Goal: Task Accomplishment & Management: Use online tool/utility

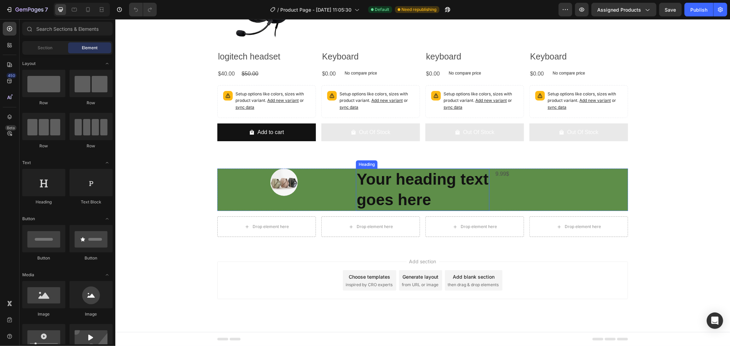
scroll to position [1630, 0]
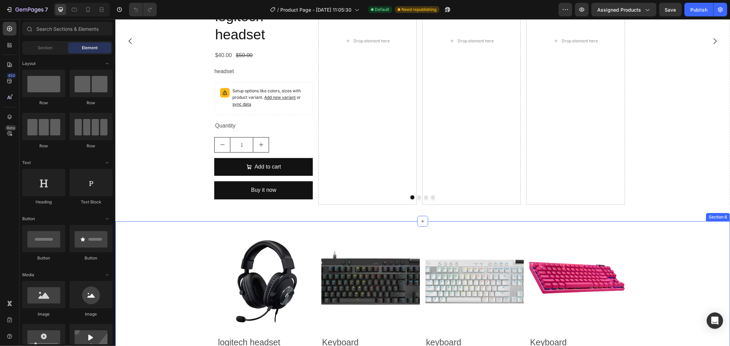
click at [278, 229] on div "Product Images logitech headset Product Title $40.00 Product Price Product Pric…" at bounding box center [422, 332] width 615 height 222
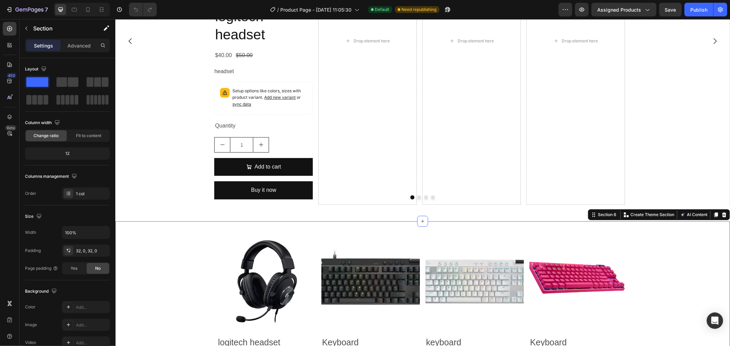
drag, startPoint x: 716, startPoint y: 214, endPoint x: 701, endPoint y: 213, distance: 15.4
click at [722, 214] on icon at bounding box center [724, 214] width 4 height 5
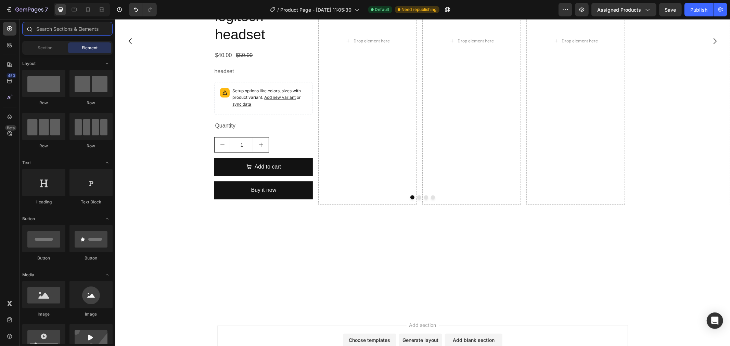
click at [46, 28] on input "text" at bounding box center [67, 29] width 90 height 14
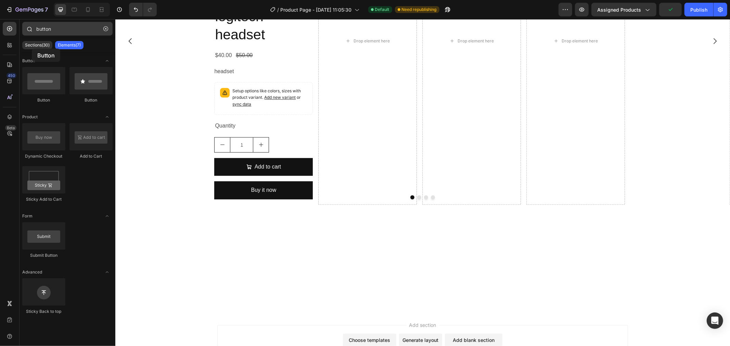
drag, startPoint x: 38, startPoint y: 93, endPoint x: 46, endPoint y: 34, distance: 60.0
click at [38, 35] on div "button Sections(30) Elements(7) Button Button Button Product Dynamic Checkout A…" at bounding box center [68, 182] width 96 height 320
drag, startPoint x: 66, startPoint y: 28, endPoint x: 22, endPoint y: 30, distance: 43.8
click at [15, 30] on div "450 Beta button Sections(30) Elements(7) Button Button Button Product Dynamic C…" at bounding box center [57, 182] width 115 height 327
type input "t"
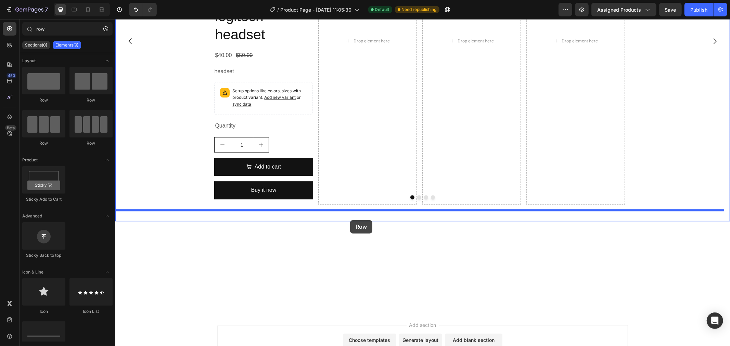
drag, startPoint x: 203, startPoint y: 107, endPoint x: 350, endPoint y: 220, distance: 185.5
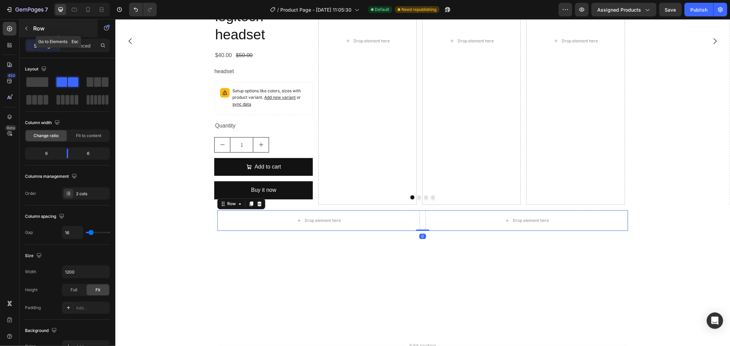
click at [42, 26] on p "Row" at bounding box center [62, 28] width 58 height 8
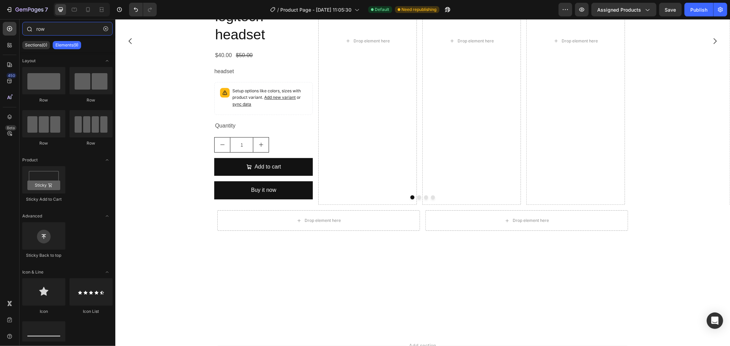
click at [60, 28] on input "row" at bounding box center [67, 29] width 90 height 14
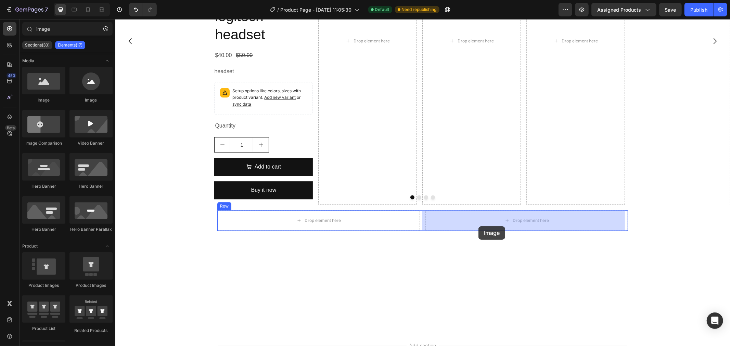
drag, startPoint x: 169, startPoint y: 109, endPoint x: 478, endPoint y: 226, distance: 330.8
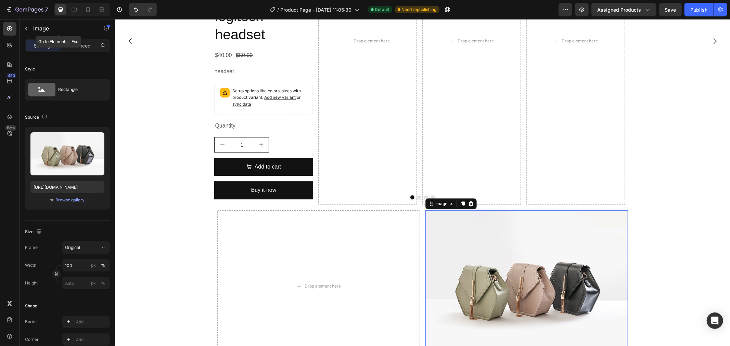
click at [55, 25] on p "Image" at bounding box center [62, 28] width 58 height 8
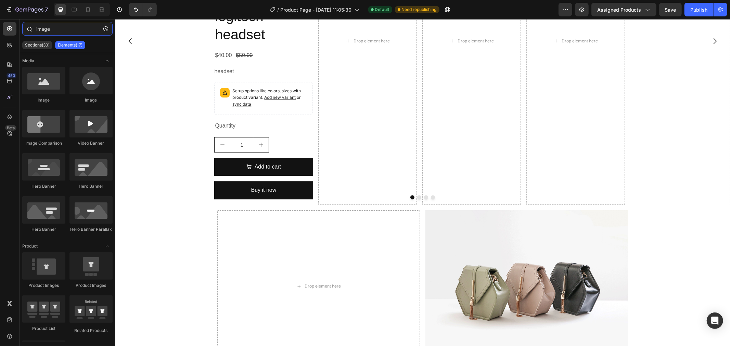
click at [52, 33] on input "image" at bounding box center [67, 29] width 90 height 14
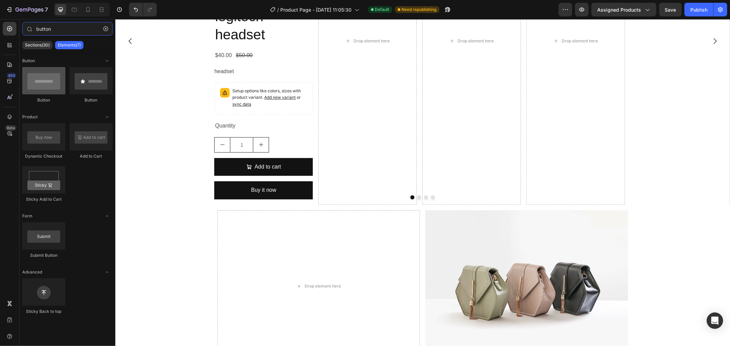
type input "button"
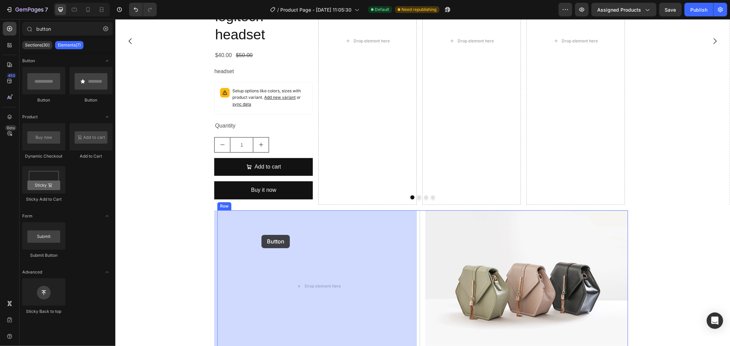
drag, startPoint x: 156, startPoint y: 109, endPoint x: 283, endPoint y: 237, distance: 180.0
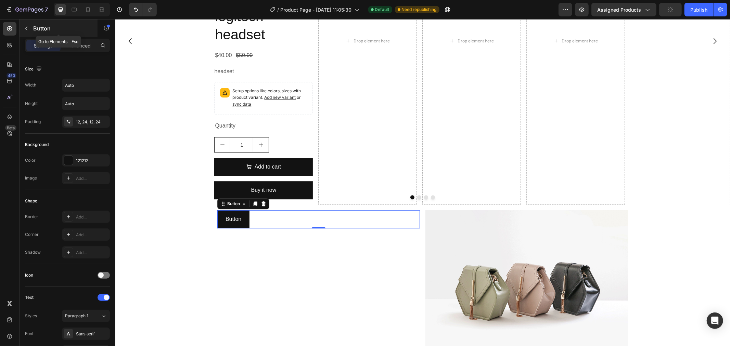
click at [26, 29] on icon "button" at bounding box center [26, 28] width 5 height 5
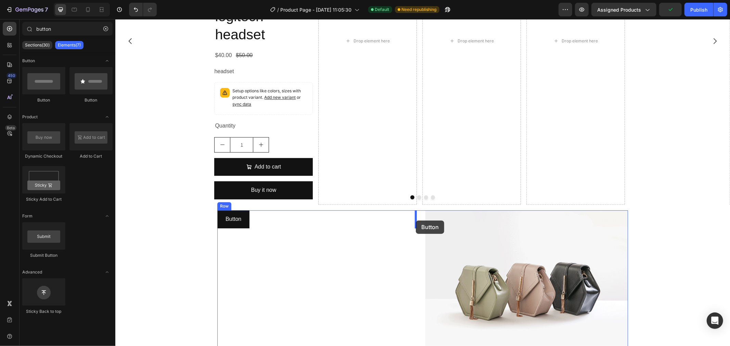
drag, startPoint x: 210, startPoint y: 127, endPoint x: 415, endPoint y: 220, distance: 226.0
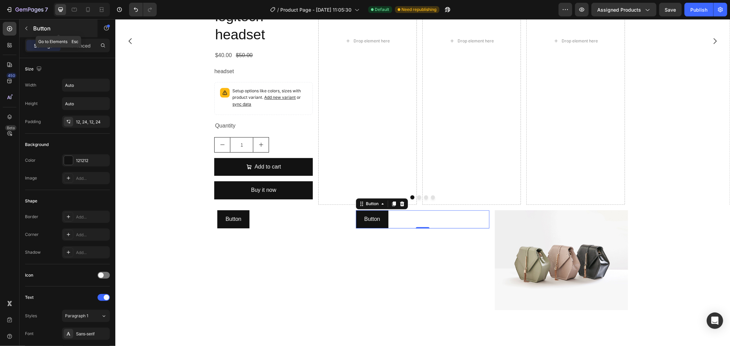
click at [25, 26] on icon "button" at bounding box center [26, 28] width 5 height 5
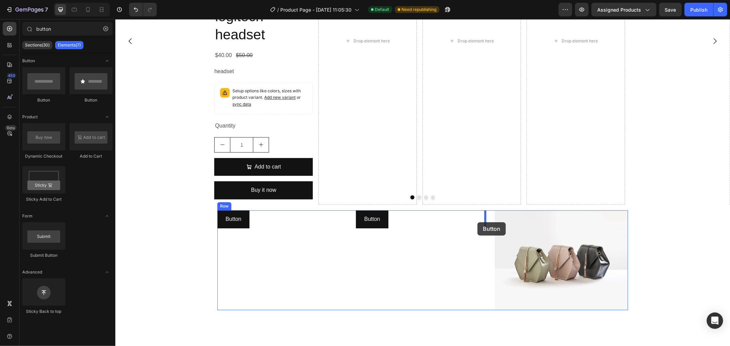
drag, startPoint x: 163, startPoint y: 107, endPoint x: 477, endPoint y: 222, distance: 334.5
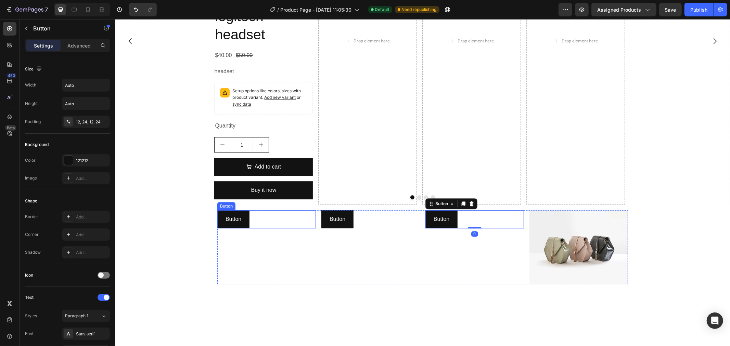
click at [271, 221] on div "Button Button" at bounding box center [266, 219] width 99 height 18
click at [241, 207] on div "Button" at bounding box center [233, 204] width 29 height 8
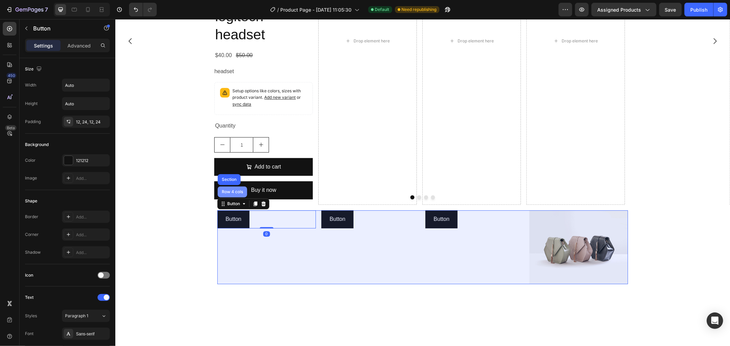
click at [229, 192] on div "Row 4 cols" at bounding box center [232, 192] width 24 height 4
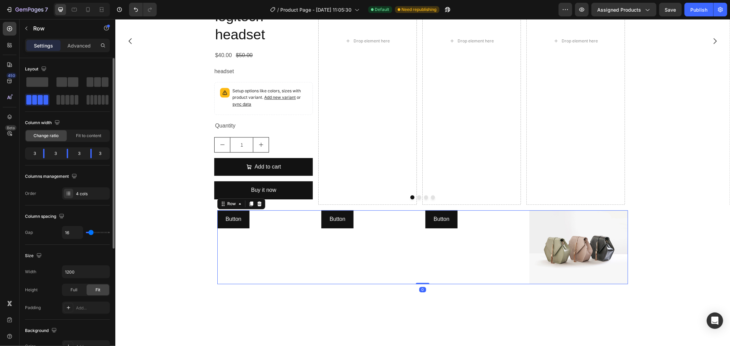
type input "5"
type input "0"
drag, startPoint x: 86, startPoint y: 234, endPoint x: 28, endPoint y: 235, distance: 58.2
type input "0"
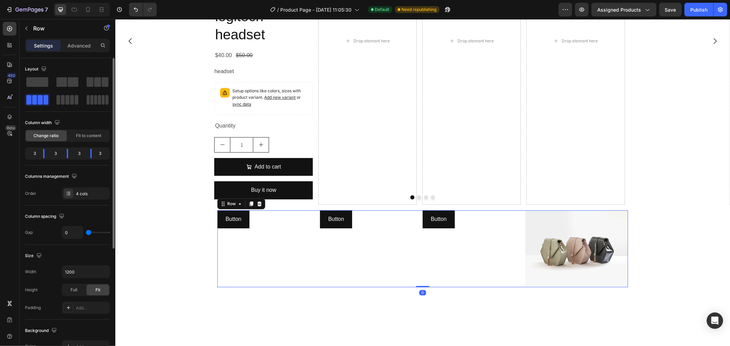
click at [86, 233] on input "range" at bounding box center [98, 232] width 24 height 1
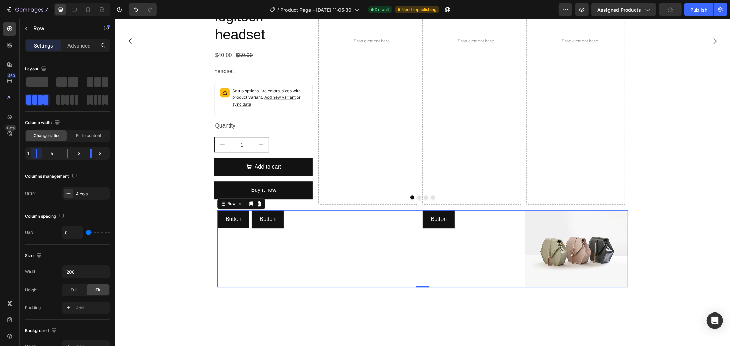
drag, startPoint x: 45, startPoint y: 155, endPoint x: 31, endPoint y: 156, distance: 13.7
click at [31, 0] on body "7 Version history / Product Page - Jul 16, 11:05:30 Default Need republishing P…" at bounding box center [365, 0] width 730 height 0
drag, startPoint x: 69, startPoint y: 154, endPoint x: 40, endPoint y: 156, distance: 28.5
click at [40, 0] on body "7 Version history / Product Page - Jul 16, 11:05:30 Default Need republishing P…" at bounding box center [365, 0] width 730 height 0
drag, startPoint x: 52, startPoint y: 156, endPoint x: 56, endPoint y: 156, distance: 4.1
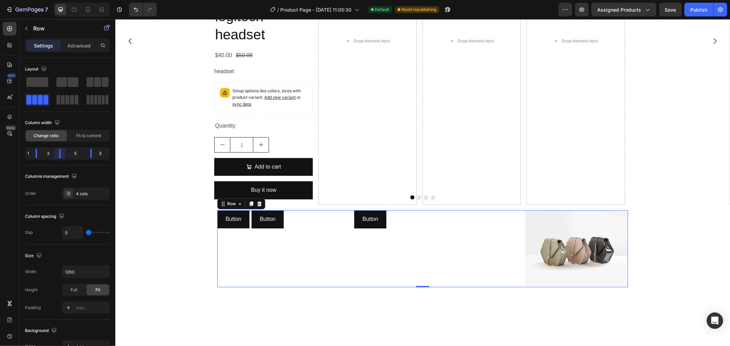
click at [56, 0] on body "7 Version history / Product Page - Jul 16, 11:05:30 Default Need republishing P…" at bounding box center [365, 0] width 730 height 0
click at [41, 0] on body "7 Version history / Product Page - Jul 16, 11:05:30 Default Need republishing P…" at bounding box center [365, 0] width 730 height 0
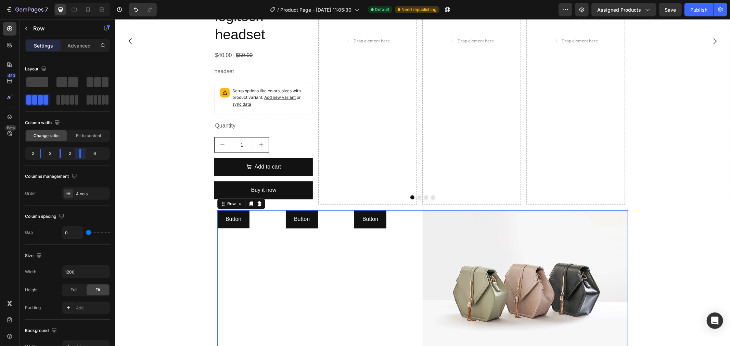
drag, startPoint x: 89, startPoint y: 155, endPoint x: 69, endPoint y: 157, distance: 19.7
click at [69, 0] on body "7 Version history / Product Page - Jul 16, 11:05:30 Default Need republishing P…" at bounding box center [365, 0] width 730 height 0
click at [170, 241] on div "Product Images logitech headset Product Title $40.00 Product Price Product Pric…" at bounding box center [422, 121] width 615 height 488
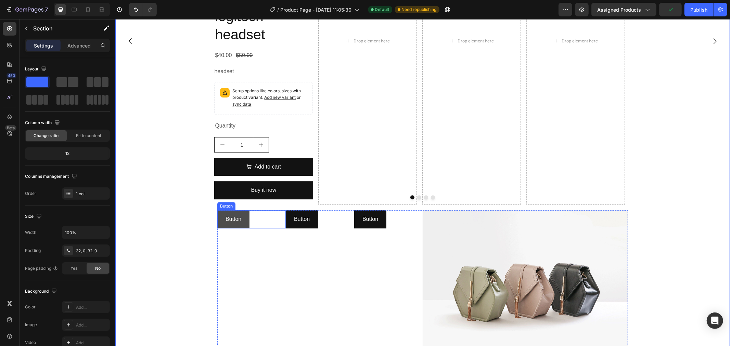
click at [242, 223] on button "Button" at bounding box center [233, 219] width 32 height 18
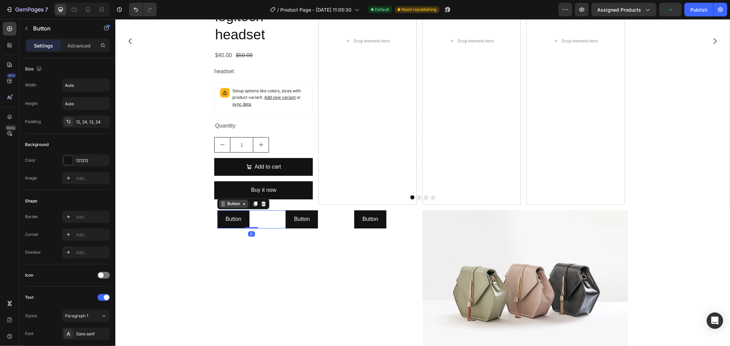
click at [233, 204] on div "Button" at bounding box center [233, 204] width 15 height 6
click at [265, 247] on div "Button Button Row 4 cols Section 0" at bounding box center [251, 287] width 68 height 154
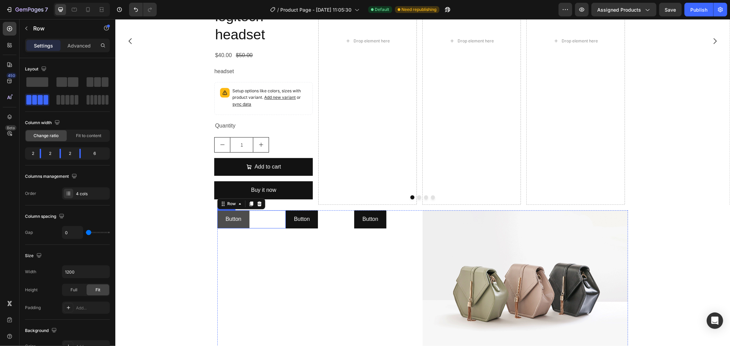
click at [239, 223] on button "Button" at bounding box center [233, 219] width 32 height 18
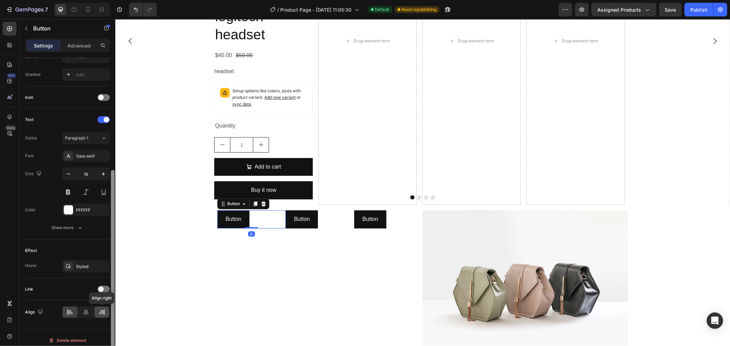
drag, startPoint x: 0, startPoint y: 182, endPoint x: 97, endPoint y: 316, distance: 165.2
click at [105, 314] on div "Size Width Auto Height Auto Padding 12, 24, 12, 24 Background Color 121212 Imag…" at bounding box center [68, 212] width 96 height 308
click at [85, 312] on icon at bounding box center [86, 310] width 5 height 6
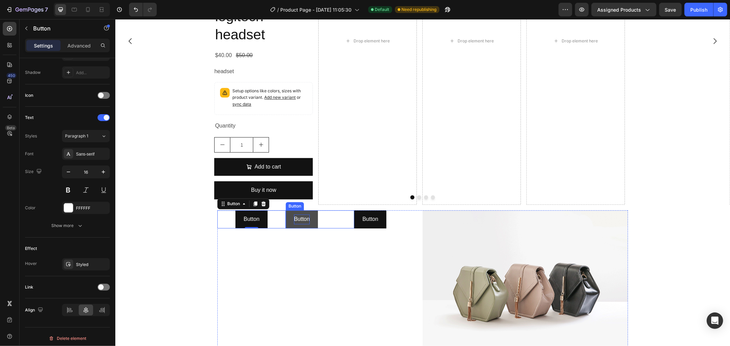
click at [298, 223] on p "Button" at bounding box center [302, 219] width 16 height 10
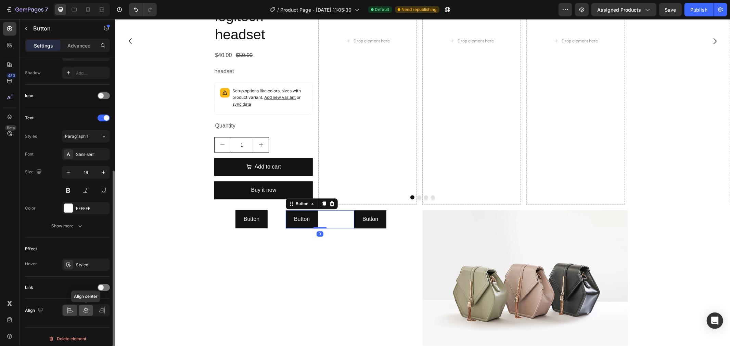
click at [86, 307] on div at bounding box center [86, 310] width 15 height 11
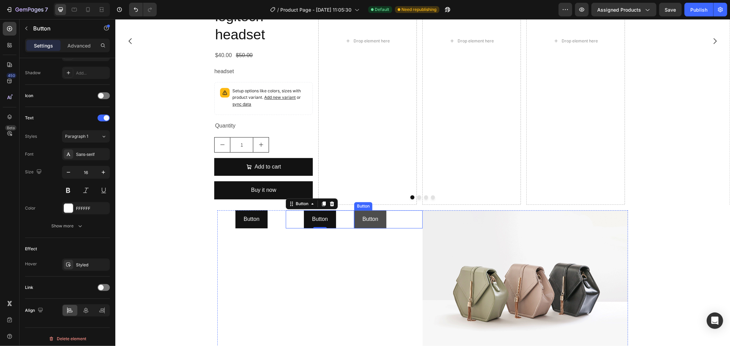
click at [358, 222] on button "Button" at bounding box center [370, 219] width 32 height 18
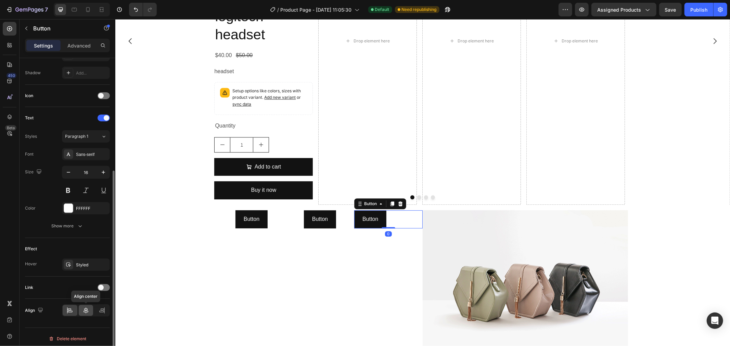
click at [86, 310] on icon at bounding box center [85, 310] width 7 height 7
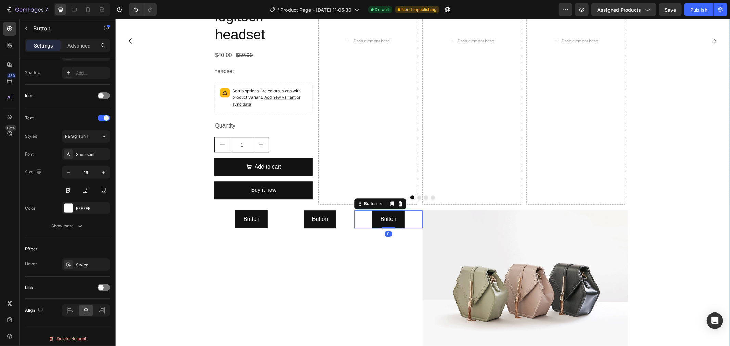
click at [158, 276] on div "Product Images logitech headset Product Title $40.00 Product Price Product Pric…" at bounding box center [422, 121] width 615 height 488
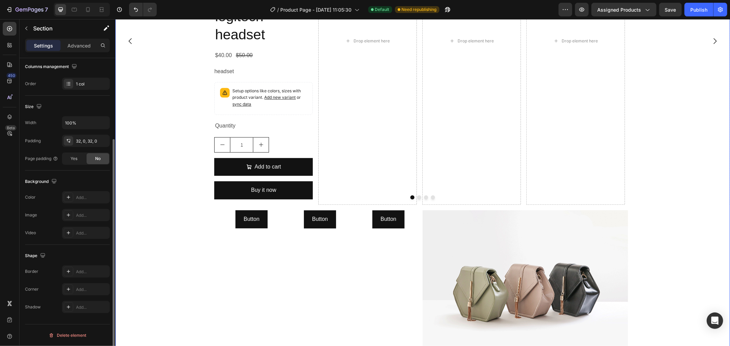
scroll to position [0, 0]
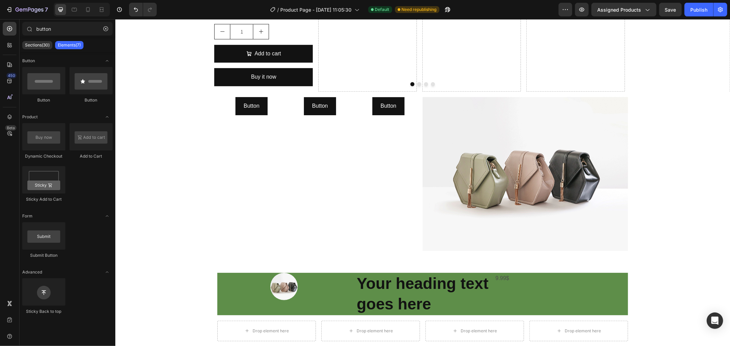
scroll to position [1746, 0]
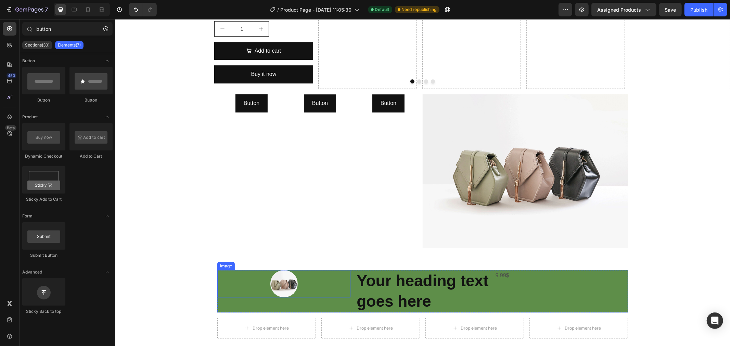
click at [213, 292] on div "Image Your heading text goes here Heading 9.99$ Text Block Row Row Drop element…" at bounding box center [422, 304] width 615 height 68
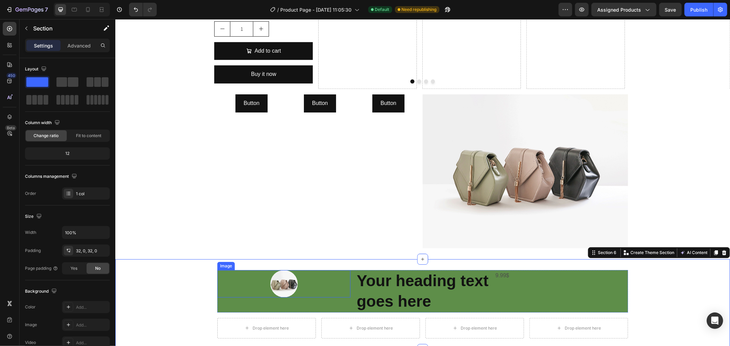
click at [219, 291] on div at bounding box center [283, 283] width 133 height 27
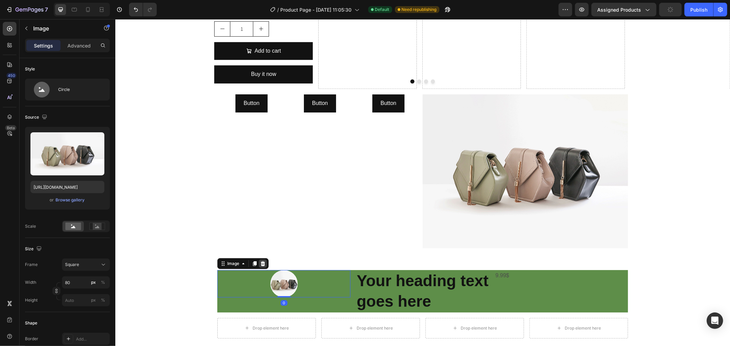
click at [261, 262] on icon at bounding box center [262, 263] width 4 height 5
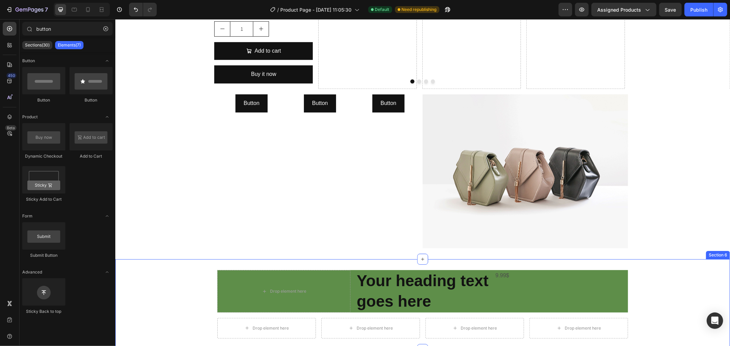
click at [242, 278] on div "Drop element here" at bounding box center [283, 291] width 133 height 42
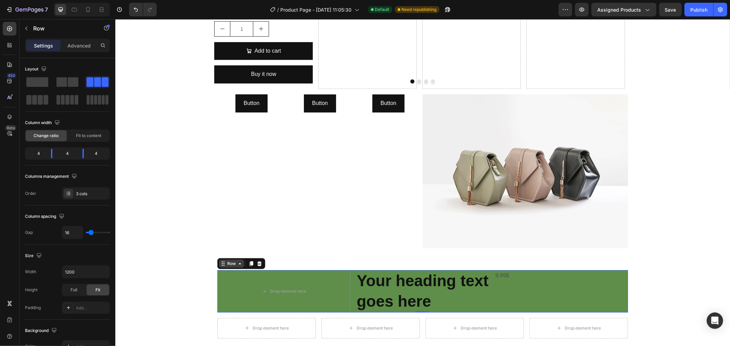
click at [232, 264] on div "Row" at bounding box center [231, 263] width 11 height 6
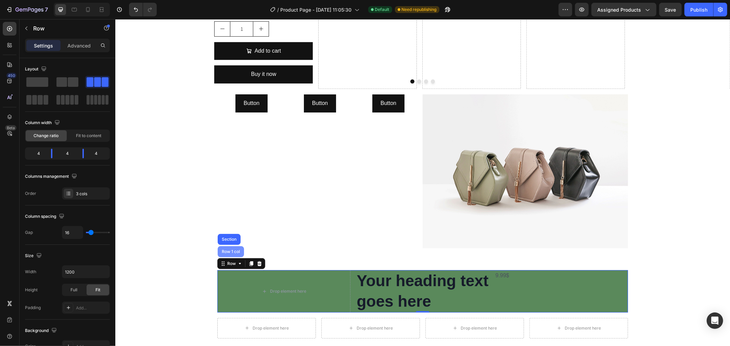
click at [226, 256] on div "Row 1 col" at bounding box center [230, 251] width 26 height 11
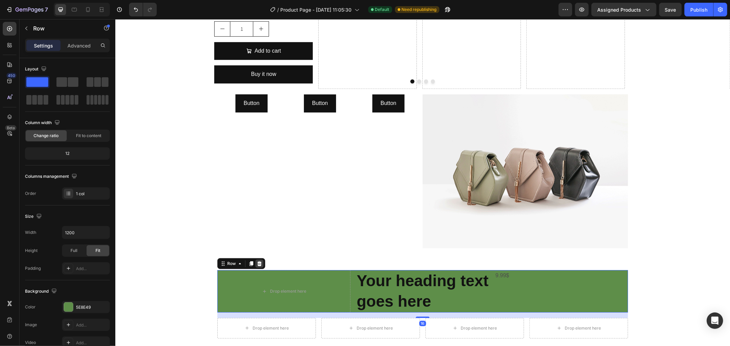
click at [256, 264] on icon at bounding box center [258, 263] width 5 height 5
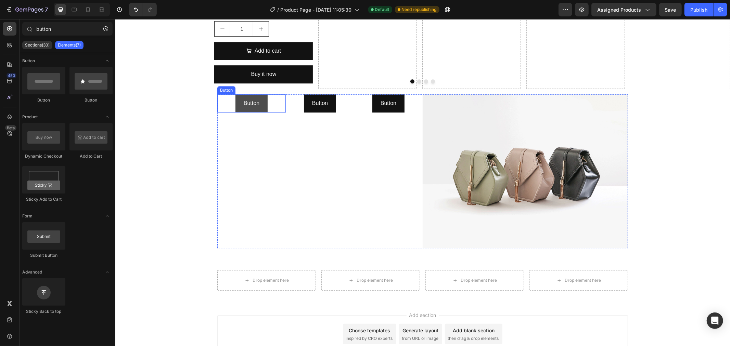
click at [261, 110] on button "Button" at bounding box center [251, 103] width 32 height 18
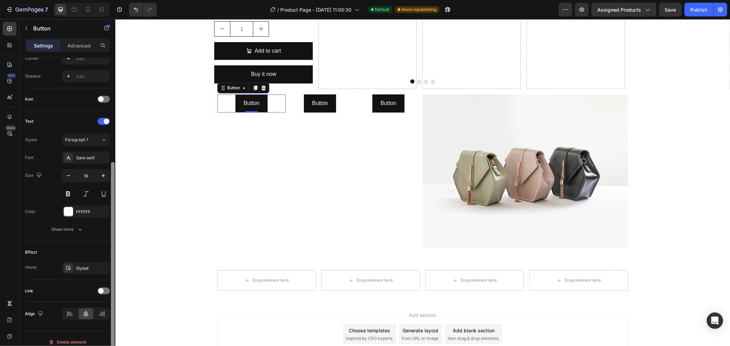
scroll to position [183, 0]
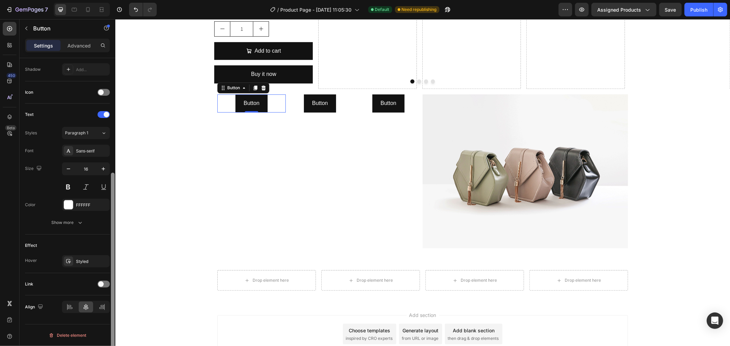
drag, startPoint x: 112, startPoint y: 175, endPoint x: 107, endPoint y: 300, distance: 125.3
click at [110, 305] on div at bounding box center [112, 212] width 5 height 308
click at [101, 286] on span at bounding box center [100, 284] width 5 height 5
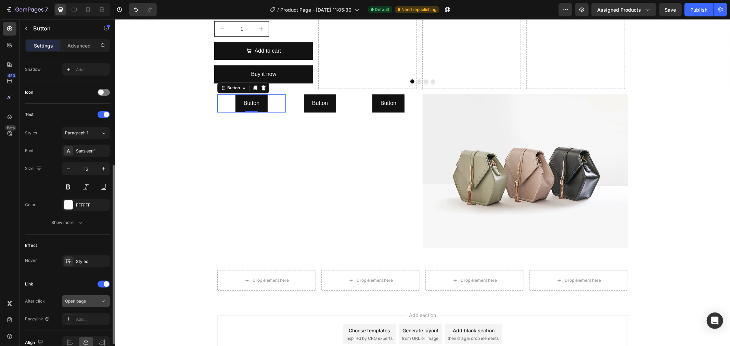
click at [94, 300] on div "Open page" at bounding box center [82, 301] width 35 height 6
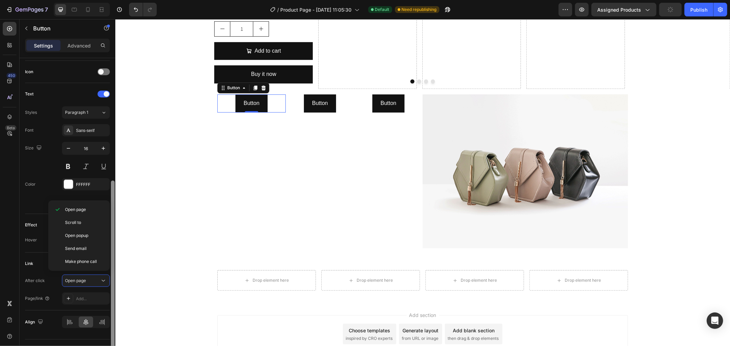
scroll to position [209, 0]
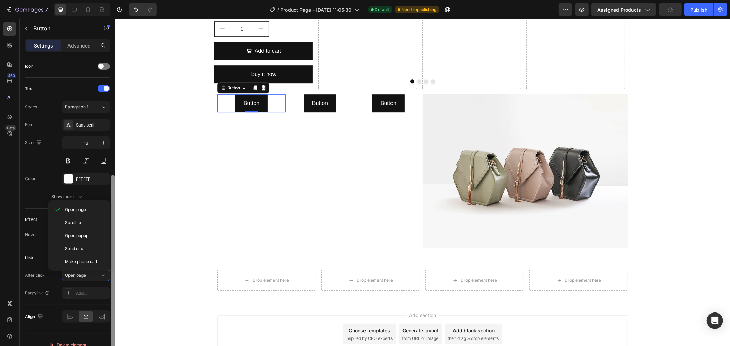
drag, startPoint x: 111, startPoint y: 294, endPoint x: 110, endPoint y: 305, distance: 11.0
click at [110, 305] on div at bounding box center [112, 209] width 5 height 308
click at [9, 247] on div "450 Beta" at bounding box center [10, 159] width 14 height 275
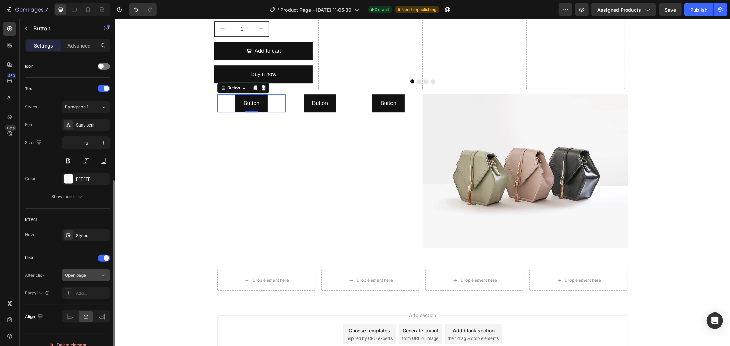
click at [80, 278] on span "Open page" at bounding box center [75, 275] width 21 height 5
click at [77, 273] on span "Open page" at bounding box center [75, 275] width 21 height 5
click at [105, 261] on div at bounding box center [104, 258] width 12 height 7
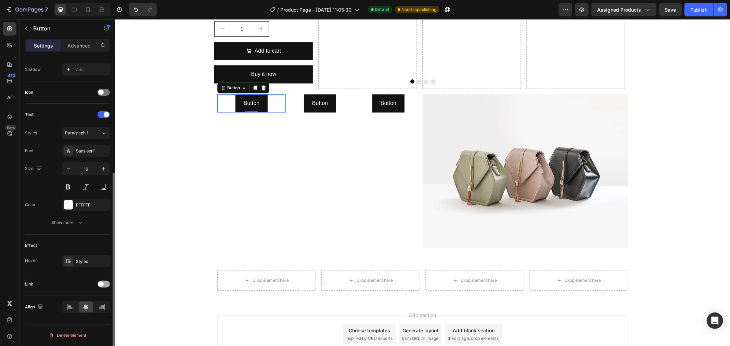
scroll to position [183, 0]
click at [491, 160] on img at bounding box center [524, 171] width 205 height 154
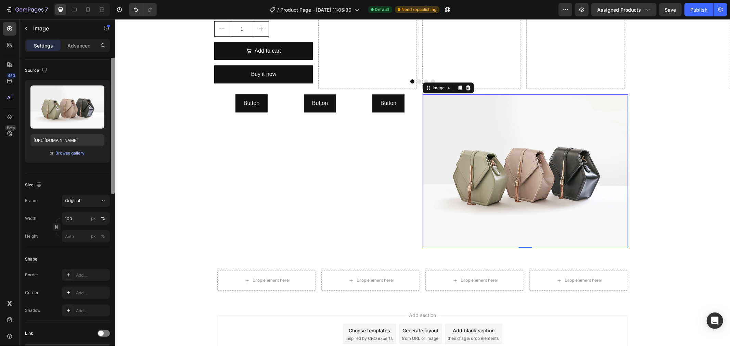
scroll to position [0, 0]
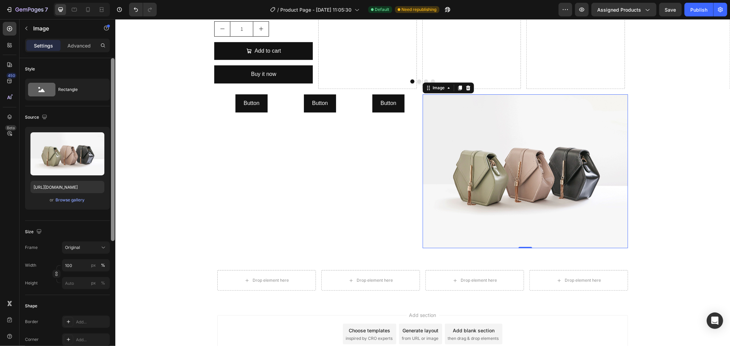
drag, startPoint x: 112, startPoint y: 192, endPoint x: 106, endPoint y: 125, distance: 67.0
click at [106, 126] on div "Style Rectangle Source Upload Image https://cdn.shopify.com/s/files/1/2005/9307…" at bounding box center [68, 212] width 96 height 308
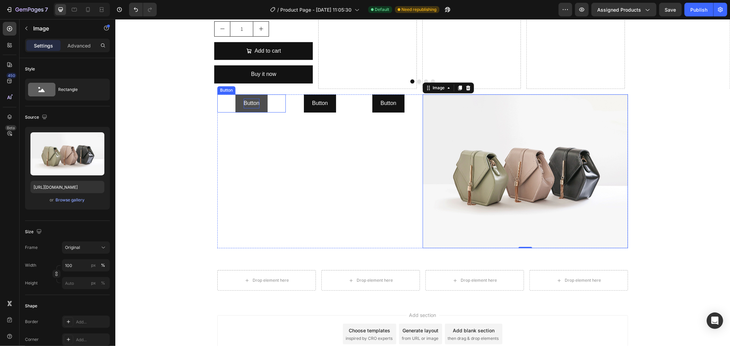
click at [243, 104] on p "Button" at bounding box center [251, 103] width 16 height 10
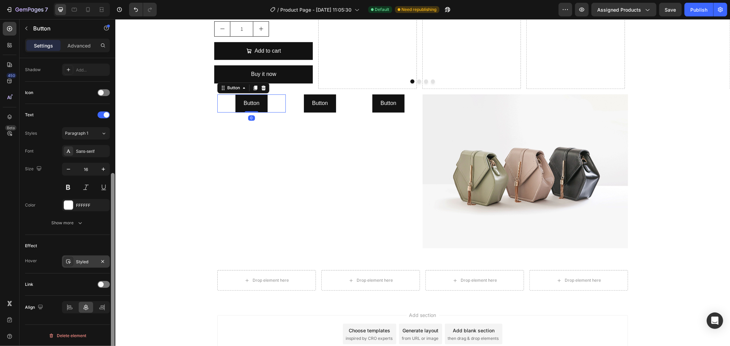
scroll to position [183, 0]
drag, startPoint x: 111, startPoint y: 138, endPoint x: 90, endPoint y: 270, distance: 134.5
click at [96, 272] on div "Size Width Auto Height Auto Padding 12, 24, 12, 24 Background Color 121212 Imag…" at bounding box center [68, 212] width 96 height 308
click at [88, 262] on div "Styled" at bounding box center [86, 262] width 20 height 6
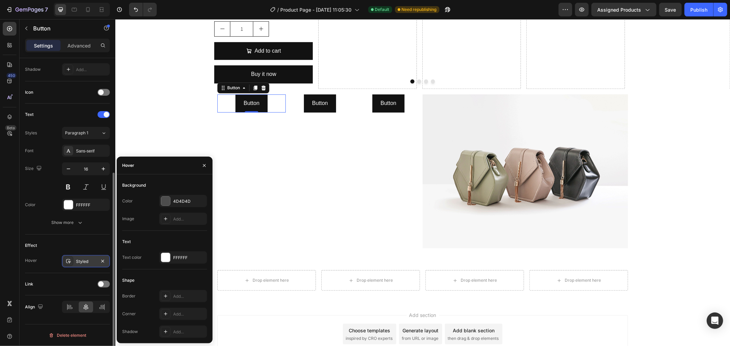
click at [87, 262] on div "Styled" at bounding box center [86, 262] width 20 height 6
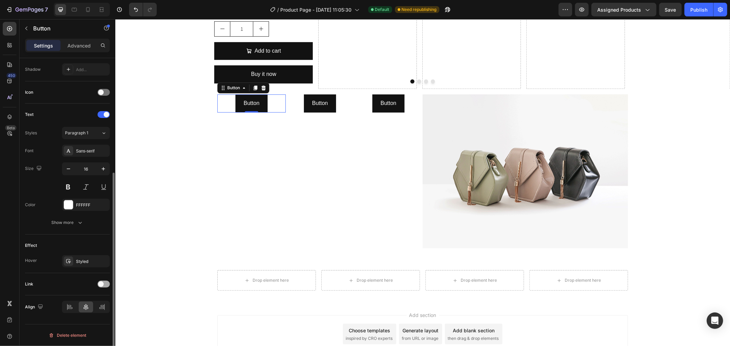
click at [103, 283] on div at bounding box center [104, 284] width 12 height 7
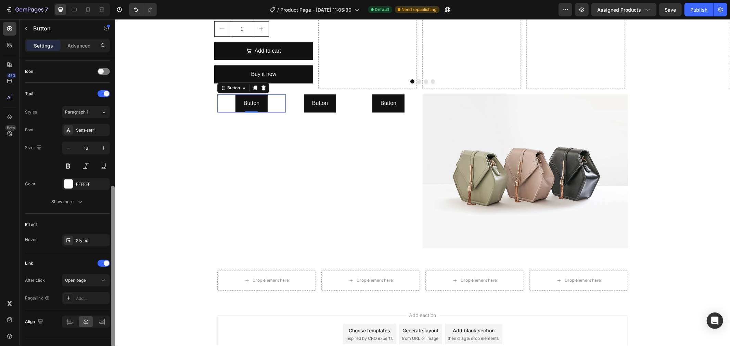
scroll to position [219, 0]
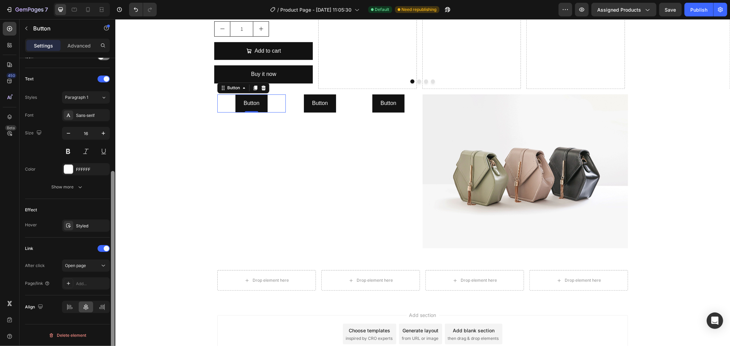
drag, startPoint x: 111, startPoint y: 270, endPoint x: 100, endPoint y: 294, distance: 26.5
click at [108, 296] on div "Size Width Auto Height Auto Padding 12, 24, 12, 24 Background Color 121212 Imag…" at bounding box center [68, 212] width 96 height 308
click at [85, 283] on div "Add..." at bounding box center [92, 284] width 32 height 6
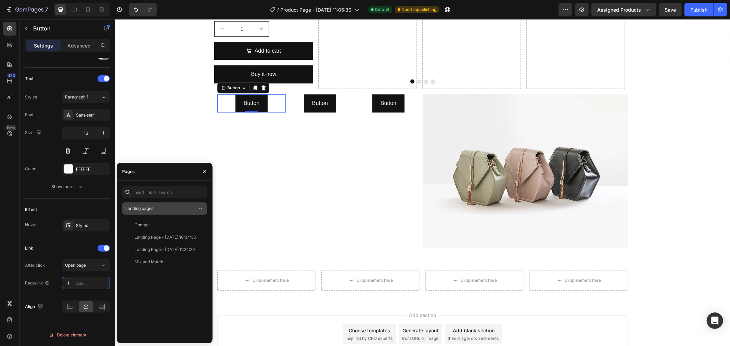
click at [166, 205] on button "Landing pages" at bounding box center [164, 209] width 85 height 12
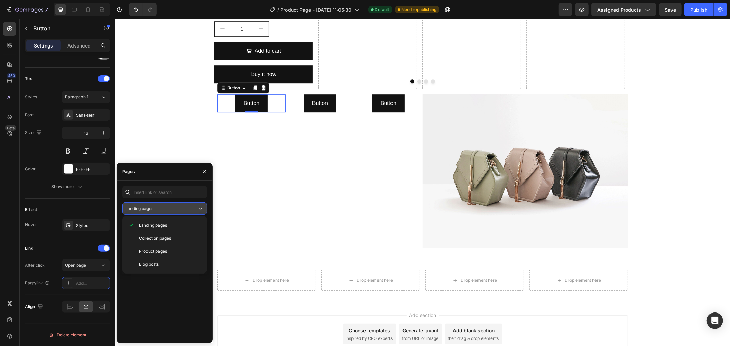
click at [165, 207] on div "Landing pages" at bounding box center [161, 209] width 72 height 6
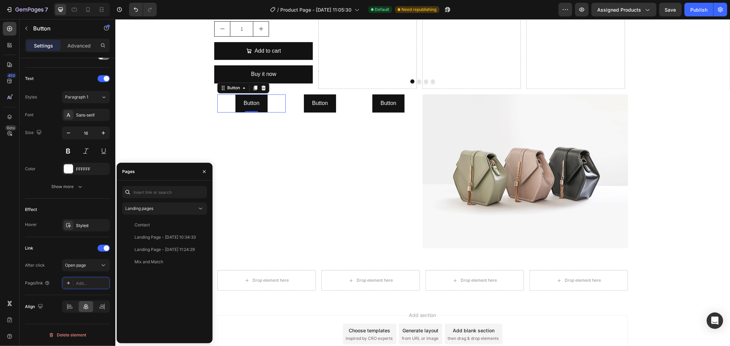
click at [8, 264] on div "450 Beta" at bounding box center [10, 159] width 14 height 275
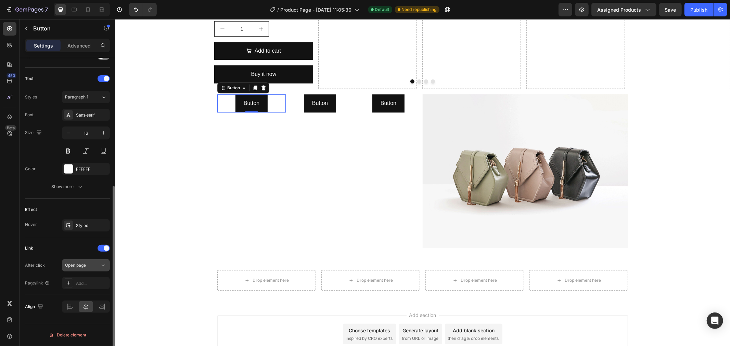
click at [82, 265] on span "Open page" at bounding box center [75, 265] width 21 height 5
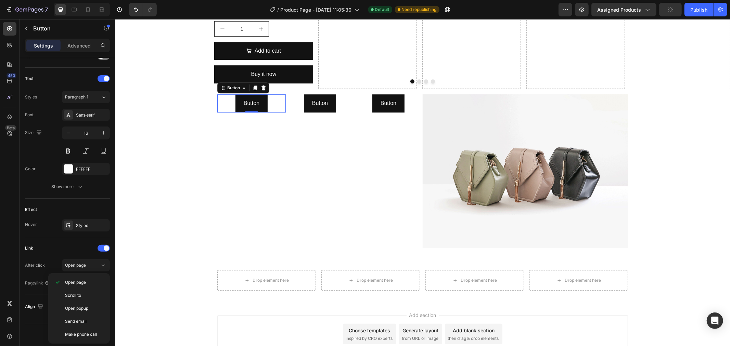
click at [0, 258] on div "450 Beta" at bounding box center [10, 182] width 20 height 327
click at [11, 134] on icon at bounding box center [11, 135] width 2 height 2
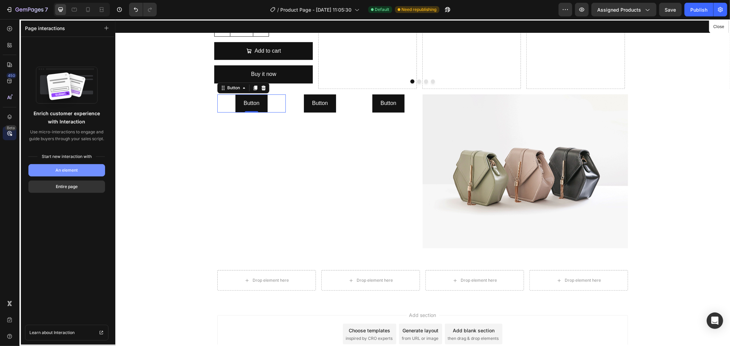
click at [60, 170] on div "An element" at bounding box center [67, 170] width 22 height 6
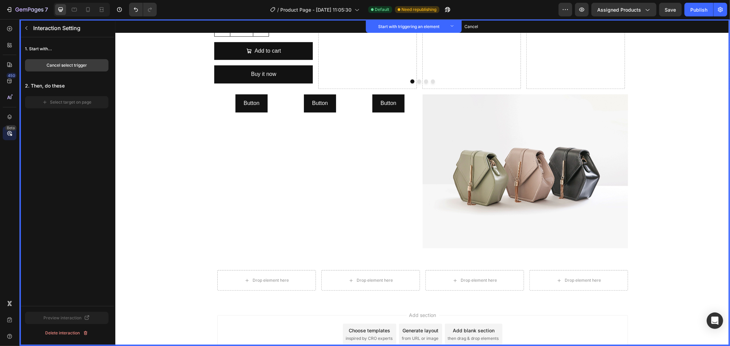
click at [65, 66] on div "Cancel select trigger" at bounding box center [67, 65] width 40 height 6
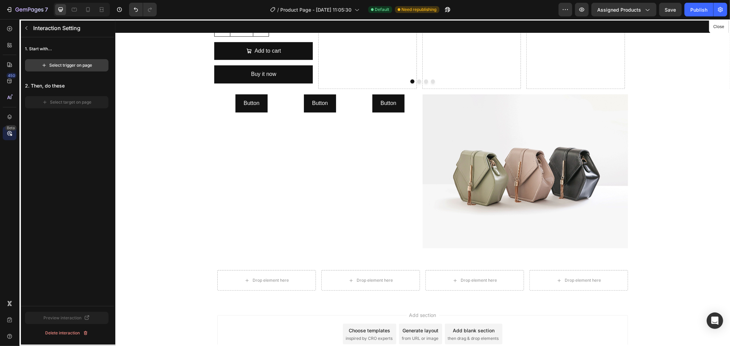
click at [62, 65] on div "Select trigger on page" at bounding box center [66, 65] width 51 height 6
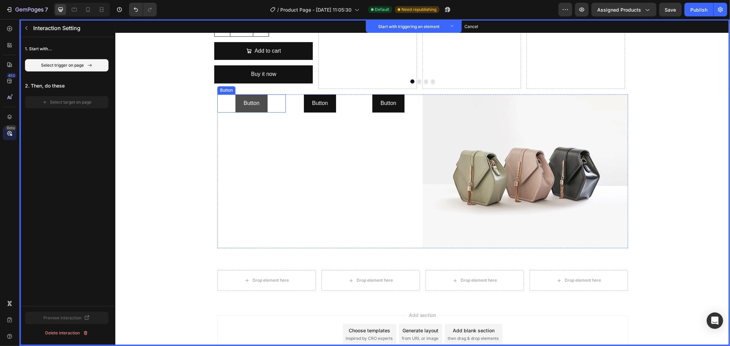
click at [236, 104] on button "Button" at bounding box center [251, 103] width 32 height 18
click at [269, 88] on button "Set as trigger" at bounding box center [266, 88] width 31 height 8
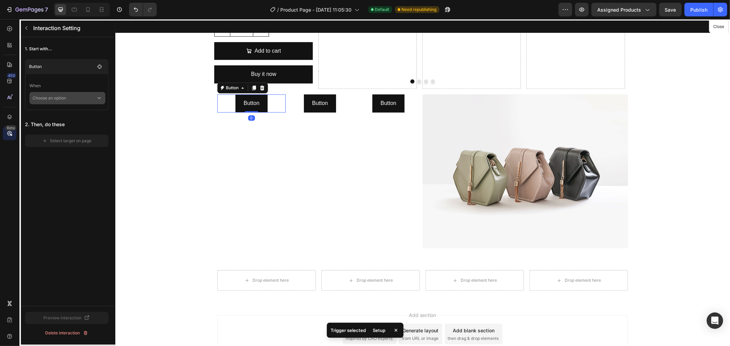
click at [62, 97] on p "Choose an option" at bounding box center [65, 98] width 64 height 12
click at [71, 119] on p "Click on element" at bounding box center [62, 116] width 33 height 7
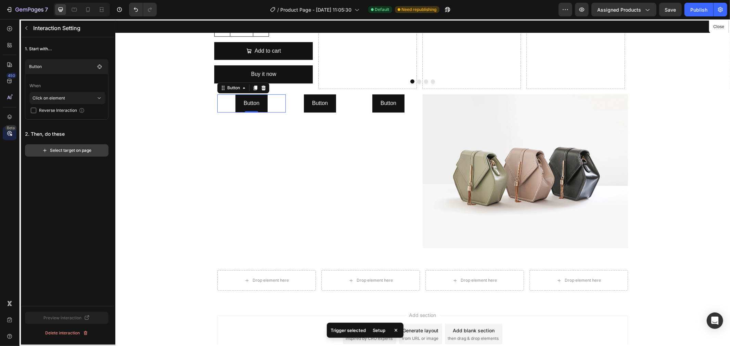
click at [56, 149] on div "Select target on page" at bounding box center [67, 150] width 50 height 6
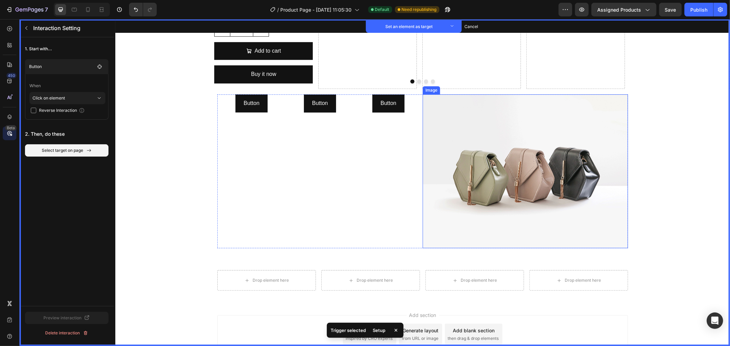
click at [489, 134] on img at bounding box center [524, 171] width 205 height 154
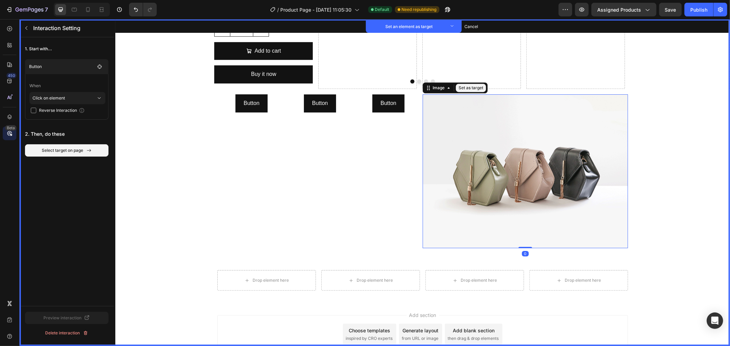
click at [460, 87] on button "Set as target" at bounding box center [470, 88] width 30 height 8
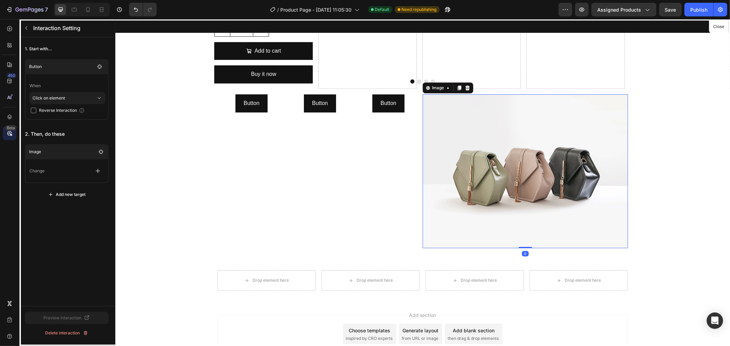
click at [39, 170] on p "Change" at bounding box center [36, 171] width 15 height 7
click at [101, 170] on icon "button" at bounding box center [97, 171] width 7 height 7
click at [58, 194] on p "Change image" at bounding box center [65, 200] width 73 height 12
click at [348, 68] on div at bounding box center [422, 182] width 615 height 327
click at [330, 75] on div at bounding box center [422, 182] width 615 height 327
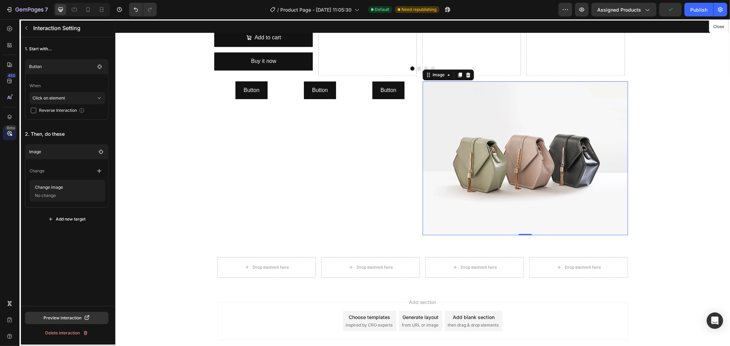
scroll to position [1500, 0]
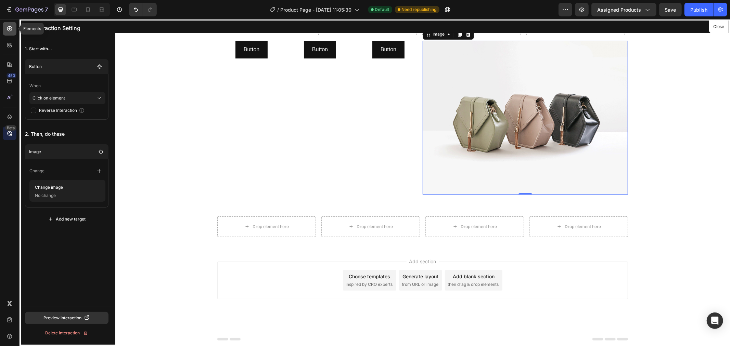
click at [8, 32] on icon at bounding box center [9, 28] width 7 height 7
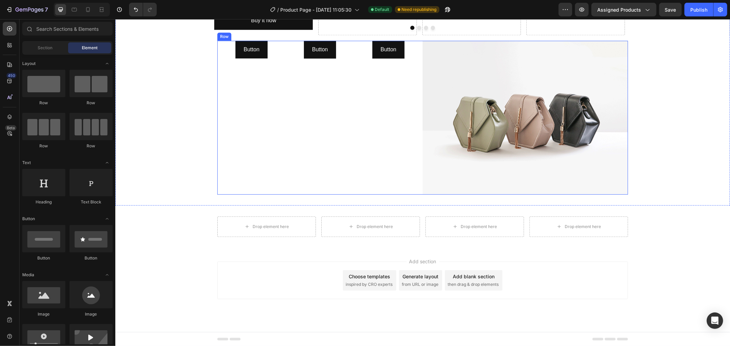
scroll to position [1213, 0]
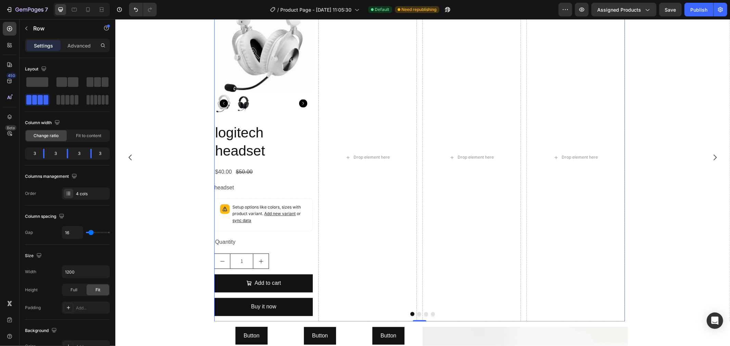
click at [313, 251] on div "Product Images logitech headset Product Title $40.00 Product Price Product Pric…" at bounding box center [419, 157] width 411 height 328
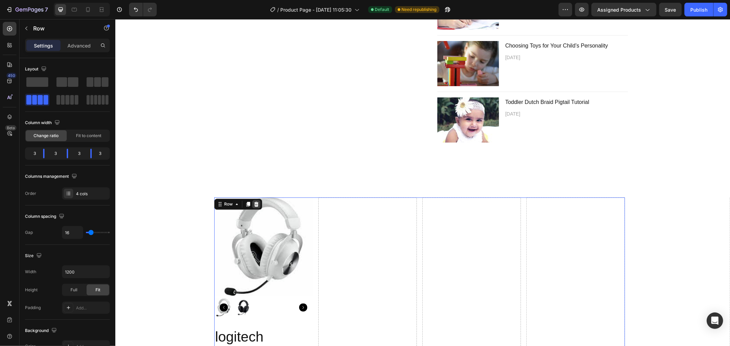
click at [255, 206] on icon at bounding box center [256, 204] width 4 height 5
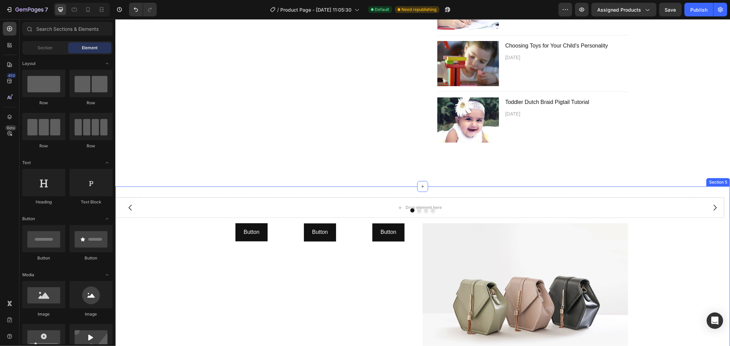
scroll to position [1492, 0]
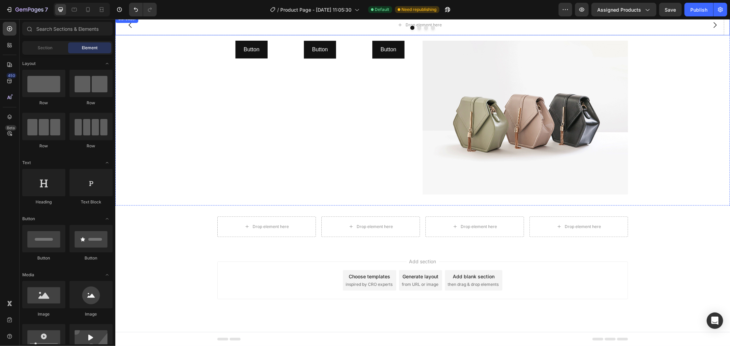
click at [166, 29] on div at bounding box center [422, 27] width 615 height 4
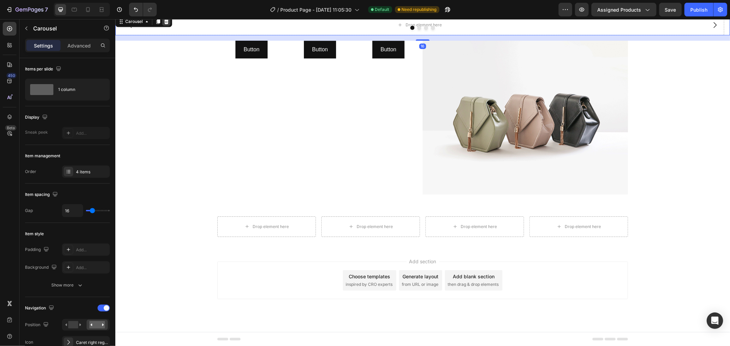
click at [165, 22] on icon at bounding box center [165, 20] width 5 height 5
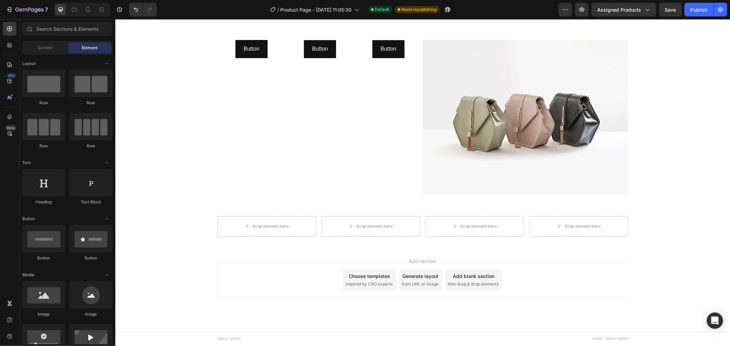
scroll to position [1440, 0]
click at [611, 236] on div "Drop element here" at bounding box center [578, 226] width 99 height 21
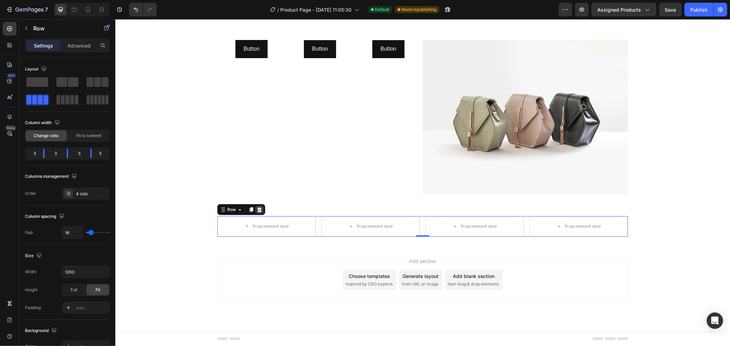
click at [256, 212] on icon at bounding box center [258, 209] width 5 height 5
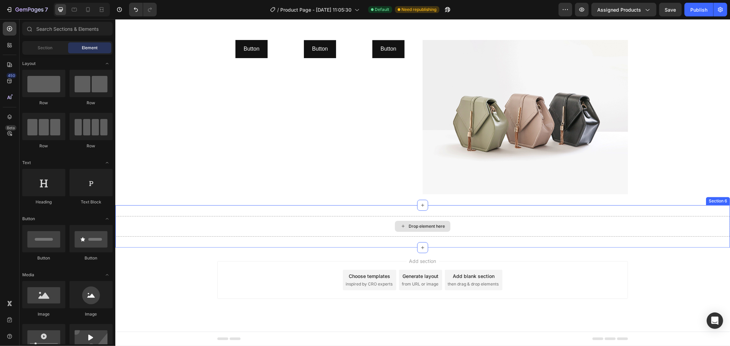
click at [271, 236] on div "Drop element here" at bounding box center [422, 226] width 615 height 21
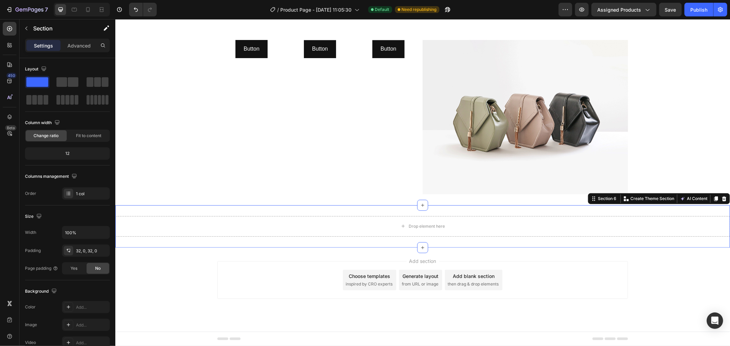
click at [722, 201] on icon at bounding box center [724, 198] width 4 height 5
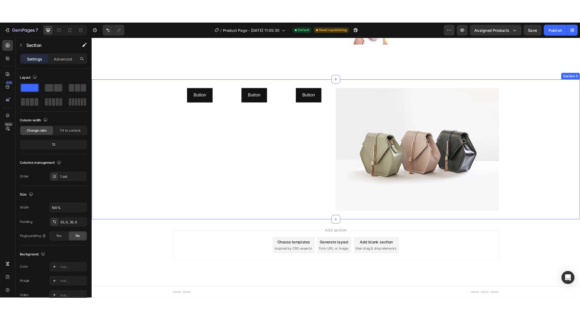
scroll to position [1424, 0]
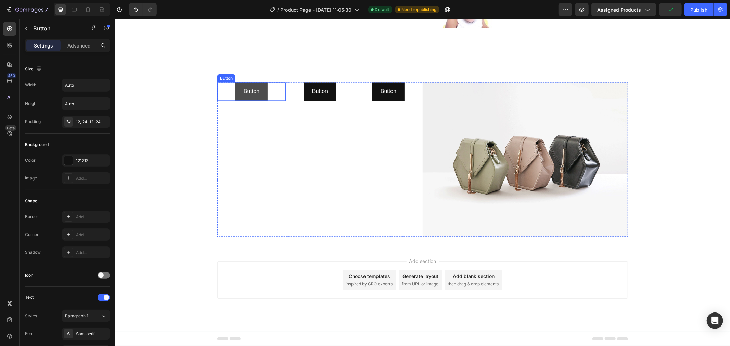
click at [235, 91] on button "Button" at bounding box center [251, 91] width 32 height 18
click at [9, 135] on icon at bounding box center [9, 133] width 7 height 7
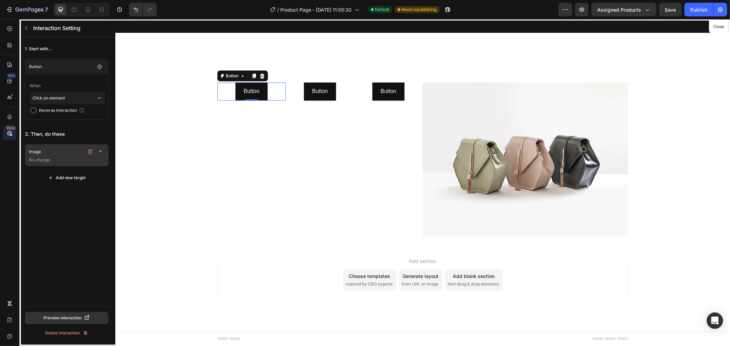
click at [60, 153] on p "Image" at bounding box center [56, 152] width 55 height 7
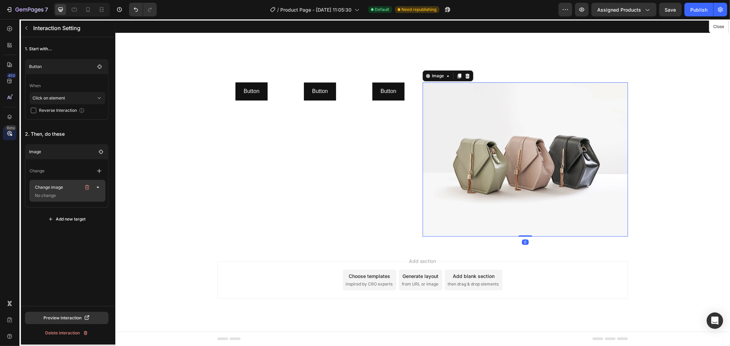
click at [66, 189] on p "Change image" at bounding box center [56, 188] width 49 height 10
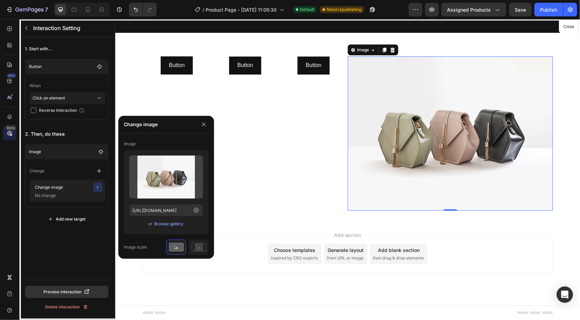
click at [171, 92] on div at bounding box center [347, 169] width 465 height 301
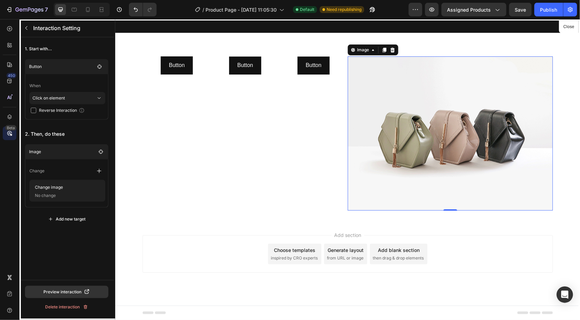
click at [172, 84] on div at bounding box center [347, 169] width 465 height 301
click at [97, 67] on icon "button" at bounding box center [99, 66] width 5 height 5
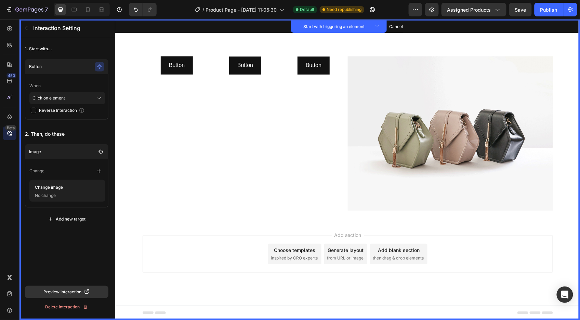
click at [82, 139] on p "2. Then, do these" at bounding box center [67, 134] width 84 height 12
click at [103, 150] on icon "button" at bounding box center [100, 151] width 5 height 5
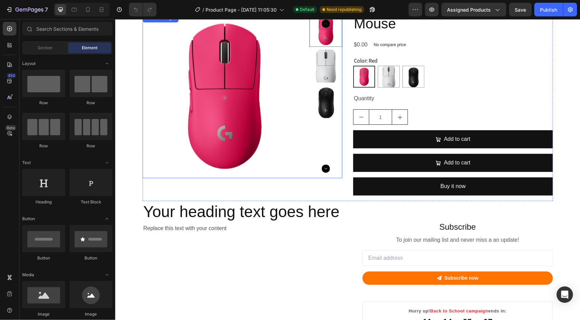
scroll to position [792, 0]
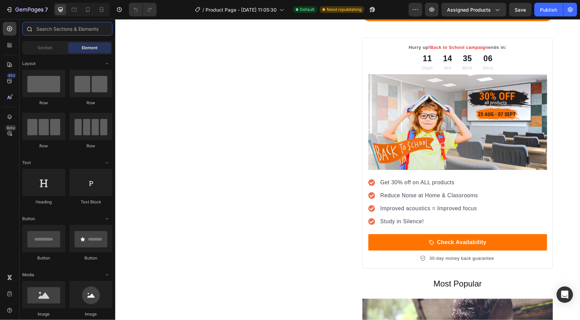
click at [55, 28] on input "text" at bounding box center [67, 29] width 90 height 14
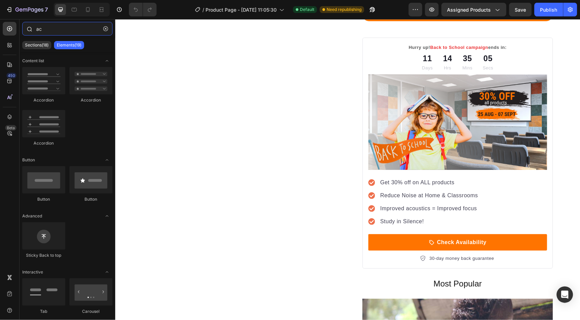
type input "acc"
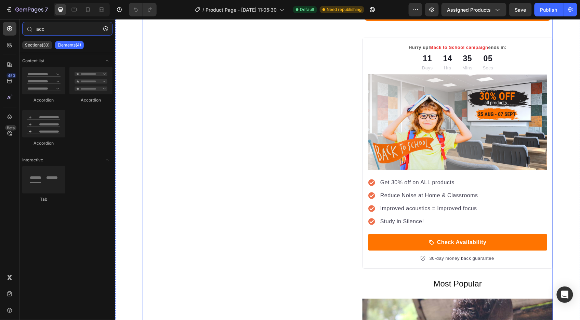
scroll to position [1449, 0]
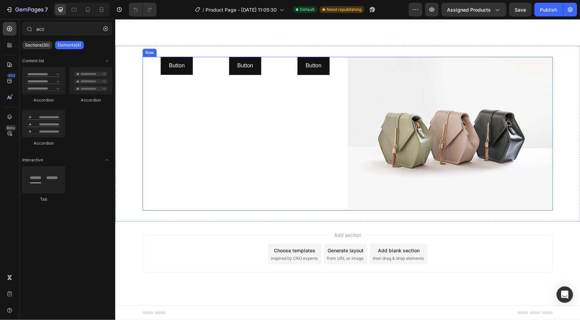
click at [243, 112] on div "Button Button" at bounding box center [245, 133] width 68 height 154
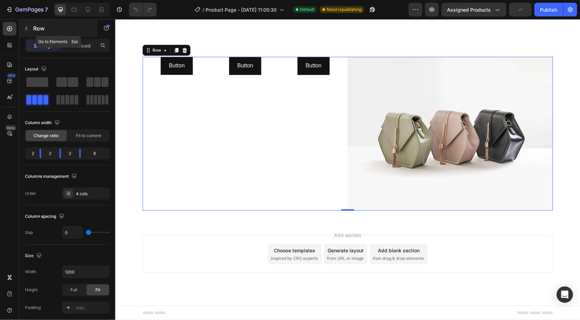
click at [35, 28] on p "Row" at bounding box center [62, 28] width 58 height 8
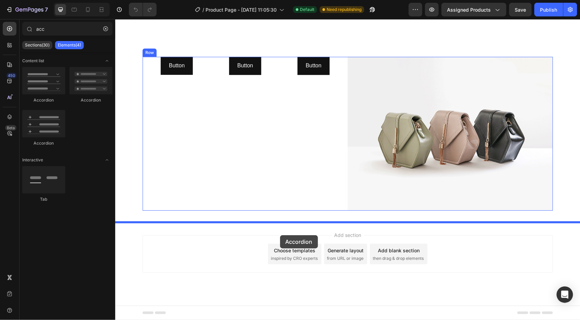
drag, startPoint x: 159, startPoint y: 110, endPoint x: 301, endPoint y: 220, distance: 179.4
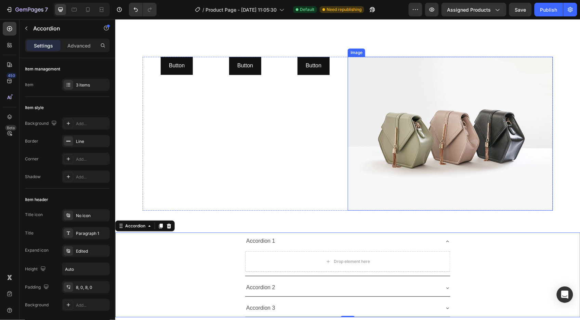
scroll to position [1556, 0]
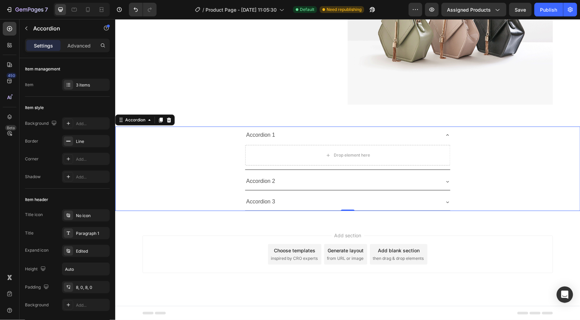
click at [265, 136] on div "Accordion 1" at bounding box center [260, 135] width 31 height 12
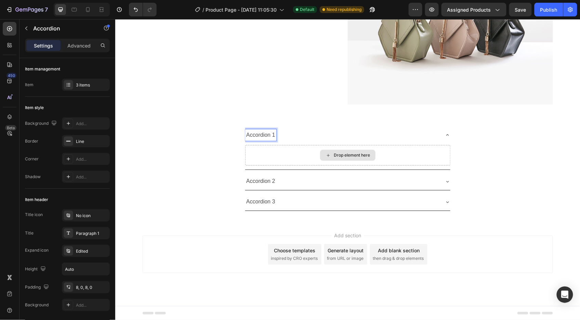
click at [301, 144] on div "Drop element here" at bounding box center [347, 156] width 205 height 26
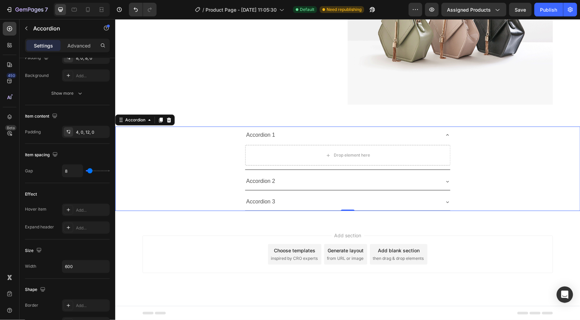
scroll to position [77, 0]
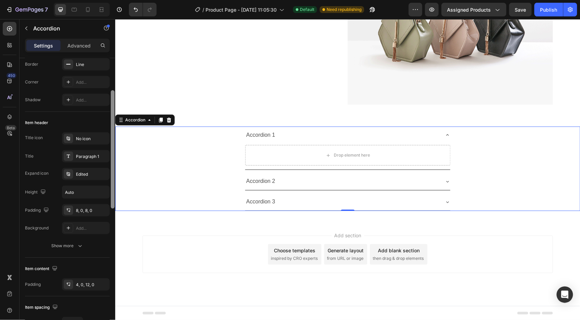
drag, startPoint x: 227, startPoint y: 188, endPoint x: 115, endPoint y: 115, distance: 133.9
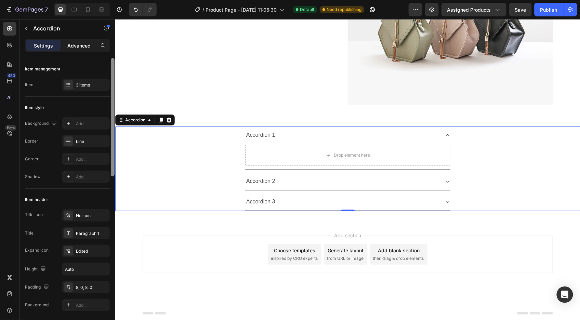
click at [77, 47] on p "Advanced" at bounding box center [78, 45] width 23 height 7
type input "100%"
type input "100"
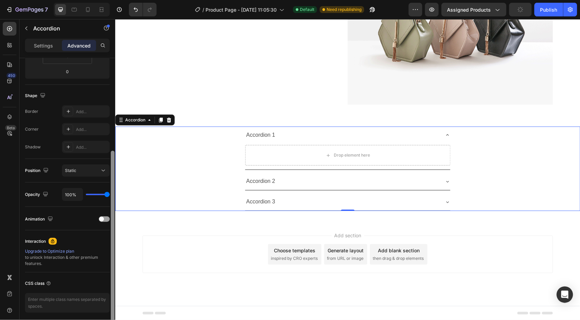
scroll to position [154, 0]
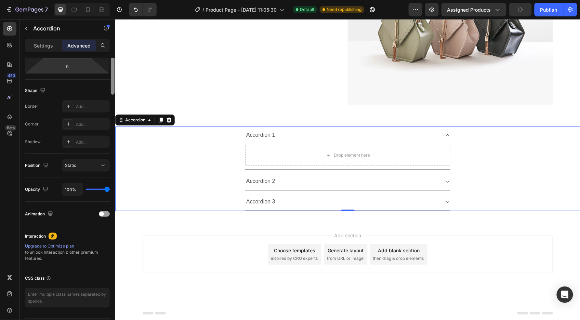
drag, startPoint x: 113, startPoint y: 234, endPoint x: 68, endPoint y: 55, distance: 183.8
click at [101, 151] on div "Display on Desktop Yes No Tablet Yes No Mobile Yes No Spacing (px) 0 0 0 0 0 0 …" at bounding box center [68, 199] width 96 height 282
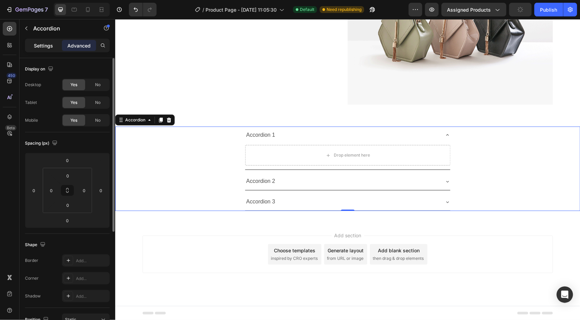
click at [46, 46] on p "Settings" at bounding box center [43, 45] width 19 height 7
type input "8"
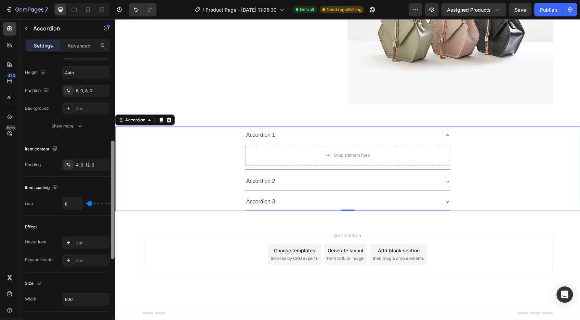
drag, startPoint x: 113, startPoint y: 131, endPoint x: 102, endPoint y: 203, distance: 72.8
click at [111, 214] on div at bounding box center [113, 200] width 4 height 118
click at [64, 123] on button "Show more" at bounding box center [67, 127] width 85 height 12
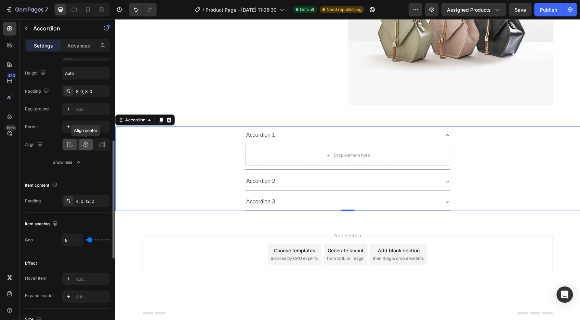
click at [88, 146] on icon at bounding box center [86, 145] width 5 height 6
click at [73, 146] on icon at bounding box center [69, 144] width 7 height 7
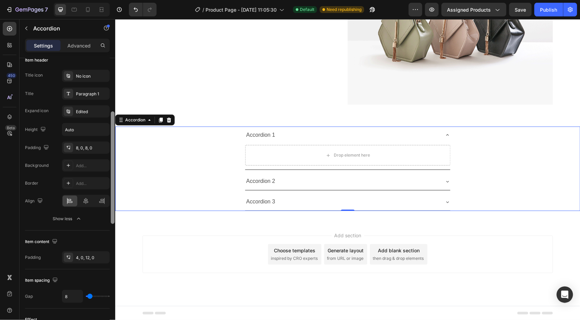
drag, startPoint x: 112, startPoint y: 170, endPoint x: 113, endPoint y: 145, distance: 24.3
click at [113, 145] on div at bounding box center [113, 168] width 4 height 113
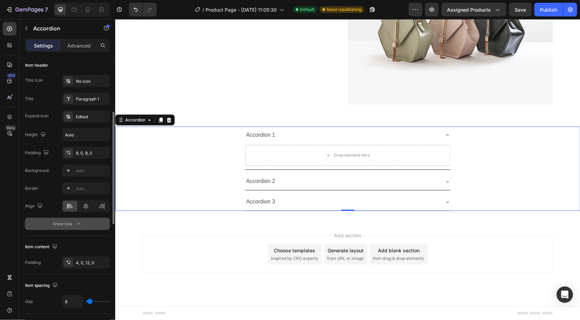
click at [76, 224] on icon "button" at bounding box center [78, 224] width 7 height 7
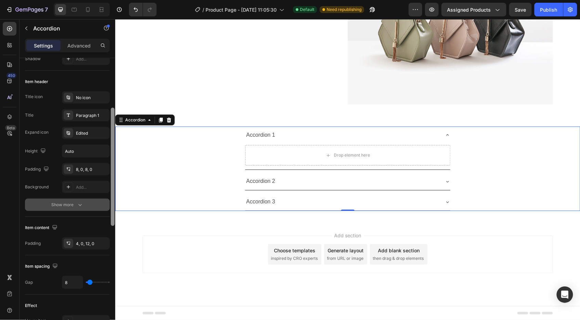
scroll to position [115, 0]
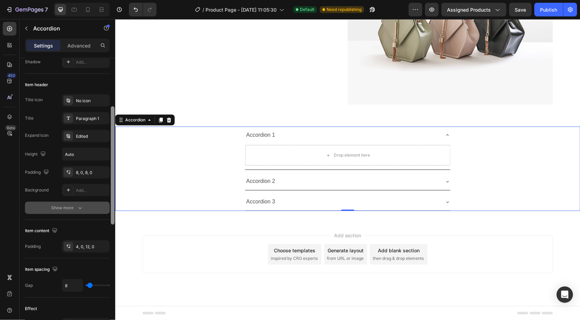
drag, startPoint x: 112, startPoint y: 175, endPoint x: 113, endPoint y: 167, distance: 8.3
click at [113, 167] on div at bounding box center [113, 165] width 4 height 118
click at [74, 206] on div "Show more" at bounding box center [68, 208] width 32 height 7
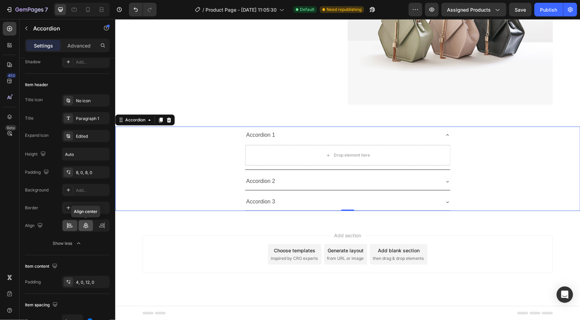
click at [86, 230] on div at bounding box center [86, 225] width 15 height 11
click at [290, 137] on div "Accordion 1" at bounding box center [342, 135] width 194 height 12
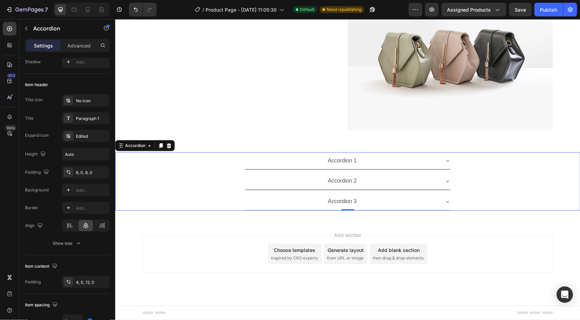
click at [301, 156] on div "Accordion 1" at bounding box center [342, 161] width 194 height 12
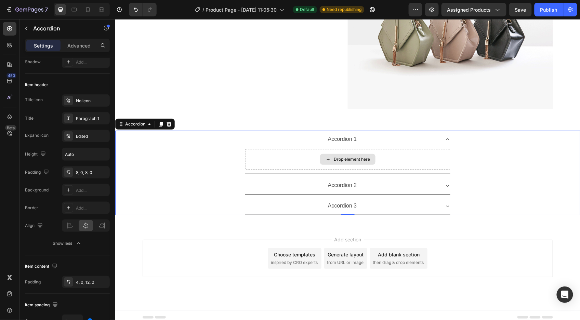
click at [300, 157] on div "Drop element here" at bounding box center [347, 159] width 205 height 21
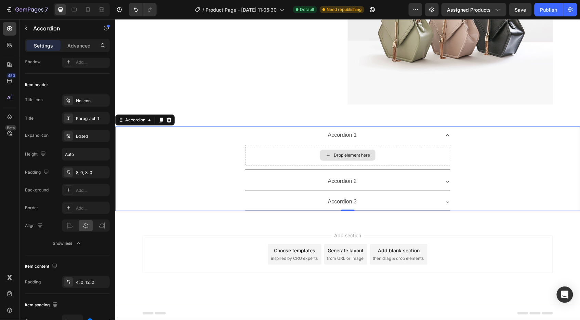
click at [299, 142] on div "Accordion 1" at bounding box center [347, 134] width 205 height 17
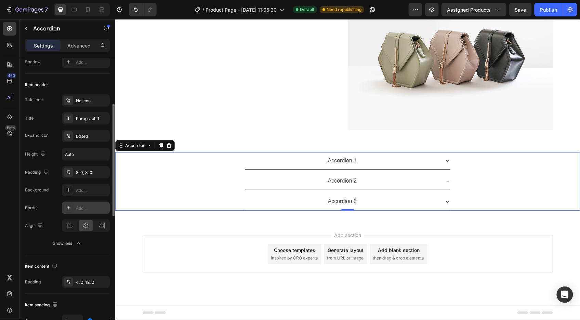
scroll to position [1530, 0]
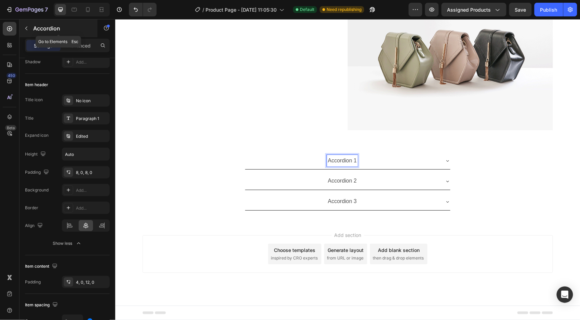
click at [28, 28] on icon "button" at bounding box center [26, 28] width 5 height 5
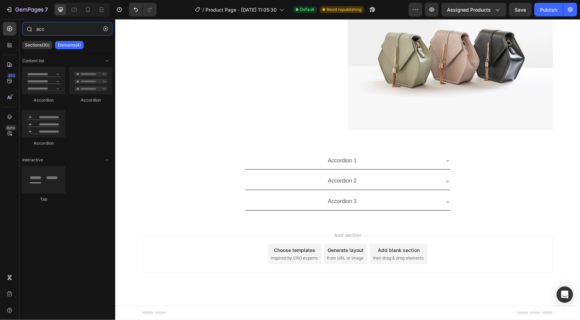
click at [51, 29] on input "acc" at bounding box center [67, 29] width 90 height 14
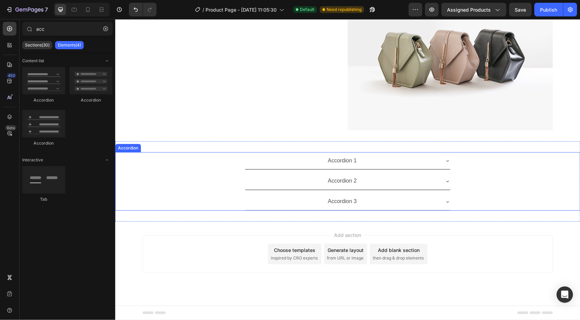
drag, startPoint x: 213, startPoint y: 205, endPoint x: 272, endPoint y: 172, distance: 67.9
click at [213, 204] on div "Accordion 3" at bounding box center [347, 202] width 465 height 18
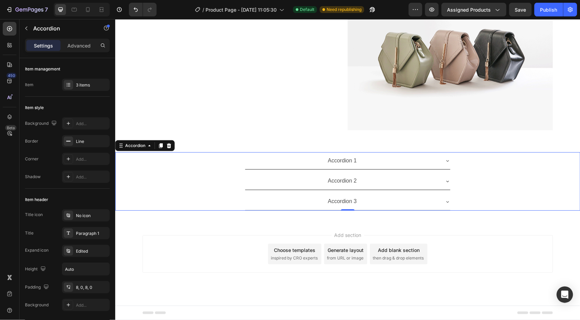
click at [327, 165] on div "Accordion 1" at bounding box center [342, 161] width 31 height 12
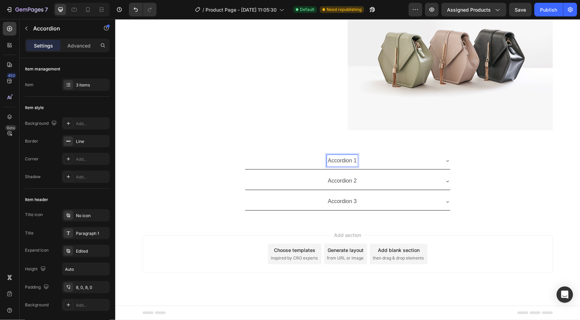
click at [296, 163] on div "Accordion 1" at bounding box center [342, 161] width 194 height 12
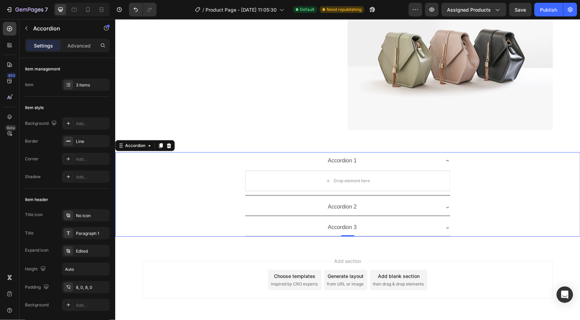
click at [281, 168] on div "Accordion 1" at bounding box center [347, 160] width 205 height 17
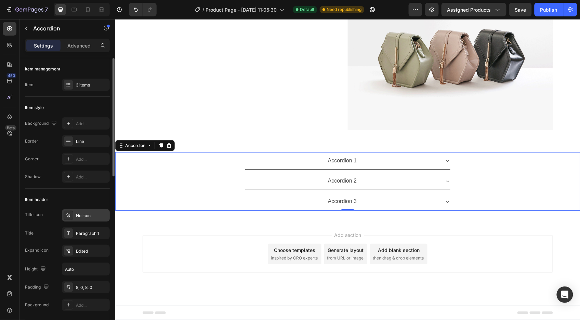
click at [86, 217] on div "No icon" at bounding box center [92, 216] width 32 height 6
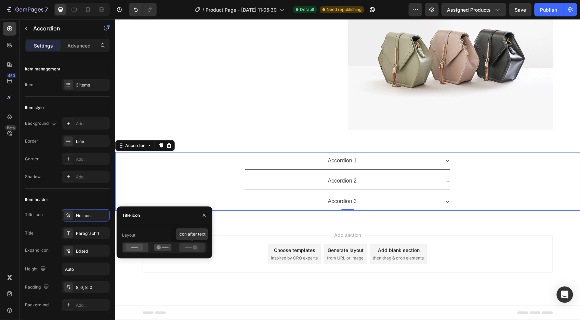
click at [187, 251] on icon at bounding box center [190, 247] width 17 height 7
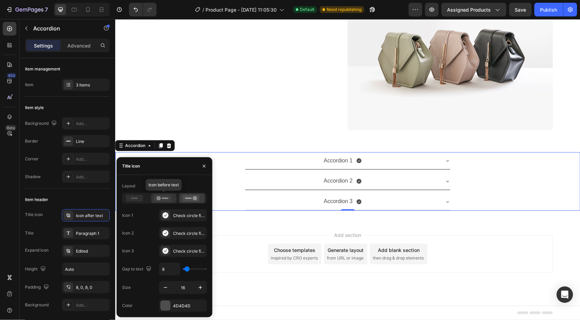
click at [162, 200] on icon at bounding box center [162, 198] width 17 height 7
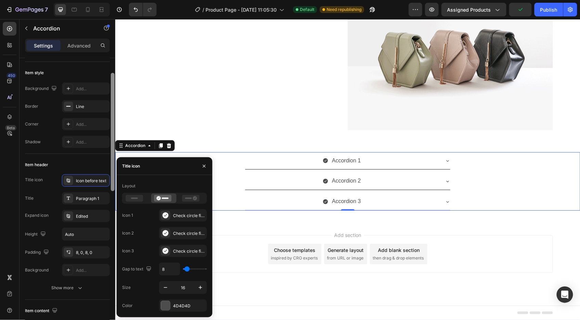
scroll to position [36, 0]
drag, startPoint x: 112, startPoint y: 168, endPoint x: 0, endPoint y: 164, distance: 111.6
click at [112, 183] on div at bounding box center [113, 132] width 4 height 118
click at [136, 197] on icon at bounding box center [134, 198] width 17 height 7
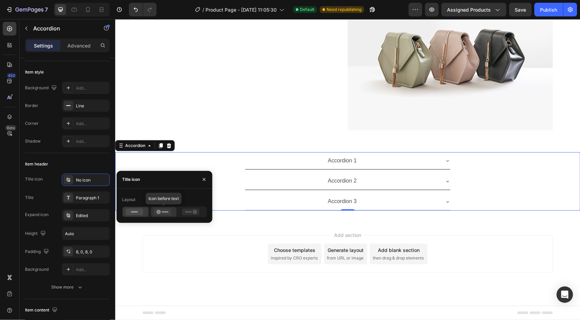
click at [162, 216] on div at bounding box center [164, 212] width 26 height 10
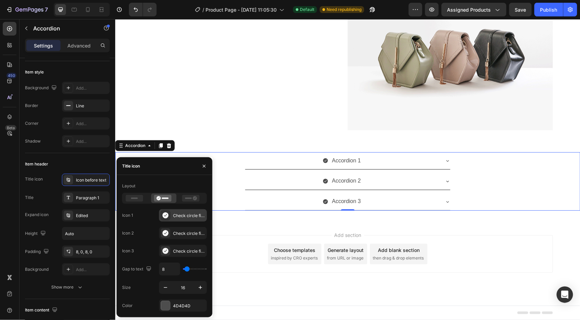
click at [183, 214] on div "Check circle filled" at bounding box center [189, 216] width 32 height 6
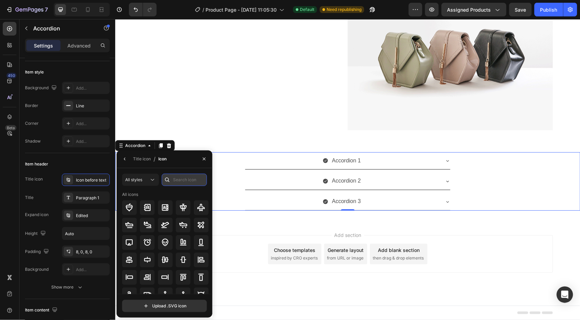
click at [176, 180] on input "text" at bounding box center [184, 180] width 45 height 12
type input "plus"
click at [131, 256] on icon at bounding box center [129, 260] width 8 height 8
click at [323, 171] on div "Accordion 1 Accordion 2 Accordion 3" at bounding box center [347, 181] width 465 height 59
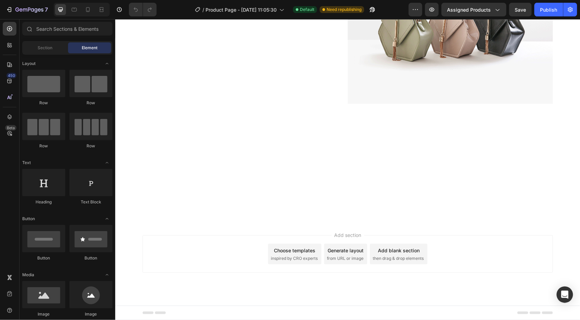
scroll to position [1556, 0]
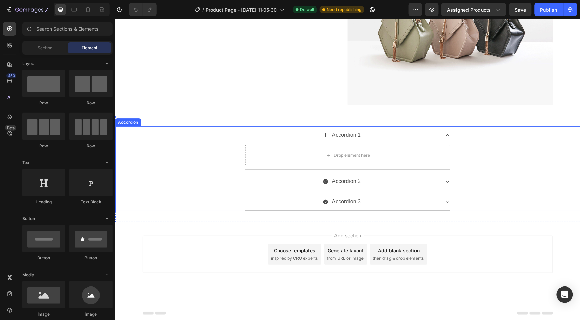
click at [349, 138] on div "Accordion 1" at bounding box center [346, 135] width 31 height 12
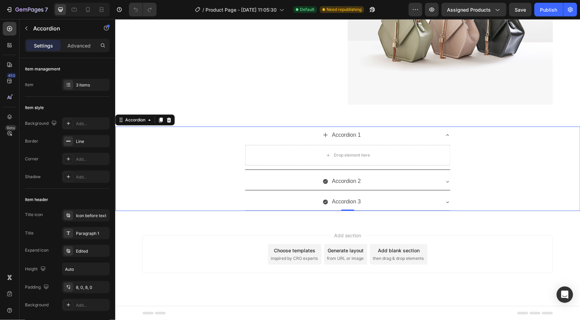
click at [355, 182] on div "Accordion 2" at bounding box center [346, 181] width 31 height 12
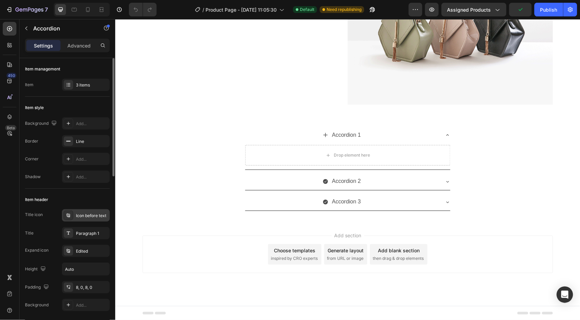
click at [86, 214] on div "Icon before text" at bounding box center [92, 216] width 32 height 6
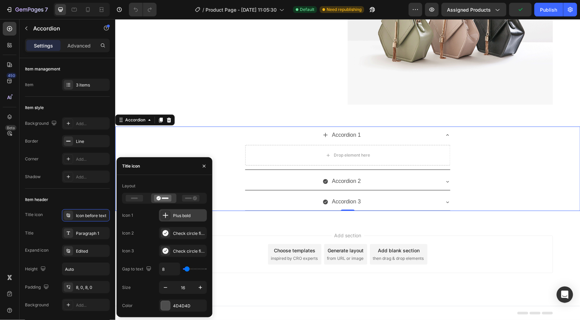
click at [168, 213] on icon at bounding box center [165, 215] width 7 height 7
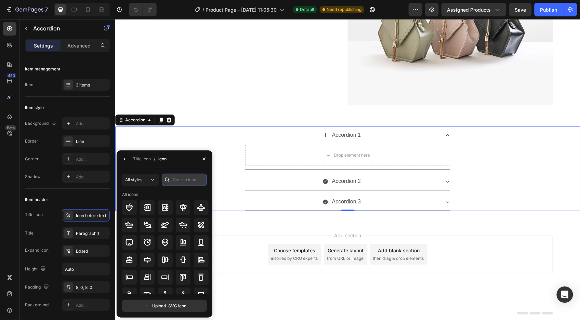
click at [178, 183] on input "text" at bounding box center [184, 180] width 45 height 12
type input "plu"
click at [146, 275] on icon at bounding box center [147, 277] width 7 height 7
click at [386, 184] on div "Accordion 2" at bounding box center [342, 181] width 194 height 12
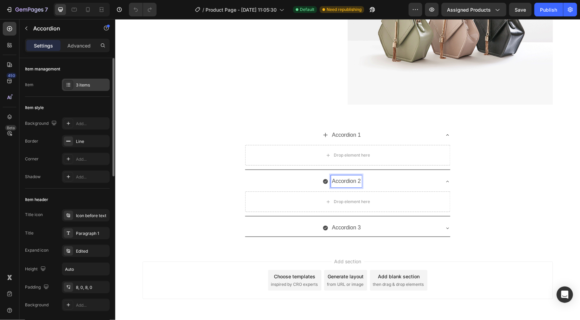
click at [86, 87] on div "3 items" at bounding box center [92, 85] width 32 height 6
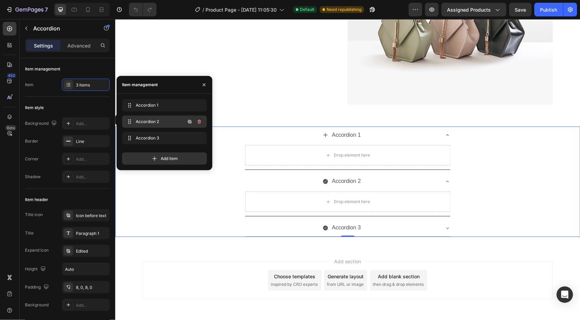
click at [161, 123] on span "Accordion 2" at bounding box center [155, 122] width 39 height 6
click at [158, 121] on span "Accordion 2" at bounding box center [159, 122] width 51 height 6
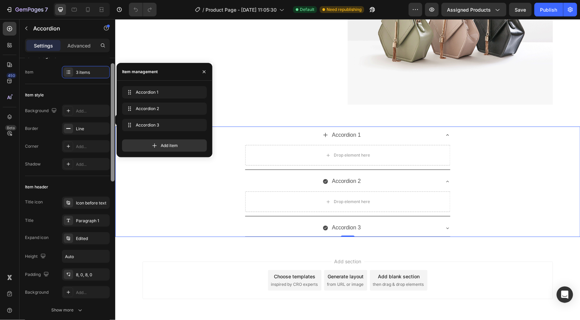
scroll to position [47, 0]
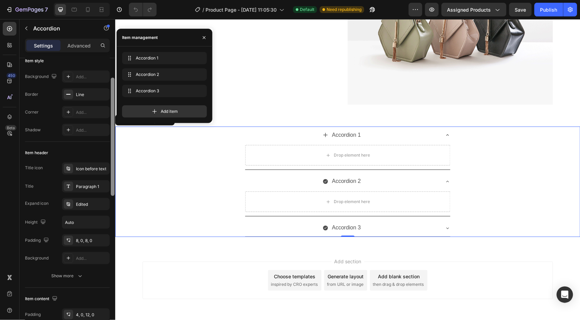
drag, startPoint x: 113, startPoint y: 146, endPoint x: 114, endPoint y: 166, distance: 19.9
click at [114, 166] on div at bounding box center [113, 137] width 4 height 118
click at [89, 185] on div "Paragraph 1" at bounding box center [92, 187] width 32 height 6
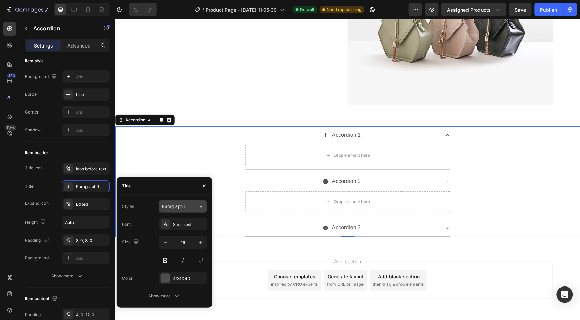
click at [187, 206] on div "Paragraph 1" at bounding box center [176, 207] width 28 height 6
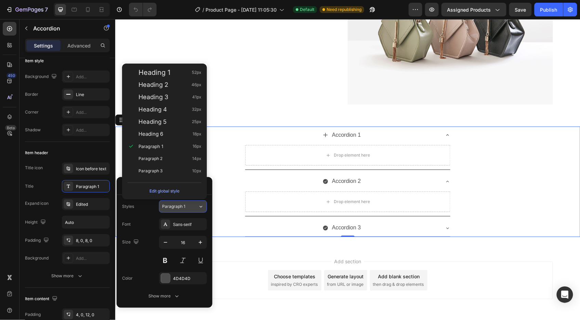
click at [184, 206] on span "Paragraph 1" at bounding box center [173, 207] width 23 height 6
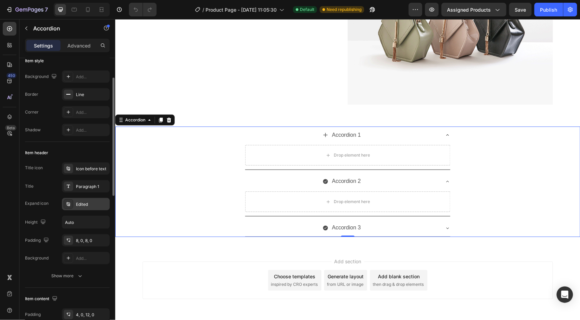
click at [79, 206] on div "Edited" at bounding box center [92, 205] width 32 height 6
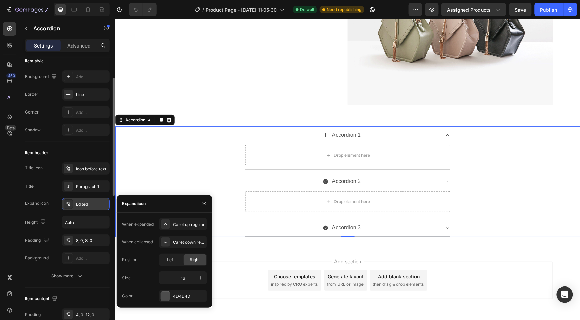
click at [78, 206] on div "Edited" at bounding box center [92, 205] width 32 height 6
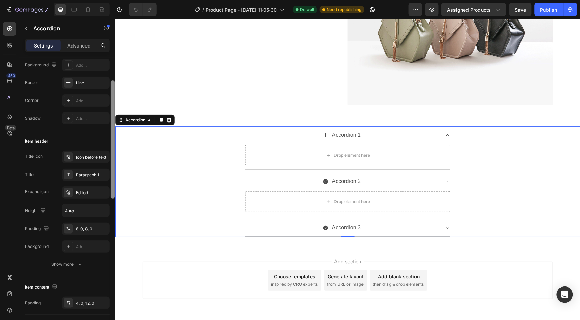
click at [113, 189] on div at bounding box center [113, 139] width 4 height 118
click at [185, 203] on div "Accordion 2 Drop element here" at bounding box center [347, 194] width 465 height 44
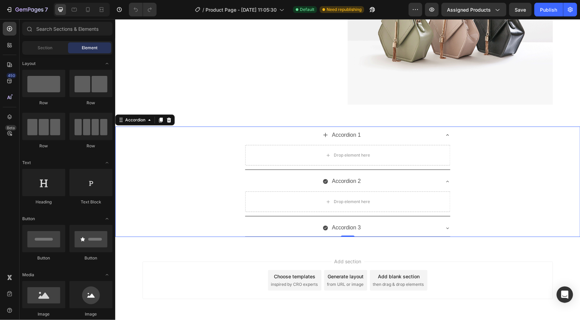
click at [226, 269] on div "Add section Choose templates inspired by CRO experts Generate layout from URL o…" at bounding box center [347, 280] width 411 height 38
click at [342, 184] on p "Accordion 2" at bounding box center [346, 181] width 29 height 10
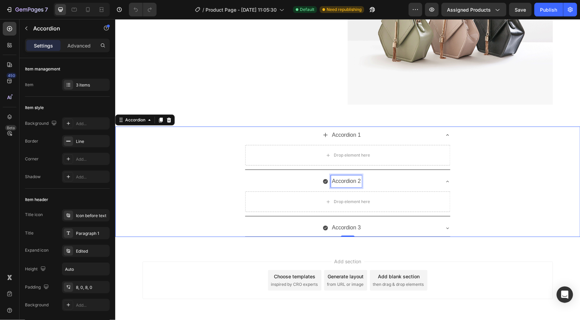
click at [342, 181] on p "Accordion 2" at bounding box center [346, 181] width 29 height 10
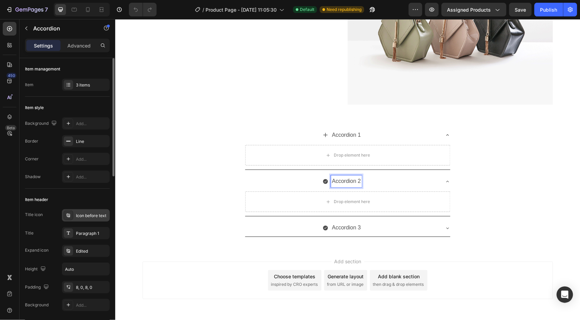
click at [91, 211] on div "Icon before text" at bounding box center [86, 215] width 48 height 12
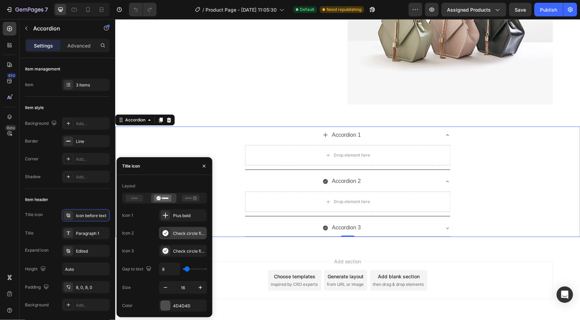
click at [179, 233] on div "Check circle filled" at bounding box center [189, 234] width 32 height 6
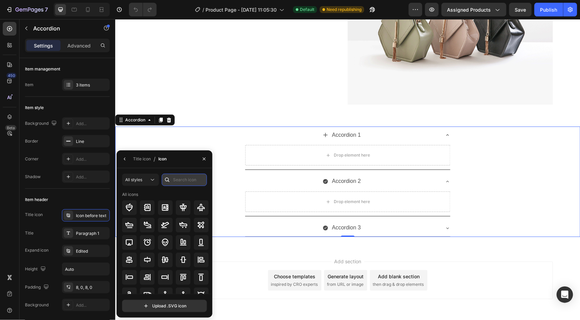
click at [179, 178] on input "text" at bounding box center [184, 180] width 45 height 12
type input "plu"
click at [148, 275] on icon at bounding box center [147, 277] width 8 height 8
click at [125, 159] on icon "button" at bounding box center [124, 158] width 5 height 5
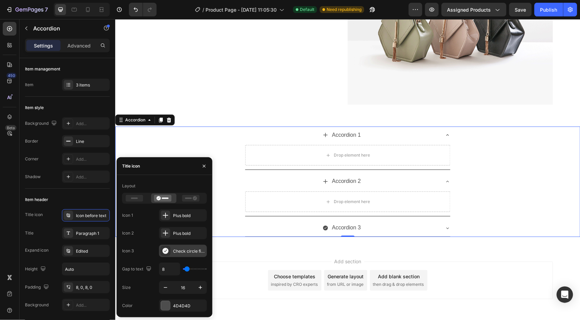
click at [178, 251] on div "Check circle filled" at bounding box center [189, 251] width 32 height 6
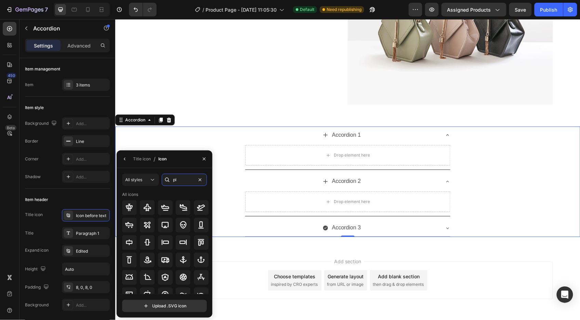
type input "plu"
click at [146, 275] on icon at bounding box center [147, 277] width 7 height 7
click at [440, 201] on div "Drop element here" at bounding box center [347, 201] width 205 height 21
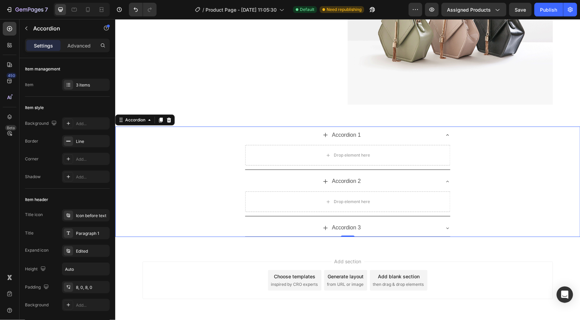
click at [445, 182] on icon at bounding box center [447, 181] width 5 height 5
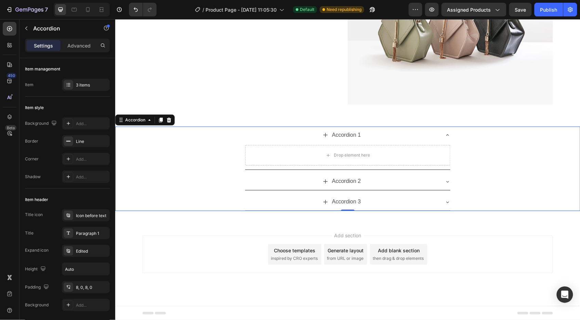
click at [445, 137] on icon at bounding box center [447, 134] width 5 height 5
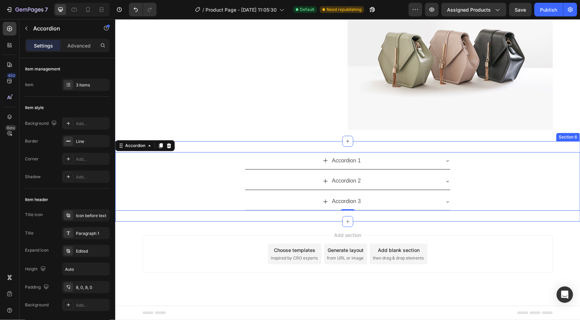
scroll to position [1530, 0]
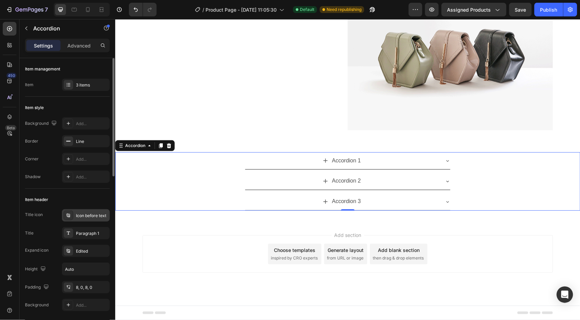
click at [86, 219] on div "Icon before text" at bounding box center [86, 215] width 48 height 12
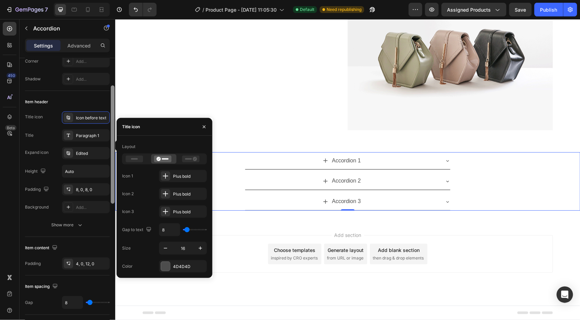
drag, startPoint x: 113, startPoint y: 173, endPoint x: 110, endPoint y: 214, distance: 41.2
click at [110, 214] on div "Item management Item 3 items Item style Background Add... Border Line Corner Ad…" at bounding box center [68, 199] width 96 height 282
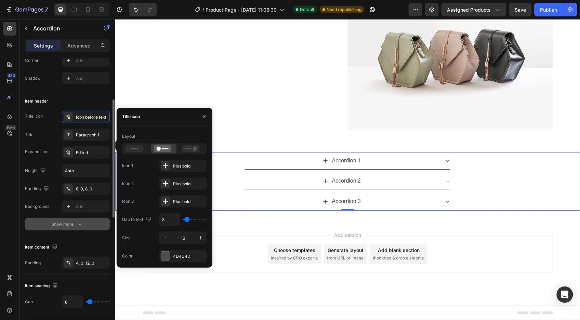
click at [72, 226] on div "Show more" at bounding box center [68, 224] width 32 height 7
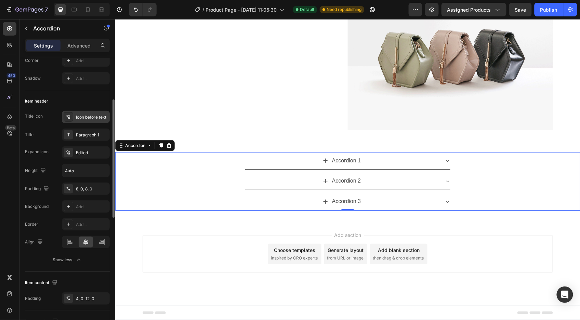
click at [87, 120] on div "Icon before text" at bounding box center [92, 117] width 32 height 6
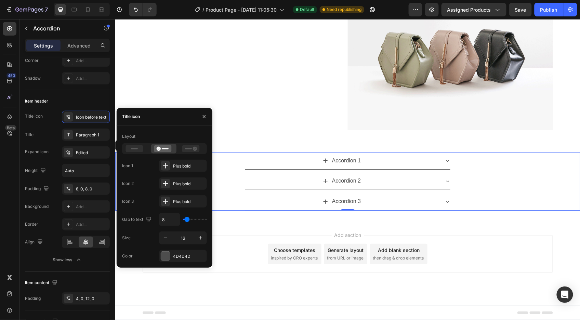
click at [324, 160] on icon at bounding box center [325, 160] width 5 height 5
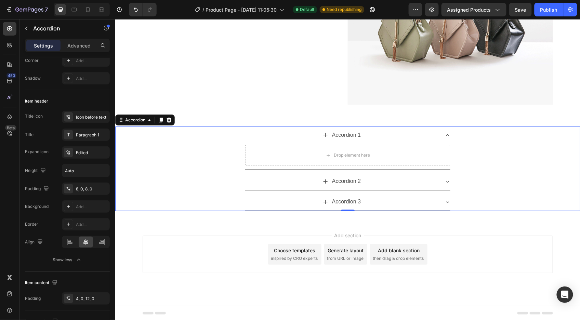
click at [324, 135] on icon at bounding box center [325, 134] width 5 height 5
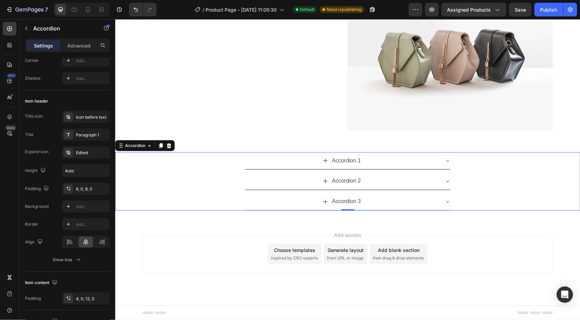
scroll to position [1530, 0]
click at [26, 28] on icon "button" at bounding box center [26, 28] width 5 height 5
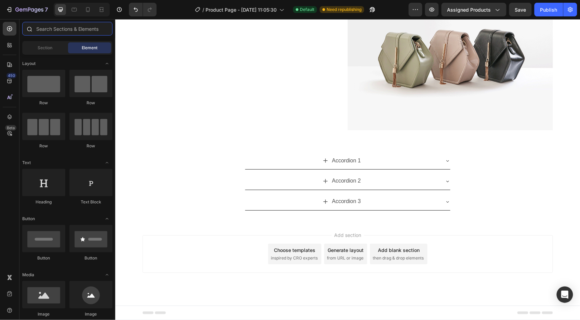
click at [55, 29] on input "text" at bounding box center [67, 29] width 90 height 14
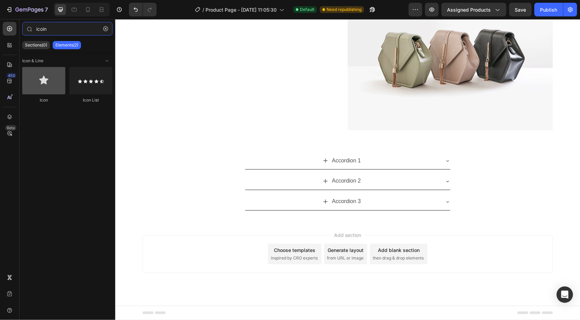
type input "icoin"
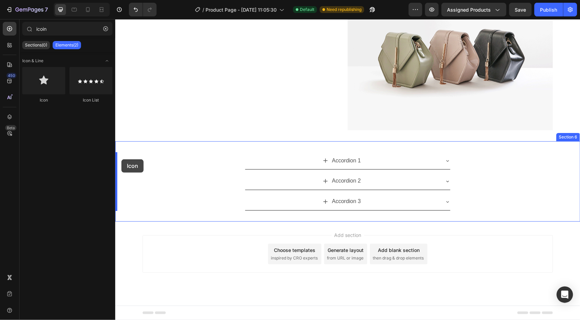
drag, startPoint x: 165, startPoint y: 108, endPoint x: 121, endPoint y: 159, distance: 67.3
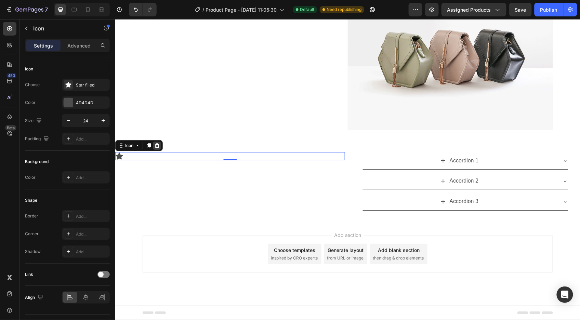
click at [155, 146] on icon at bounding box center [157, 145] width 4 height 5
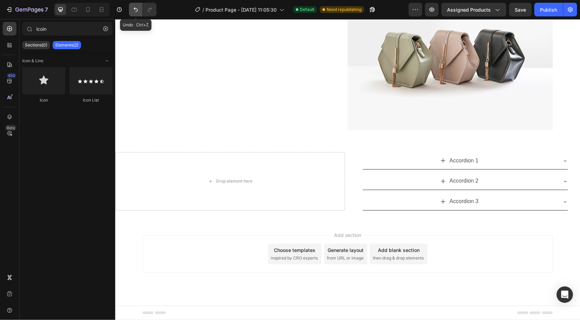
click at [129, 13] on button "Undo/Redo" at bounding box center [136, 10] width 14 height 14
click at [130, 13] on button "Undo/Redo" at bounding box center [136, 10] width 14 height 14
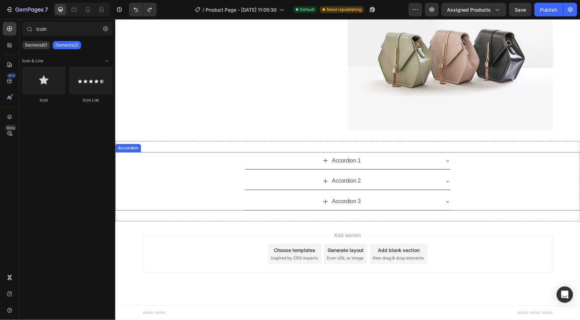
click at [323, 182] on icon at bounding box center [325, 180] width 5 height 5
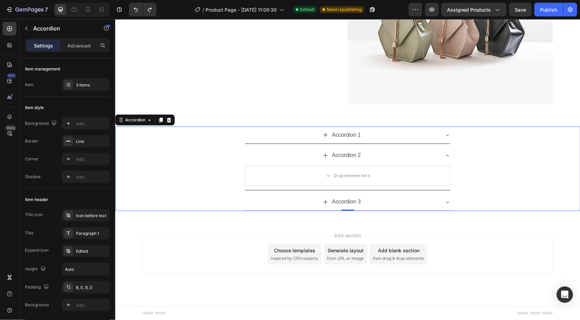
click at [323, 155] on icon at bounding box center [325, 155] width 5 height 5
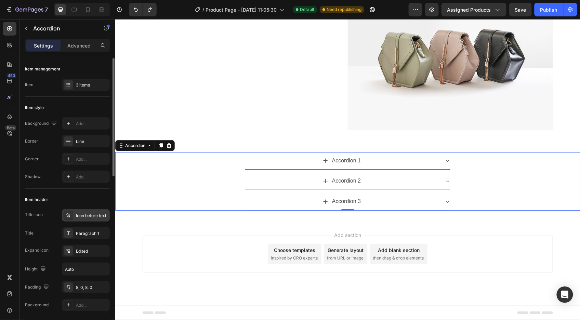
click at [94, 220] on div "Icon before text" at bounding box center [86, 215] width 48 height 12
click at [445, 158] on icon at bounding box center [447, 160] width 5 height 5
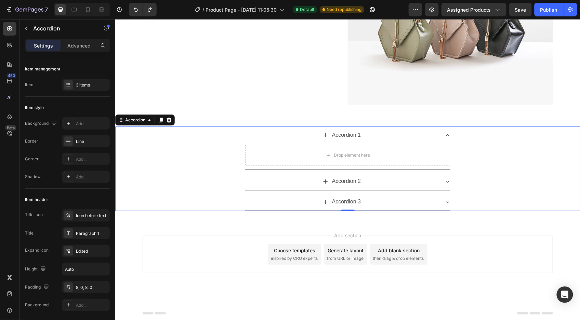
click at [441, 134] on div "Accordion 1" at bounding box center [347, 134] width 205 height 17
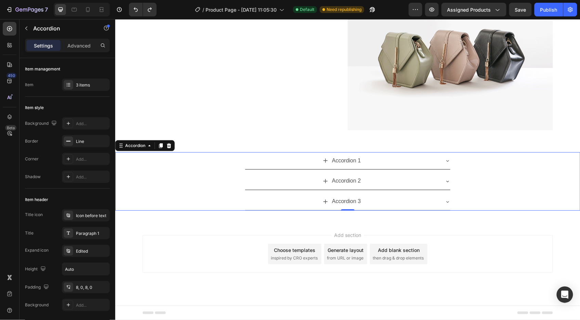
click at [445, 163] on icon at bounding box center [447, 160] width 5 height 5
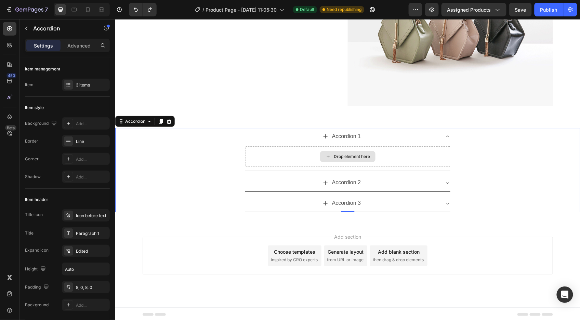
click at [442, 163] on div "Drop element here" at bounding box center [347, 156] width 205 height 21
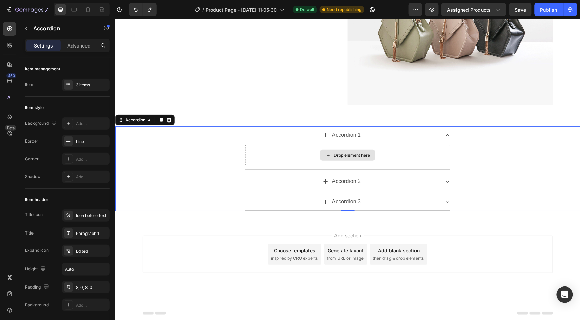
click at [441, 151] on div "Drop element here" at bounding box center [347, 155] width 205 height 21
click at [422, 149] on div "Drop element here" at bounding box center [347, 155] width 205 height 21
click at [429, 134] on div "Accordion 1" at bounding box center [342, 135] width 194 height 12
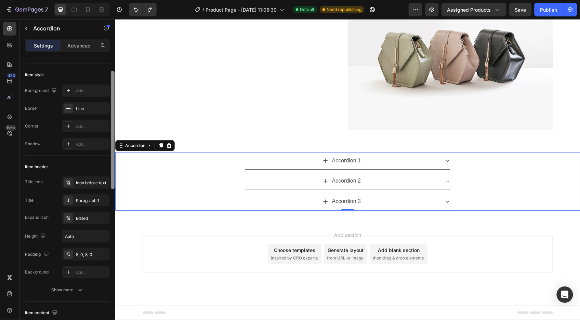
scroll to position [34, 0]
drag, startPoint x: 114, startPoint y: 171, endPoint x: 114, endPoint y: 186, distance: 14.4
click at [114, 186] on div at bounding box center [113, 128] width 4 height 118
click at [83, 220] on div "Edited" at bounding box center [92, 217] width 32 height 6
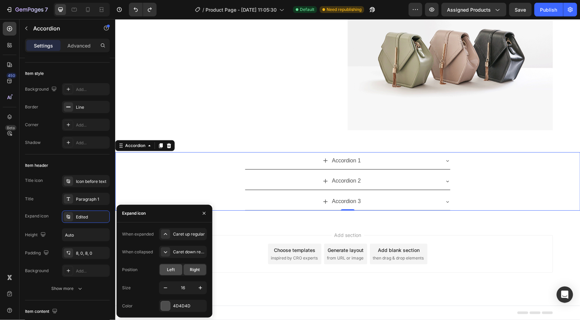
click at [175, 271] on div "Left" at bounding box center [171, 270] width 23 height 11
click at [175, 233] on div "Caret up regular" at bounding box center [189, 234] width 32 height 6
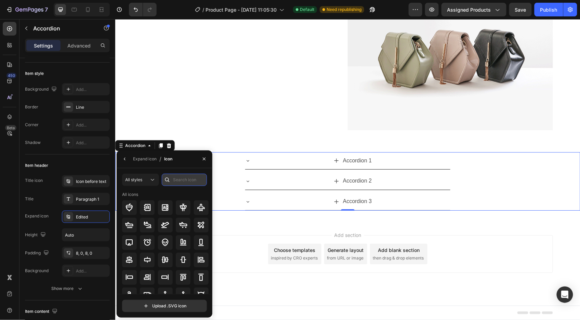
click at [185, 179] on input "text" at bounding box center [184, 180] width 45 height 12
type input "plu"
click at [337, 163] on div "Accordion 1" at bounding box center [353, 161] width 194 height 12
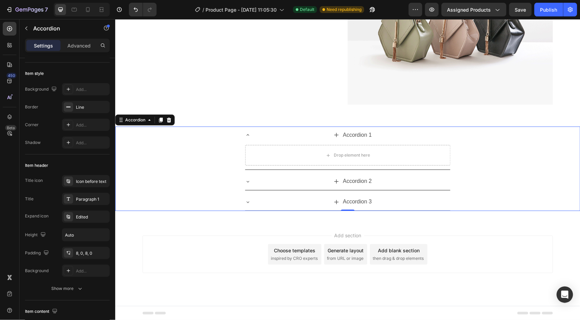
click at [334, 134] on icon at bounding box center [336, 135] width 4 height 4
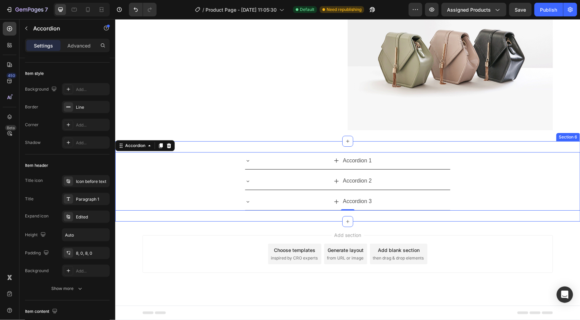
scroll to position [1530, 0]
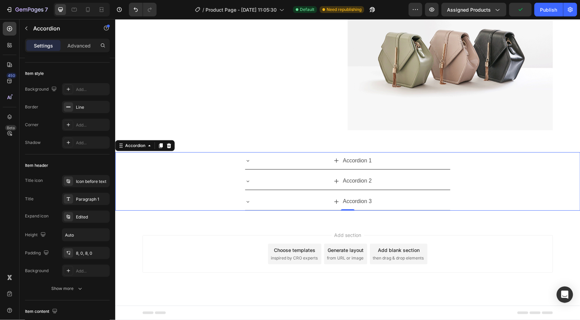
click at [245, 158] on icon at bounding box center [247, 160] width 5 height 5
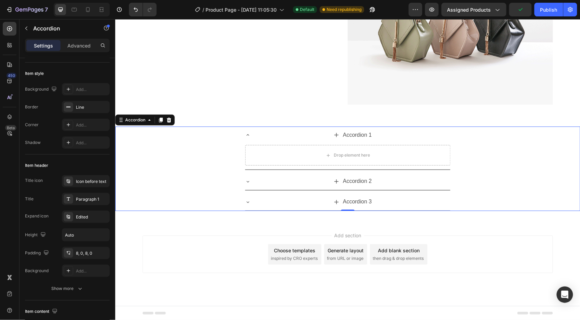
click at [245, 133] on icon at bounding box center [247, 134] width 5 height 5
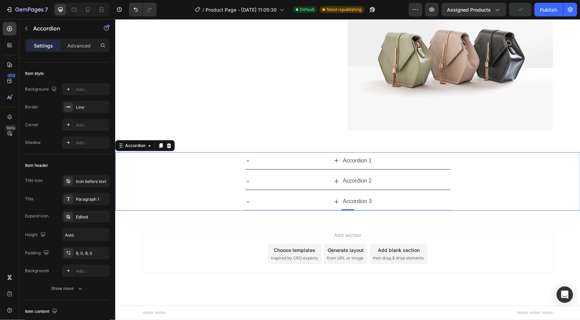
click at [334, 162] on icon at bounding box center [336, 160] width 5 height 5
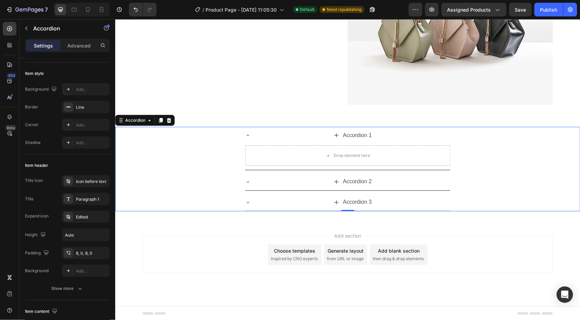
scroll to position [1556, 0]
click at [245, 136] on icon at bounding box center [247, 134] width 5 height 5
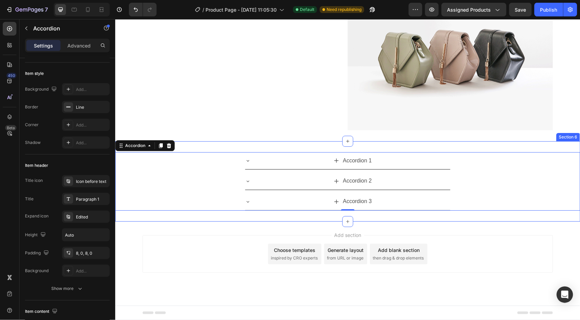
scroll to position [1530, 0]
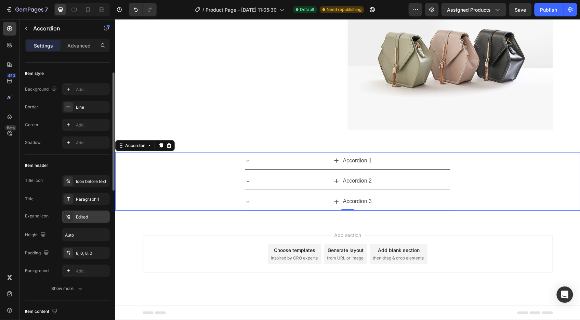
click at [85, 215] on div "Edited" at bounding box center [92, 217] width 32 height 6
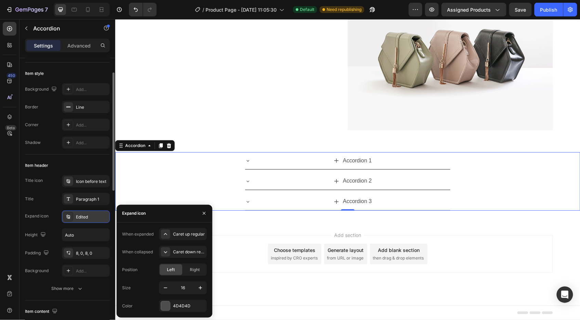
click at [84, 218] on div "Edited" at bounding box center [92, 217] width 32 height 6
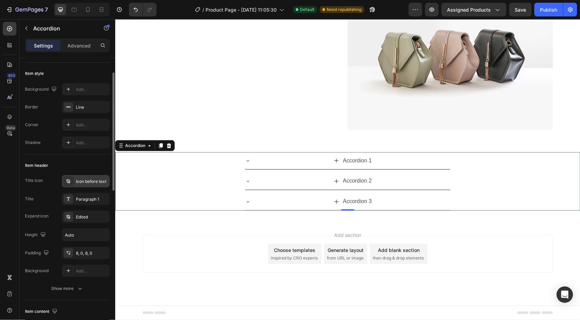
click at [81, 181] on div "Icon before text" at bounding box center [92, 182] width 32 height 6
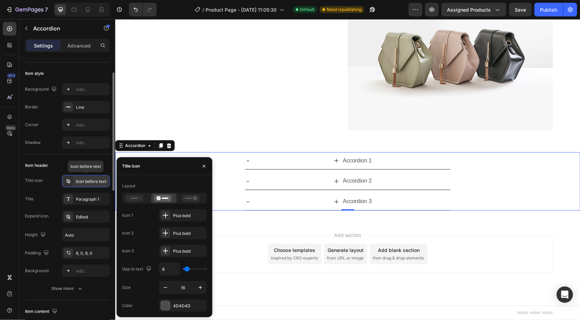
click at [81, 181] on div "Icon before text" at bounding box center [92, 182] width 32 height 6
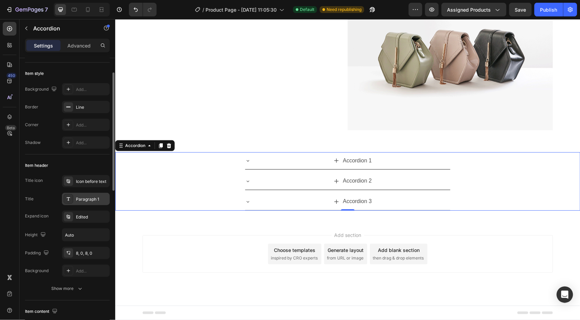
click at [84, 200] on div "Paragraph 1" at bounding box center [92, 199] width 32 height 6
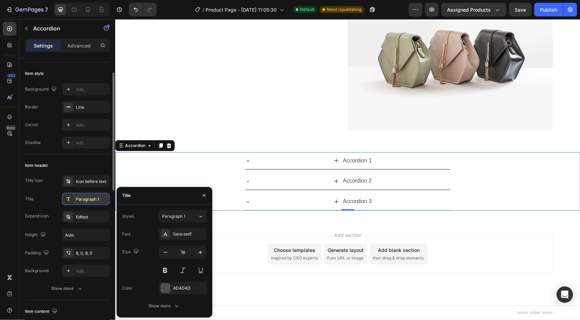
click at [84, 200] on div "Paragraph 1" at bounding box center [92, 199] width 32 height 6
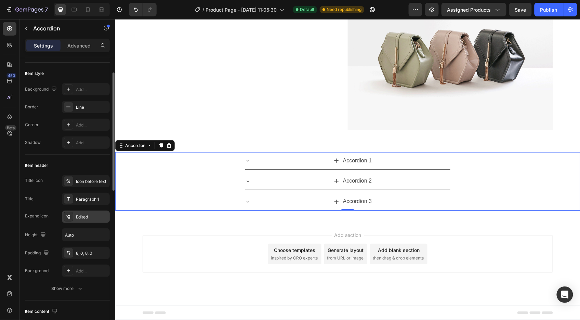
click at [83, 218] on div "Edited" at bounding box center [92, 217] width 32 height 6
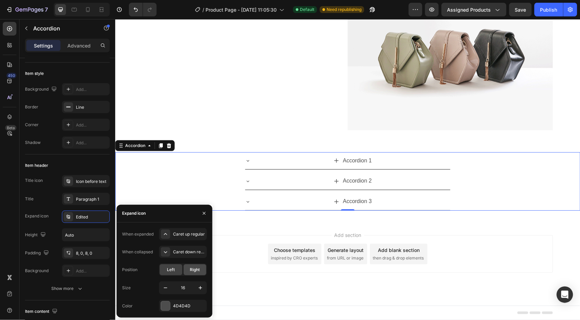
click at [192, 268] on span "Right" at bounding box center [195, 270] width 10 height 6
click at [172, 268] on span "Left" at bounding box center [171, 270] width 8 height 6
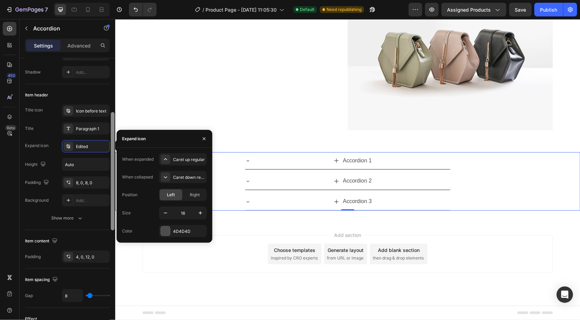
scroll to position [120, 0]
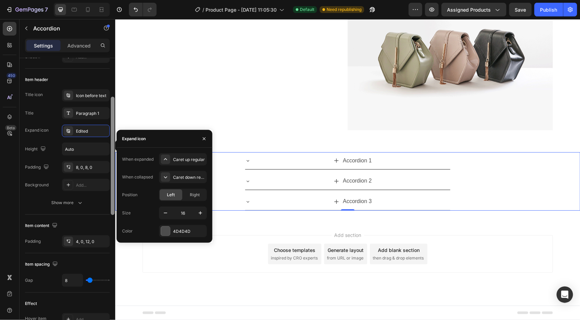
drag, startPoint x: 112, startPoint y: 149, endPoint x: 110, endPoint y: 183, distance: 33.6
click at [110, 183] on div at bounding box center [112, 191] width 5 height 282
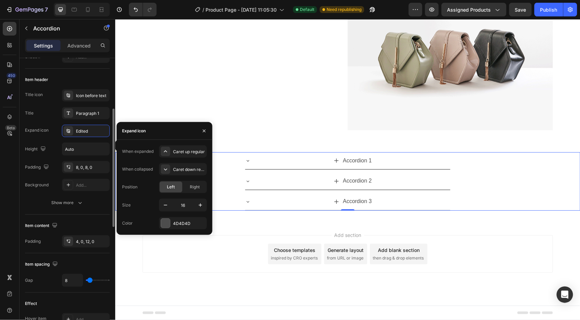
type input "10"
type input "8"
type input "6"
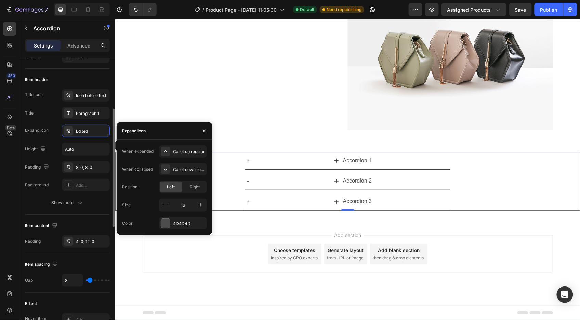
type input "6"
type input "0"
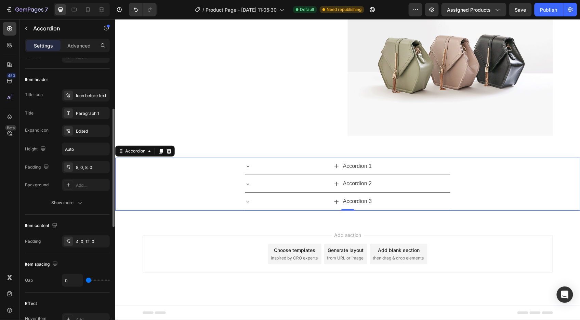
type input "25"
type input "47"
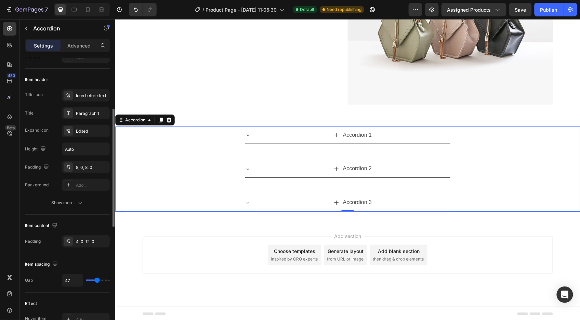
type input "45"
type input "43"
type input "41"
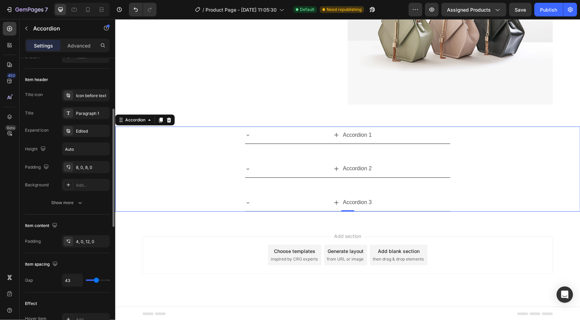
type input "41"
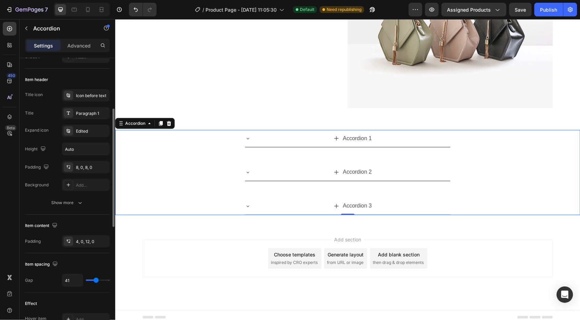
type input "39"
type input "37"
type input "29"
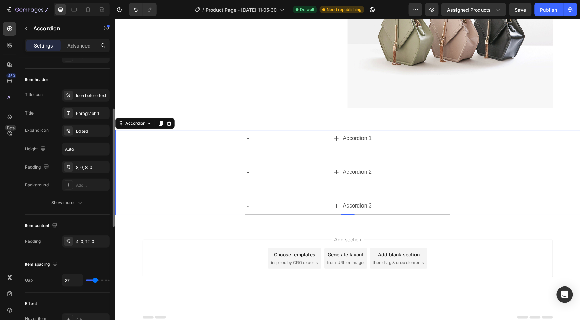
type input "29"
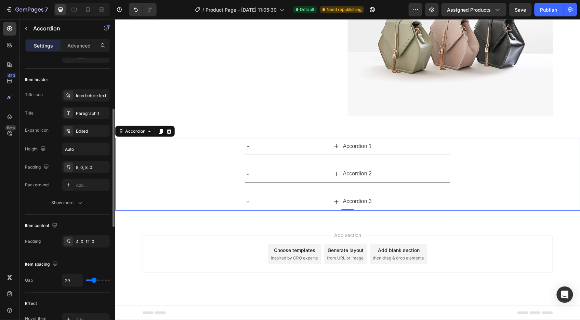
type input "27"
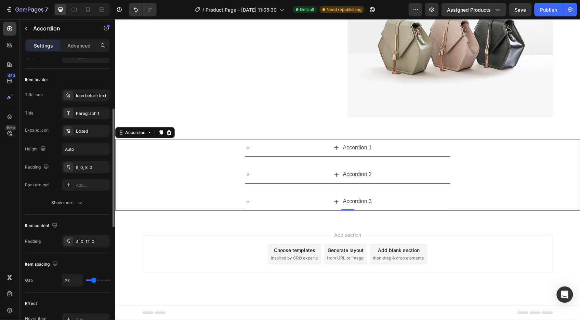
drag, startPoint x: 90, startPoint y: 282, endPoint x: 93, endPoint y: 283, distance: 3.4
type input "27"
click at [93, 281] on input "range" at bounding box center [98, 280] width 24 height 1
click at [84, 127] on div "Edited" at bounding box center [86, 131] width 48 height 12
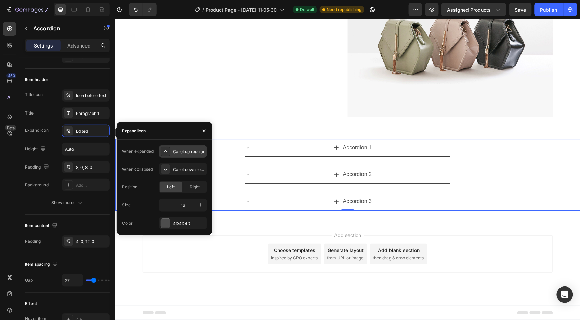
click at [176, 155] on div "Caret up regular" at bounding box center [189, 152] width 32 height 6
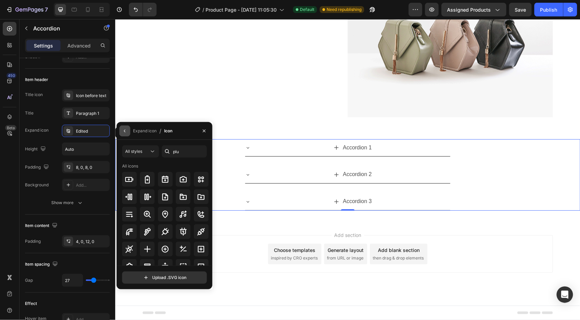
click at [124, 131] on icon "button" at bounding box center [124, 130] width 5 height 5
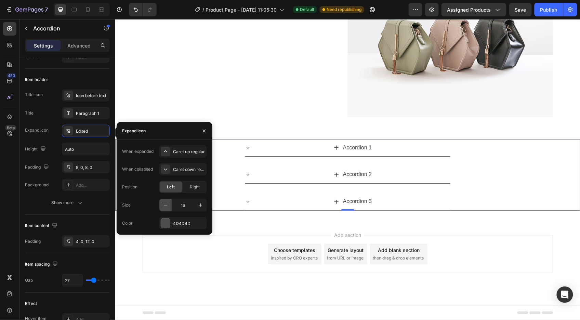
click at [168, 207] on icon "button" at bounding box center [165, 205] width 7 height 7
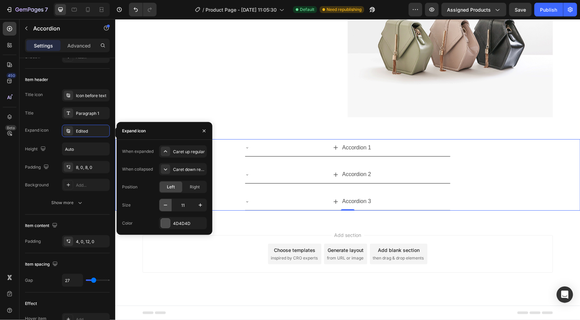
click at [168, 207] on icon "button" at bounding box center [165, 205] width 7 height 7
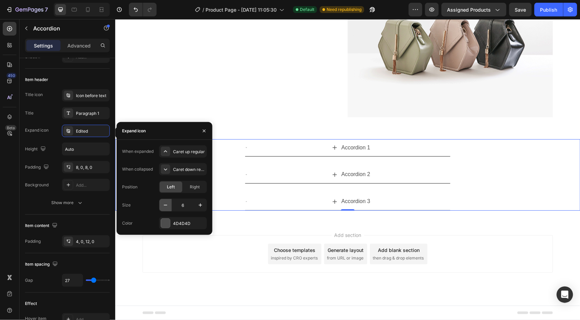
click at [168, 207] on icon "button" at bounding box center [165, 205] width 7 height 7
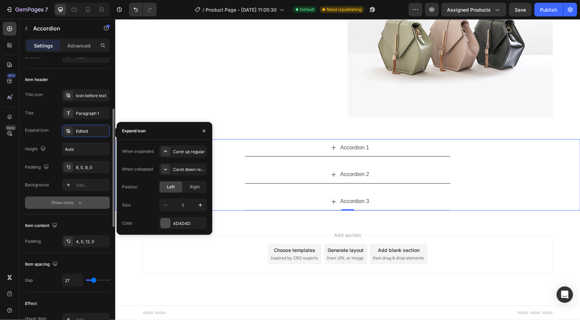
click at [77, 204] on icon "button" at bounding box center [80, 203] width 7 height 7
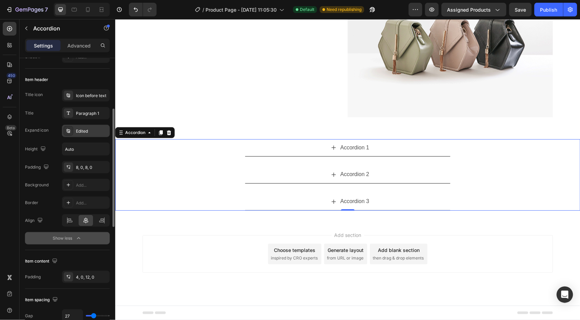
click at [87, 131] on div "Edited" at bounding box center [92, 131] width 32 height 6
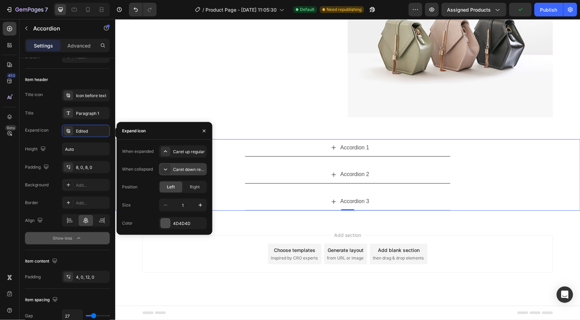
click at [190, 169] on div "Caret down regular" at bounding box center [189, 170] width 32 height 6
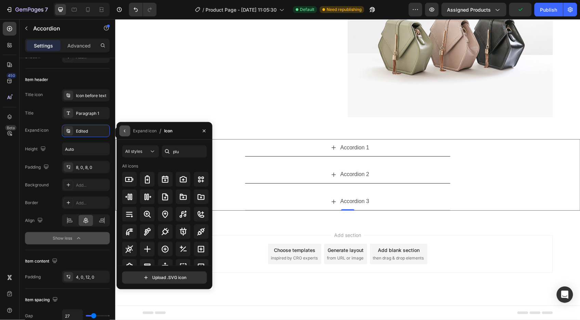
click at [125, 130] on icon "button" at bounding box center [124, 131] width 1 height 3
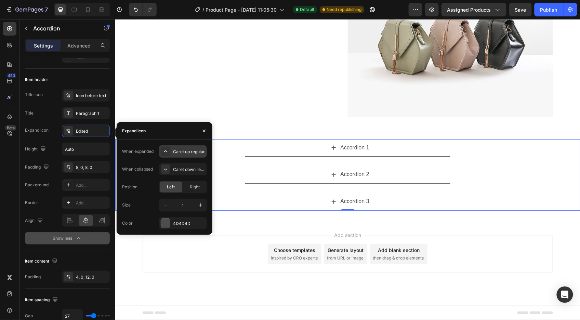
click at [176, 155] on div "Caret up regular" at bounding box center [189, 152] width 32 height 6
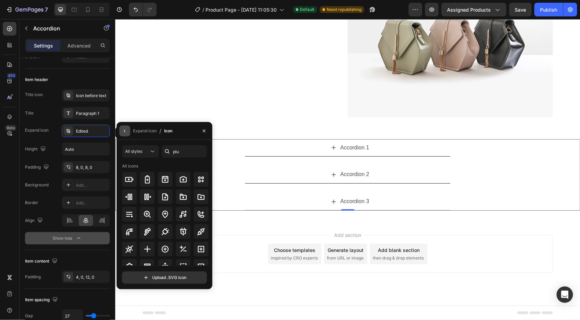
click at [123, 131] on icon "button" at bounding box center [124, 130] width 5 height 5
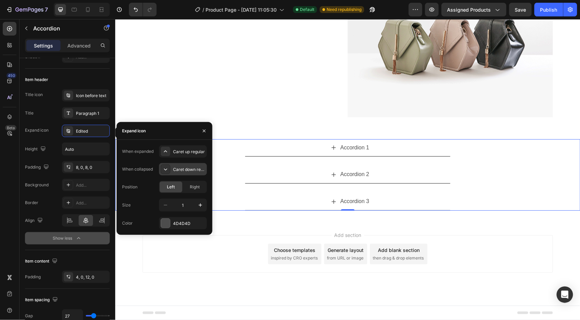
click at [183, 170] on div "Caret down regular" at bounding box center [189, 170] width 32 height 6
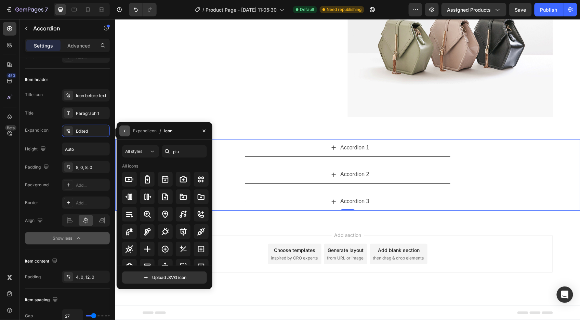
click at [127, 131] on icon "button" at bounding box center [124, 130] width 5 height 5
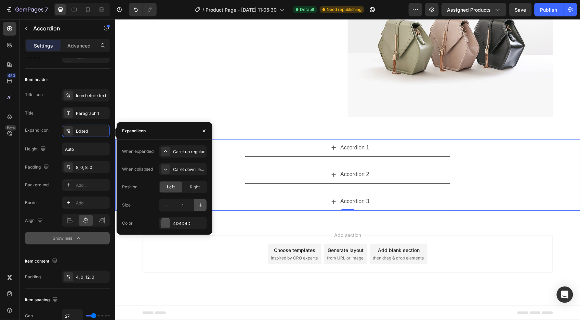
click at [201, 207] on icon "button" at bounding box center [200, 205] width 7 height 7
click at [200, 206] on icon "button" at bounding box center [200, 205] width 7 height 7
click at [199, 206] on icon "button" at bounding box center [200, 205] width 7 height 7
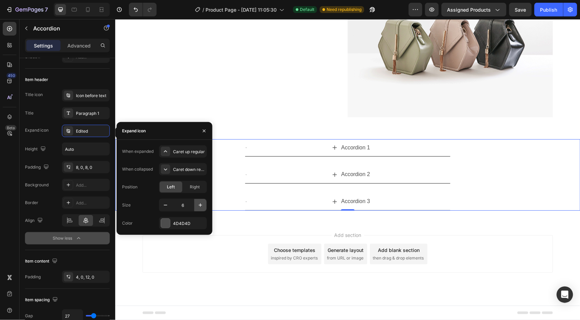
click at [199, 206] on icon "button" at bounding box center [200, 205] width 7 height 7
click at [198, 206] on icon "button" at bounding box center [200, 205] width 7 height 7
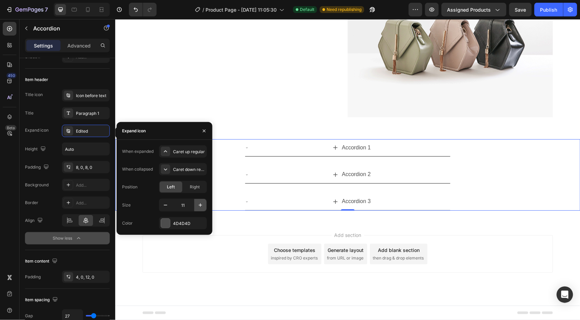
click at [198, 206] on icon "button" at bounding box center [200, 205] width 7 height 7
click at [197, 206] on icon "button" at bounding box center [200, 205] width 7 height 7
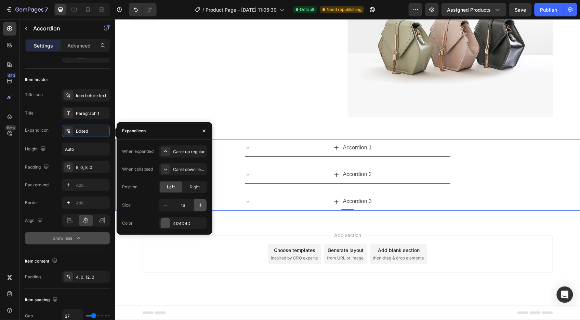
click at [197, 206] on icon "button" at bounding box center [200, 205] width 7 height 7
click at [170, 206] on div "20" at bounding box center [182, 205] width 47 height 12
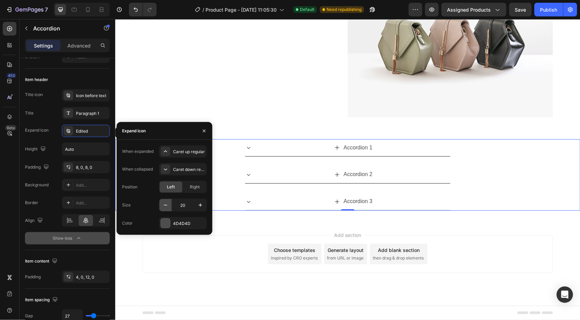
click at [166, 206] on icon "button" at bounding box center [165, 205] width 7 height 7
click at [165, 206] on icon "button" at bounding box center [165, 205] width 7 height 7
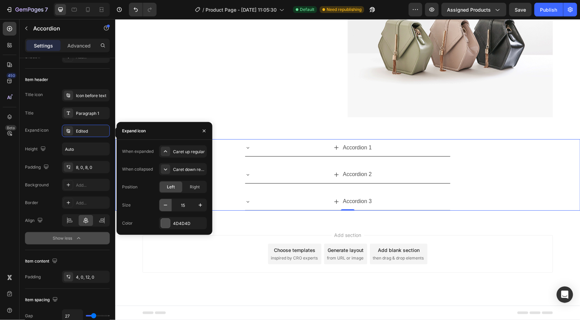
click at [165, 206] on icon "button" at bounding box center [165, 205] width 7 height 7
click at [165, 205] on icon "button" at bounding box center [165, 205] width 7 height 7
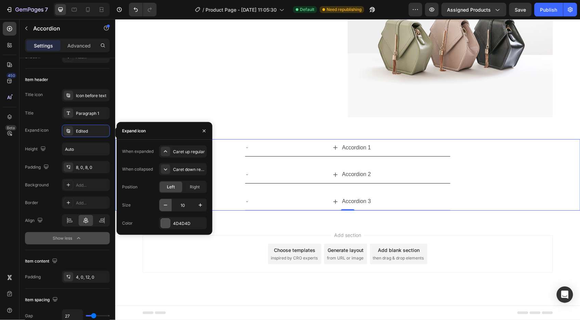
click at [165, 205] on icon "button" at bounding box center [165, 205] width 7 height 7
click at [165, 204] on icon "button" at bounding box center [165, 205] width 7 height 7
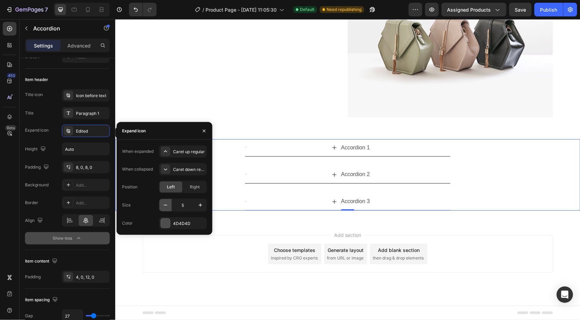
click at [165, 204] on icon "button" at bounding box center [165, 205] width 7 height 7
type input "1"
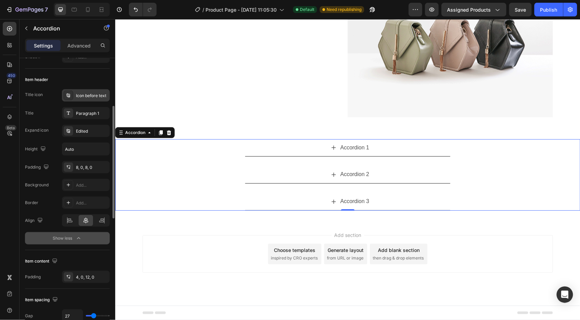
click at [79, 97] on div "Icon before text" at bounding box center [92, 96] width 32 height 6
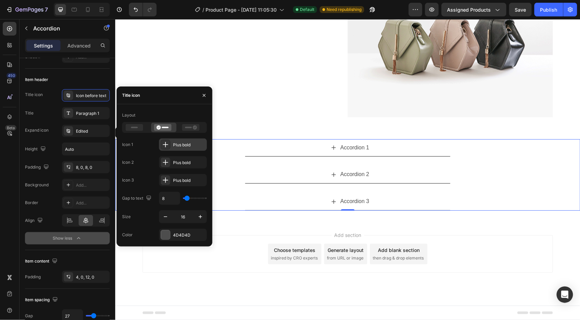
click at [178, 144] on div "Plus bold" at bounding box center [189, 145] width 32 height 6
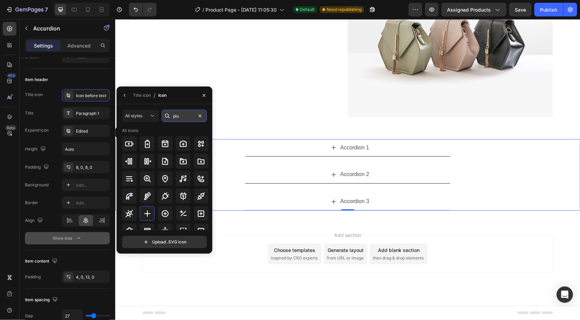
click at [180, 115] on input "plu" at bounding box center [184, 116] width 45 height 12
type input "v"
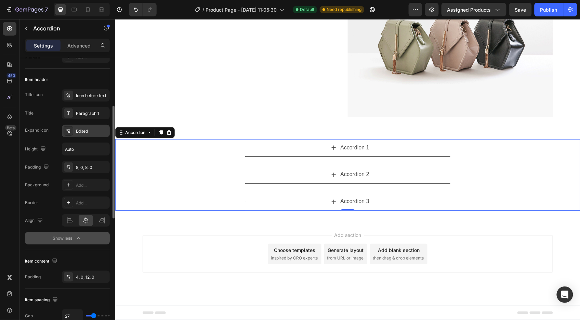
click at [86, 131] on div "Edited" at bounding box center [92, 131] width 32 height 6
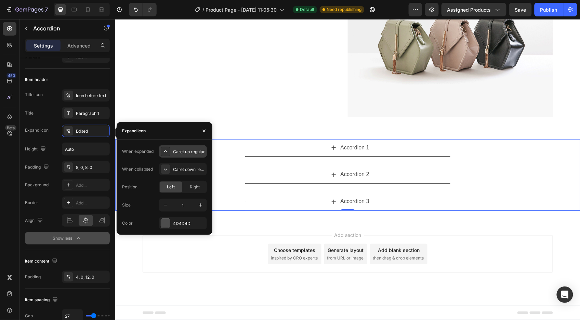
click at [185, 152] on div "Caret up regular" at bounding box center [189, 152] width 32 height 6
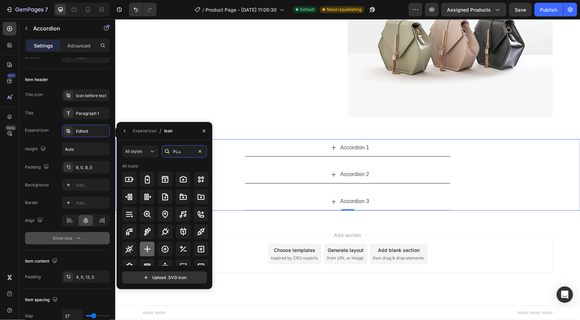
type input "PLu"
click at [146, 247] on icon at bounding box center [147, 249] width 7 height 7
click at [50, 129] on div "Expand icon Edited" at bounding box center [67, 131] width 85 height 12
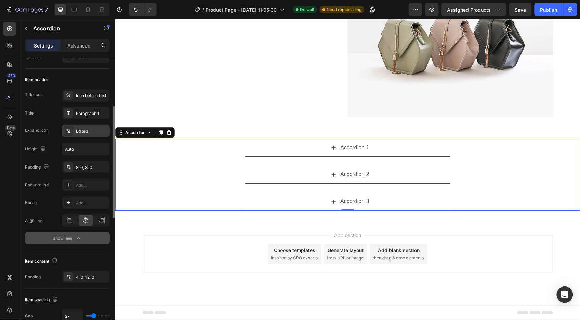
click at [82, 131] on div "Edited" at bounding box center [92, 131] width 32 height 6
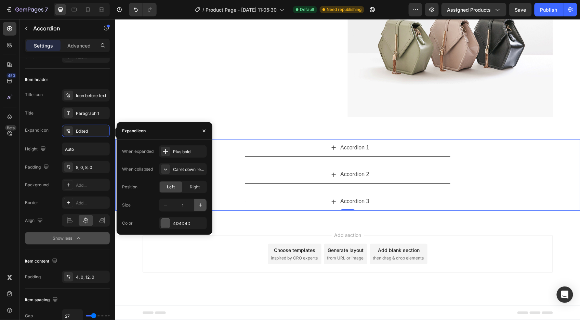
click at [196, 207] on button "button" at bounding box center [200, 205] width 12 height 12
click at [196, 206] on button "button" at bounding box center [200, 205] width 12 height 12
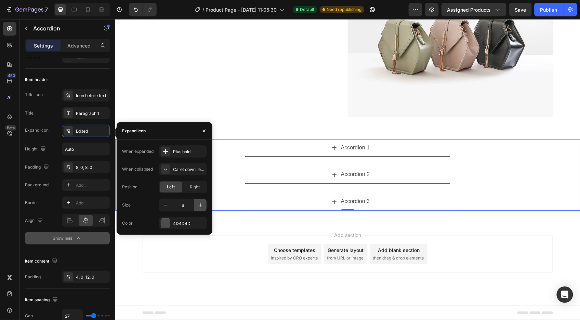
click at [196, 206] on button "button" at bounding box center [200, 205] width 12 height 12
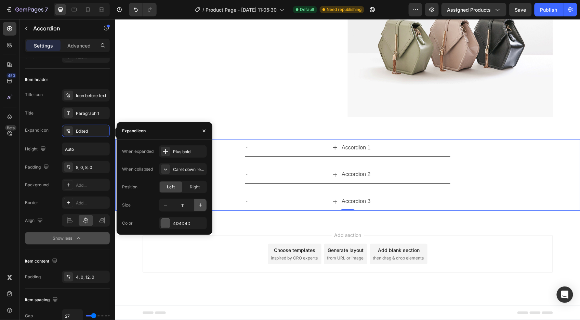
click at [197, 206] on button "button" at bounding box center [200, 205] width 12 height 12
click at [196, 206] on button "button" at bounding box center [200, 205] width 12 height 12
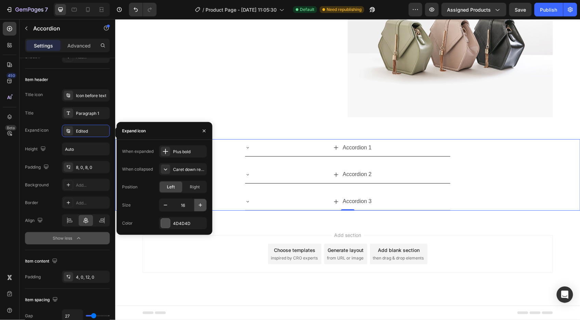
click at [196, 206] on button "button" at bounding box center [200, 205] width 12 height 12
click at [178, 169] on div "Caret down regular" at bounding box center [189, 170] width 32 height 6
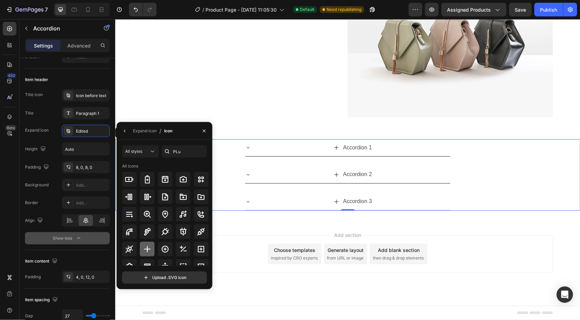
click at [147, 251] on icon at bounding box center [147, 249] width 8 height 8
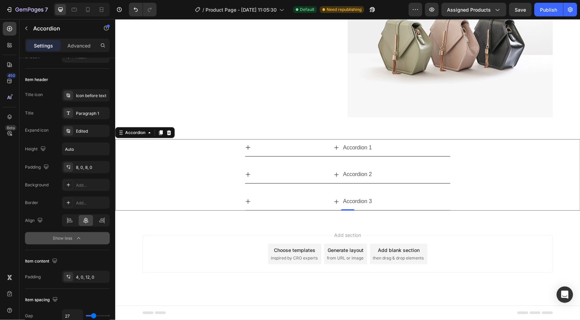
click at [11, 195] on div "450 Beta" at bounding box center [10, 146] width 14 height 249
click at [245, 146] on icon at bounding box center [248, 147] width 6 height 6
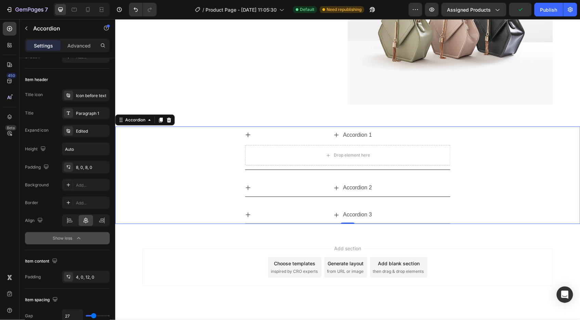
click at [246, 134] on icon at bounding box center [248, 134] width 4 height 4
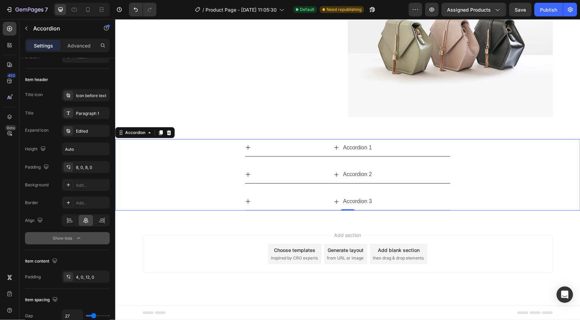
click at [334, 149] on icon at bounding box center [336, 147] width 5 height 5
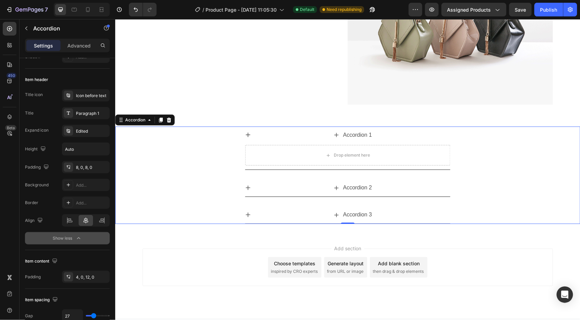
click at [334, 132] on icon at bounding box center [336, 134] width 5 height 5
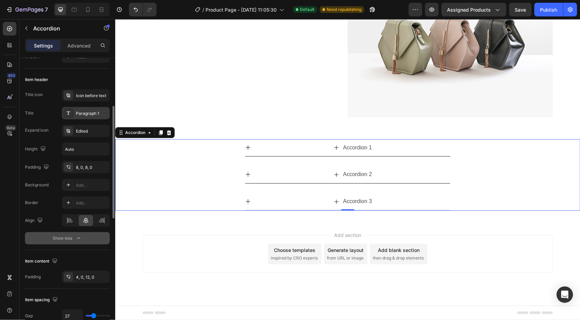
click at [86, 117] on div "Paragraph 1" at bounding box center [86, 113] width 48 height 12
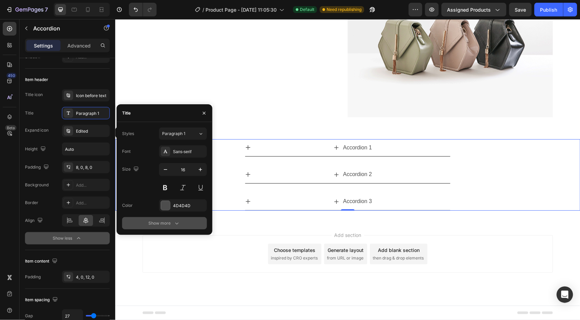
click at [171, 228] on button "Show more" at bounding box center [164, 223] width 85 height 12
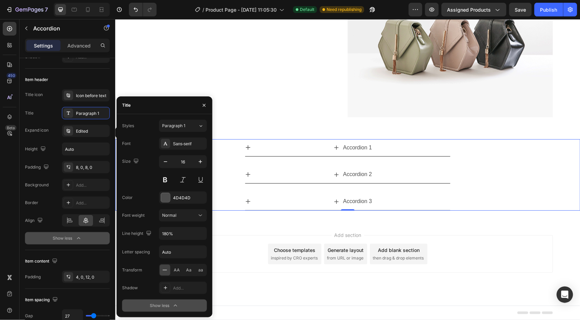
click at [173, 304] on icon "button" at bounding box center [175, 306] width 7 height 7
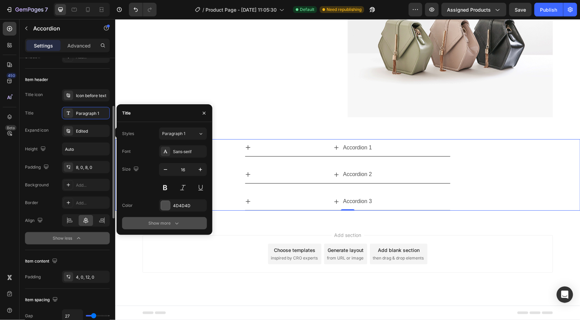
click at [52, 115] on div "Title Paragraph 1" at bounding box center [67, 113] width 85 height 12
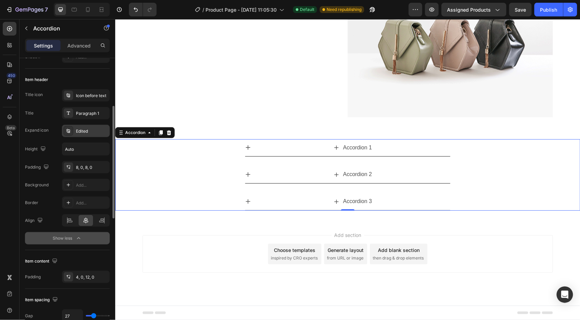
click at [95, 130] on div "Edited" at bounding box center [92, 131] width 32 height 6
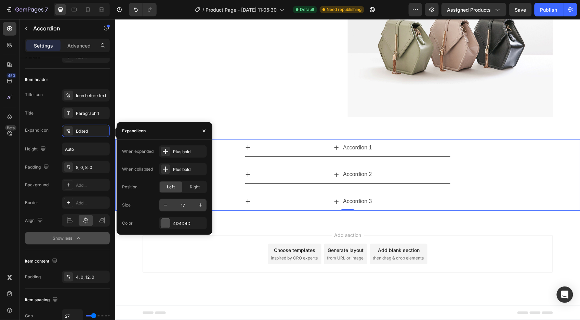
click at [183, 204] on input "17" at bounding box center [183, 205] width 23 height 12
type input "1"
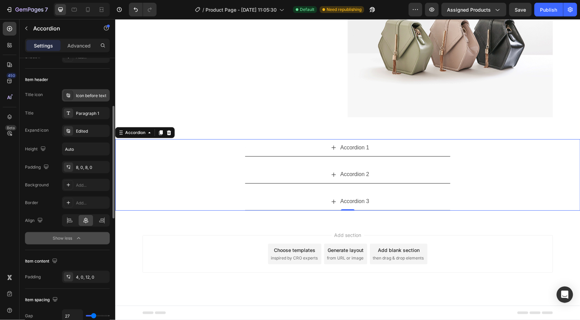
click at [81, 97] on div "Icon before text" at bounding box center [92, 96] width 32 height 6
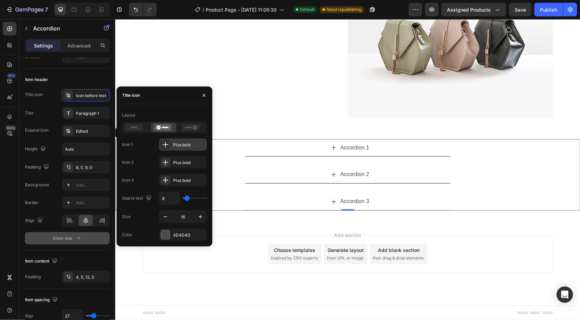
click at [171, 147] on div "Plus bold" at bounding box center [183, 145] width 48 height 12
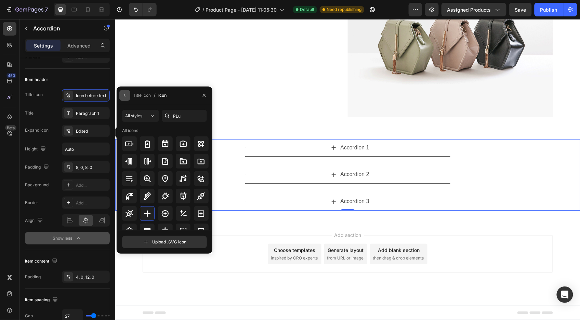
click at [124, 95] on icon "button" at bounding box center [124, 95] width 5 height 5
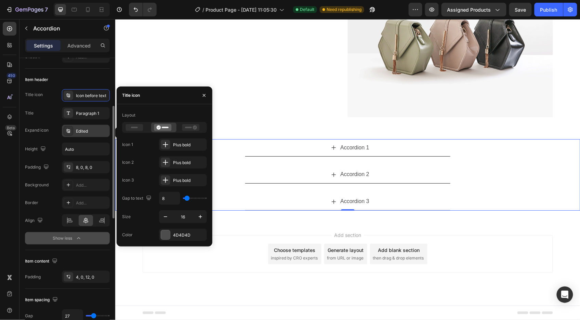
click at [86, 131] on div "Edited" at bounding box center [92, 131] width 32 height 6
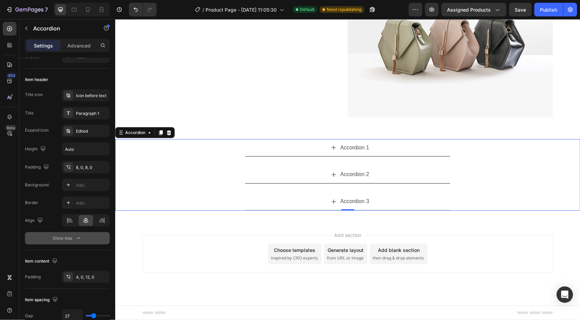
click at [327, 154] on div "Accordion 1" at bounding box center [347, 147] width 205 height 17
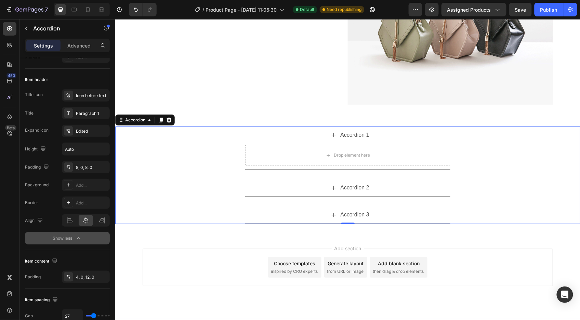
click at [331, 138] on div "Accordion 1" at bounding box center [351, 135] width 200 height 12
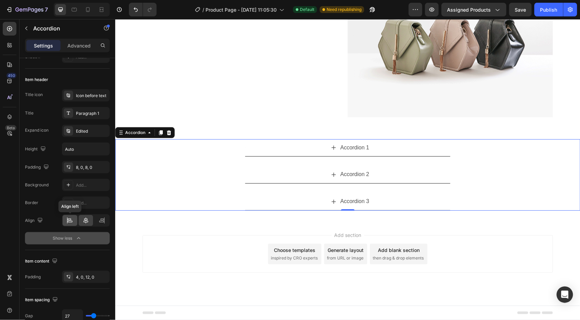
click at [73, 221] on icon at bounding box center [69, 220] width 7 height 7
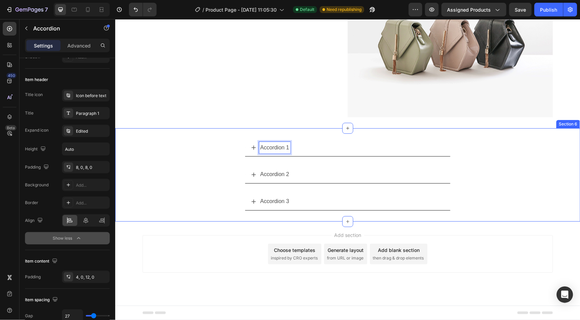
click at [325, 132] on div "Accordion 1 Accordion 2 Accordion 3 Accordion 0 Section 6" at bounding box center [347, 174] width 465 height 93
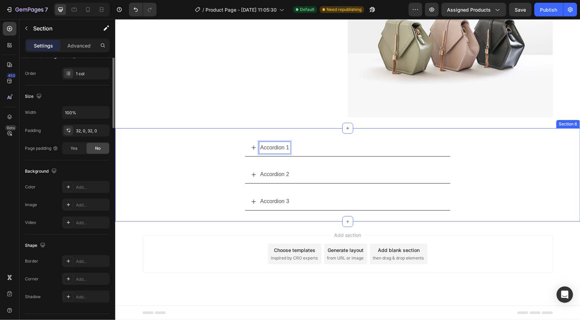
scroll to position [0, 0]
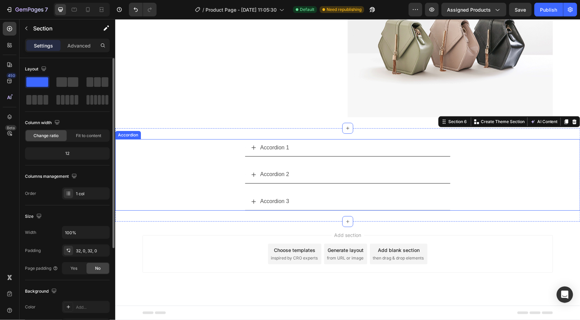
click at [285, 145] on p "Accordion 1" at bounding box center [274, 148] width 29 height 10
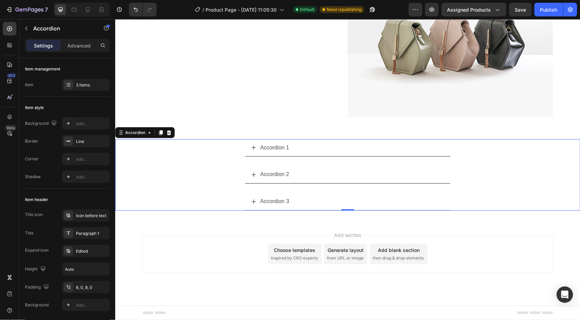
drag, startPoint x: 221, startPoint y: 157, endPoint x: 231, endPoint y: 155, distance: 10.3
click at [221, 157] on div "Accordion 1 Accordion 2 Accordion 3" at bounding box center [347, 175] width 465 height 72
click at [251, 148] on icon at bounding box center [253, 147] width 5 height 5
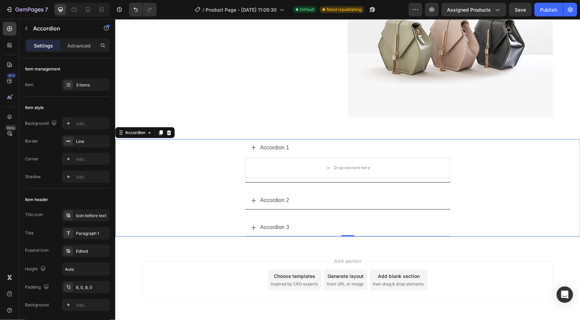
click at [255, 145] on div "Accordion 1" at bounding box center [351, 148] width 200 height 12
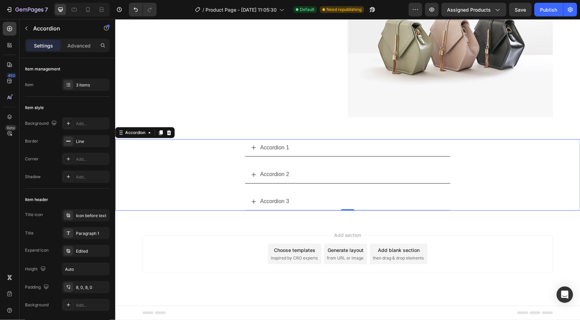
click at [251, 145] on icon at bounding box center [253, 147] width 5 height 5
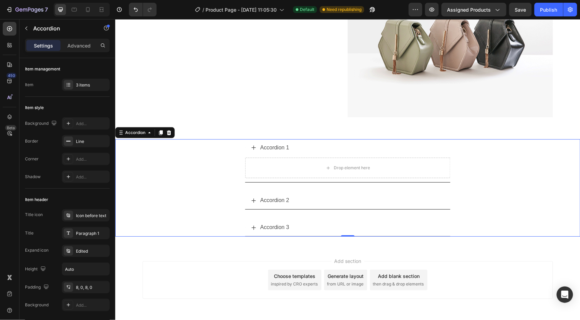
click at [251, 146] on icon at bounding box center [253, 147] width 5 height 5
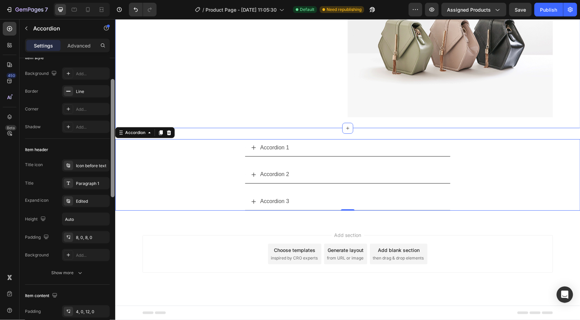
drag, startPoint x: 228, startPoint y: 139, endPoint x: 117, endPoint y: 108, distance: 115.1
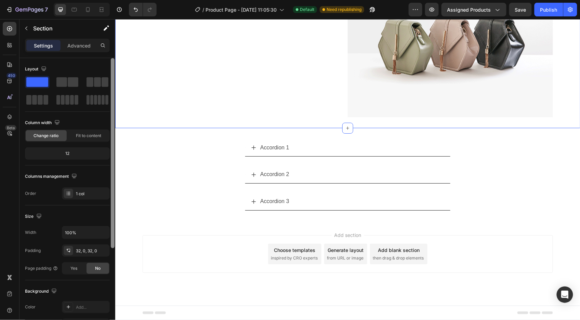
click at [114, 96] on div at bounding box center [113, 153] width 4 height 190
click at [79, 46] on p "Advanced" at bounding box center [78, 45] width 23 height 7
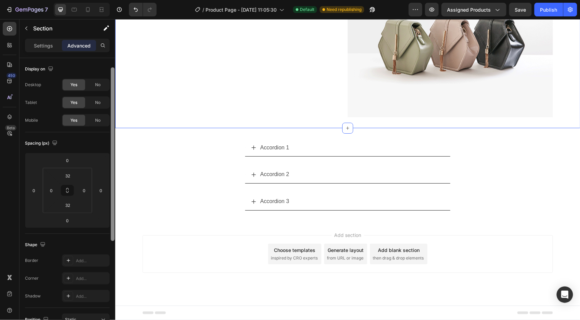
drag, startPoint x: 227, startPoint y: 150, endPoint x: 117, endPoint y: 117, distance: 114.4
click at [47, 50] on div "Settings" at bounding box center [43, 45] width 34 height 11
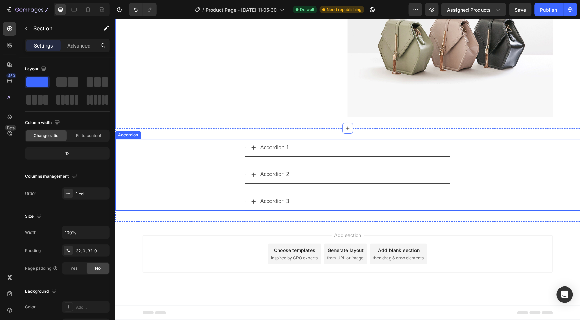
click at [196, 149] on div "Accordion 1" at bounding box center [347, 148] width 465 height 18
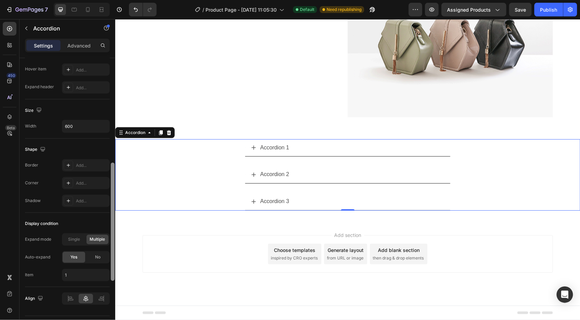
scroll to position [388, 0]
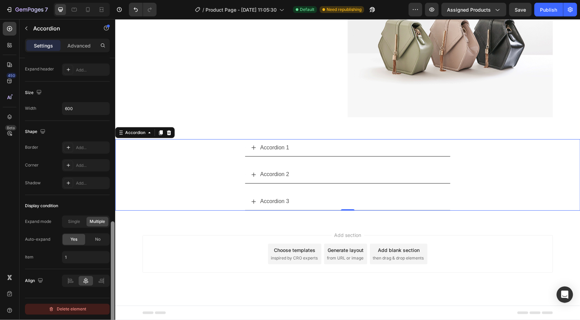
drag, startPoint x: 112, startPoint y: 136, endPoint x: 103, endPoint y: 305, distance: 169.9
click at [103, 305] on div "Item management Item 3 items Item style Background Add... Border Line Corner Ad…" at bounding box center [68, 199] width 96 height 282
click at [72, 282] on icon at bounding box center [70, 281] width 7 height 7
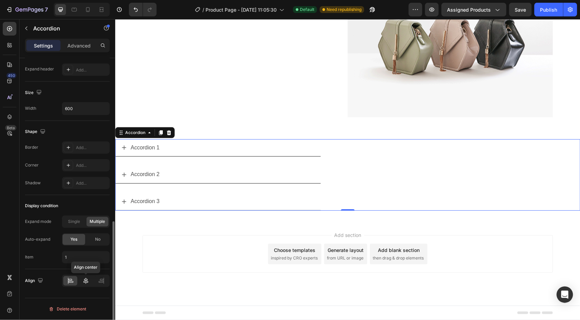
click at [82, 282] on icon at bounding box center [85, 281] width 7 height 7
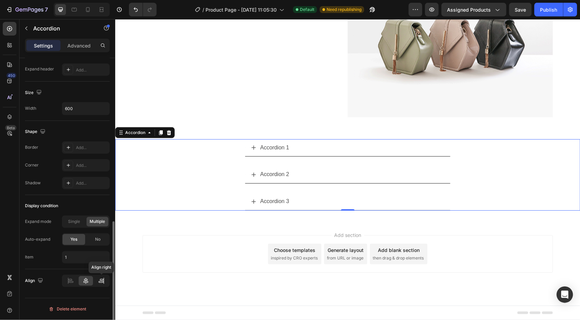
click at [101, 283] on icon at bounding box center [101, 281] width 7 height 7
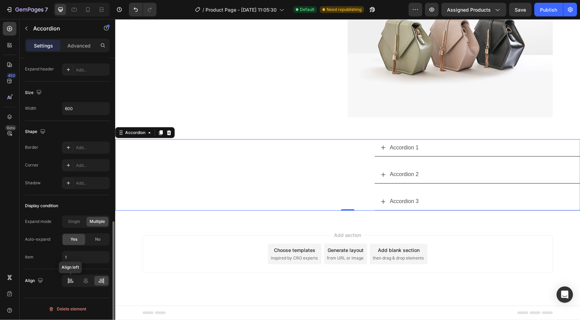
click at [73, 284] on icon at bounding box center [70, 281] width 7 height 7
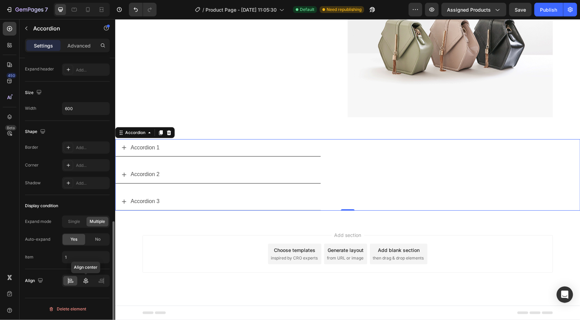
click at [84, 283] on icon at bounding box center [86, 281] width 5 height 6
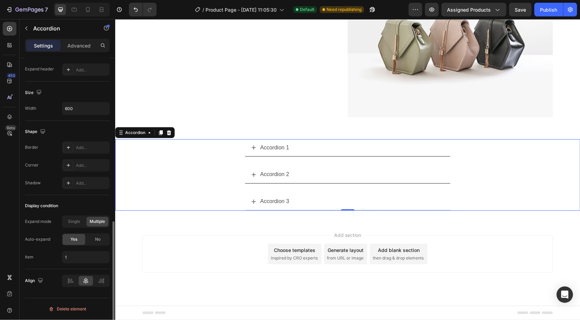
click at [77, 281] on div at bounding box center [86, 281] width 48 height 12
click at [74, 281] on div at bounding box center [70, 282] width 14 height 10
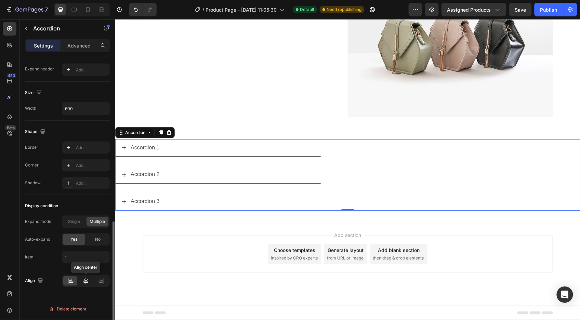
click at [79, 281] on div at bounding box center [86, 282] width 14 height 10
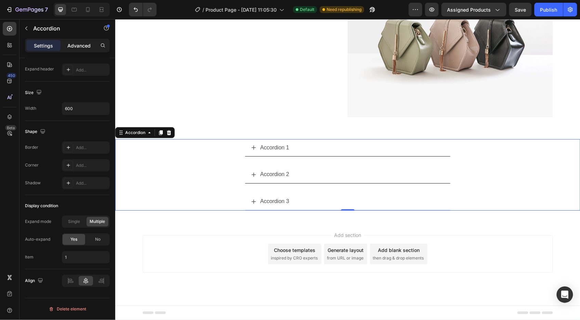
click at [75, 47] on p "Advanced" at bounding box center [78, 45] width 23 height 7
type input "100%"
type input "100"
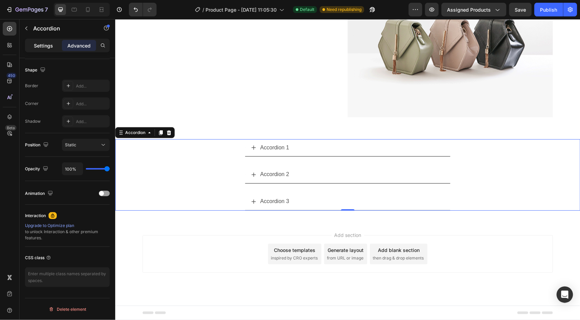
click at [50, 48] on p "Settings" at bounding box center [43, 45] width 19 height 7
type input "27"
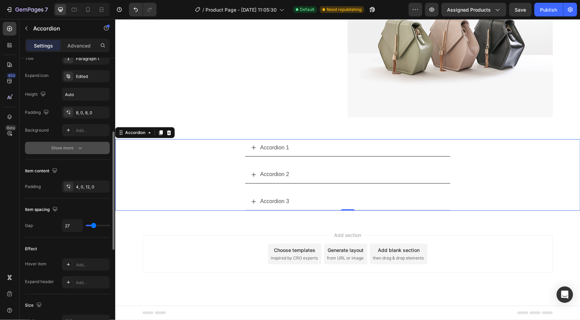
click at [80, 148] on icon "button" at bounding box center [80, 148] width 7 height 7
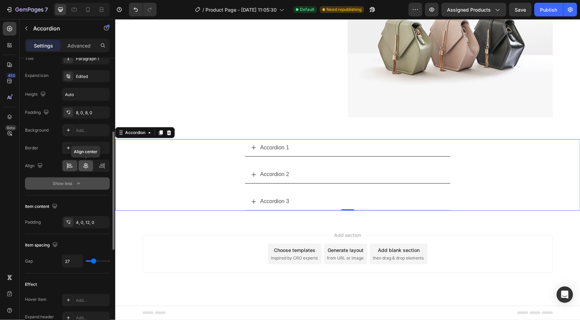
click at [85, 166] on icon at bounding box center [86, 166] width 5 height 6
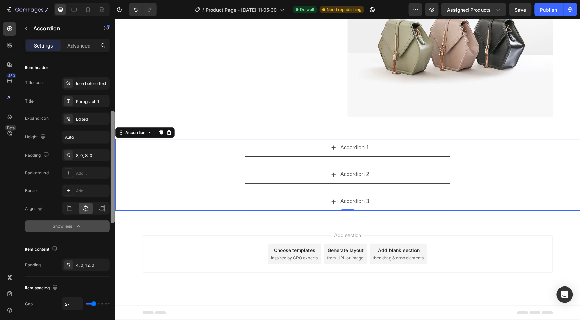
scroll to position [129, 0]
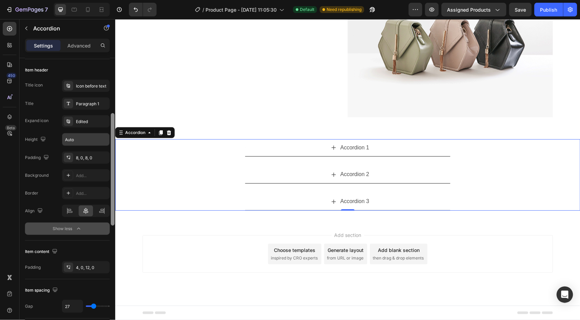
drag, startPoint x: 113, startPoint y: 164, endPoint x: 108, endPoint y: 142, distance: 22.3
click at [114, 145] on div at bounding box center [113, 169] width 4 height 113
click at [87, 124] on div "Edited" at bounding box center [92, 123] width 32 height 6
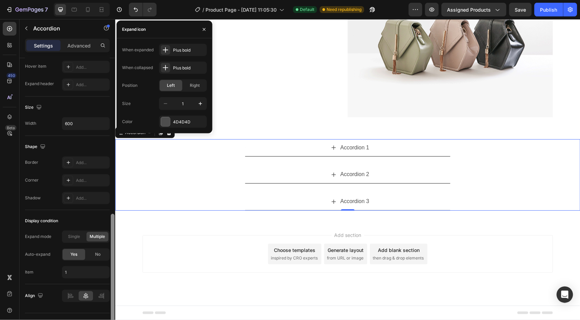
scroll to position [423, 0]
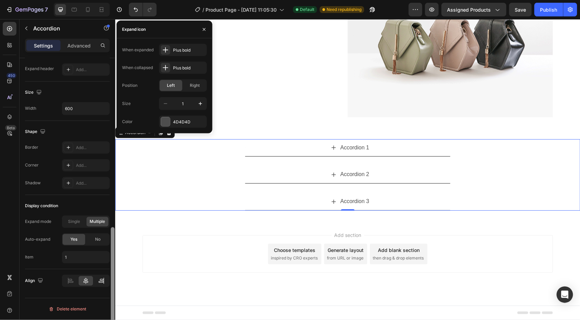
drag, startPoint x: 111, startPoint y: 152, endPoint x: 99, endPoint y: 279, distance: 127.2
click at [107, 275] on div "Item management Item 3 items Item style Background Add... Border Line Corner Ad…" at bounding box center [68, 199] width 96 height 282
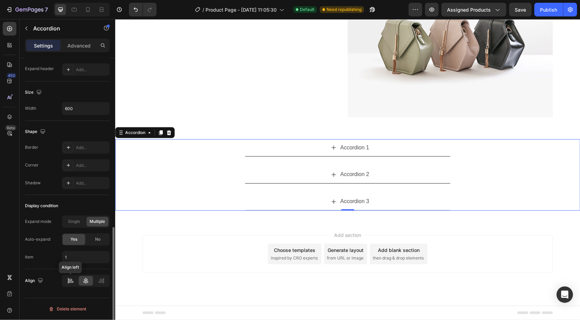
click at [67, 281] on icon at bounding box center [70, 281] width 7 height 7
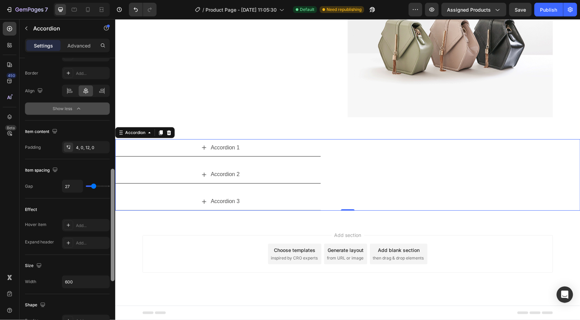
drag, startPoint x: 113, startPoint y: 263, endPoint x: 107, endPoint y: 194, distance: 69.4
click at [107, 194] on div "Item management Item 3 items Item style Background Add... Border Line Corner Ad…" at bounding box center [68, 199] width 96 height 282
click at [70, 93] on icon at bounding box center [69, 92] width 7 height 7
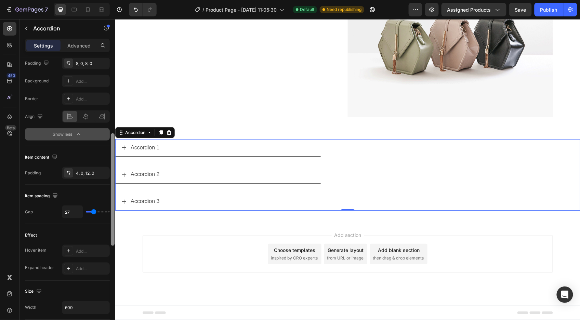
scroll to position [212, 0]
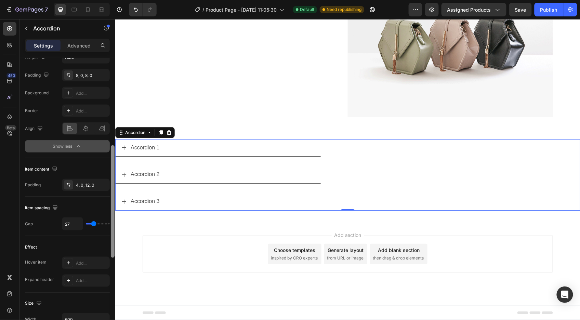
drag, startPoint x: 113, startPoint y: 199, endPoint x: 115, endPoint y: 184, distance: 14.8
click at [115, 184] on div at bounding box center [112, 201] width 5 height 282
click at [87, 125] on icon at bounding box center [85, 128] width 7 height 7
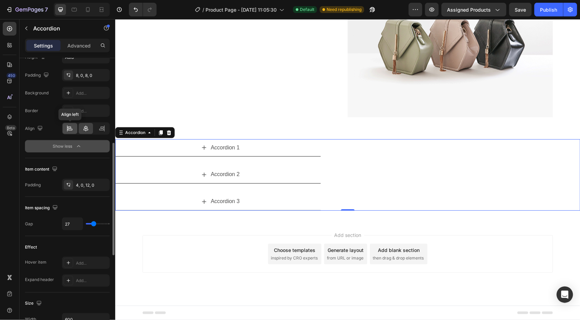
click at [73, 128] on icon at bounding box center [69, 128] width 7 height 7
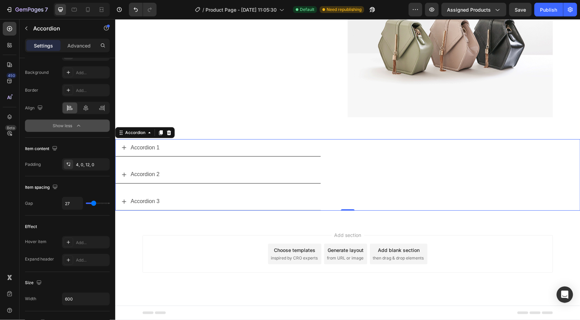
scroll to position [423, 0]
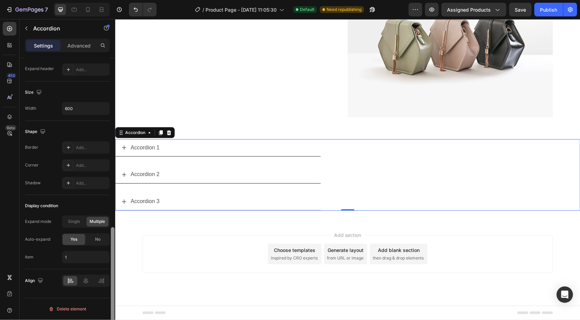
drag, startPoint x: 111, startPoint y: 155, endPoint x: 102, endPoint y: 304, distance: 149.2
click at [104, 306] on div "Item management Item 3 items Item style Background Add... Border Line Corner Ad…" at bounding box center [68, 199] width 96 height 282
click at [86, 282] on icon at bounding box center [86, 281] width 5 height 6
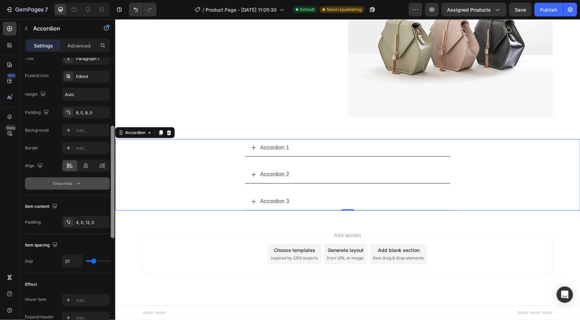
scroll to position [173, 0]
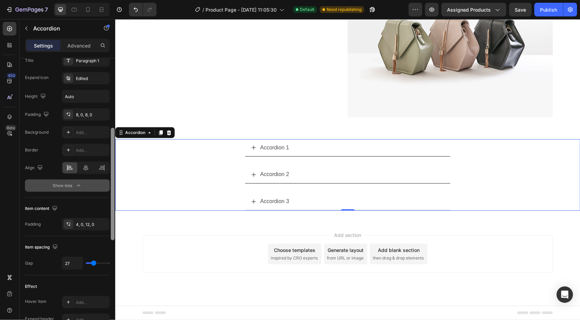
drag, startPoint x: 0, startPoint y: 245, endPoint x: 104, endPoint y: 161, distance: 133.3
click at [114, 162] on div at bounding box center [113, 184] width 4 height 113
click at [85, 168] on icon at bounding box center [86, 168] width 5 height 6
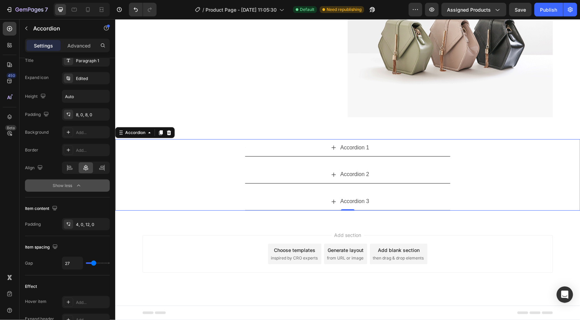
click at [333, 150] on div "Accordion 1" at bounding box center [351, 148] width 200 height 12
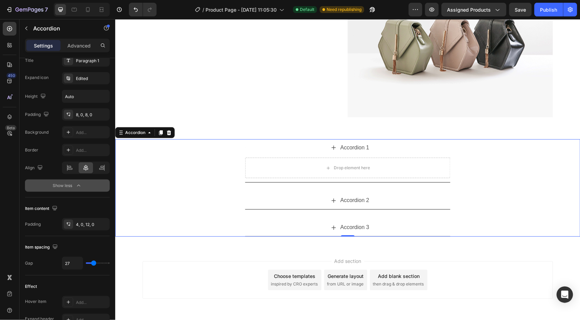
click at [332, 149] on icon at bounding box center [333, 147] width 5 height 5
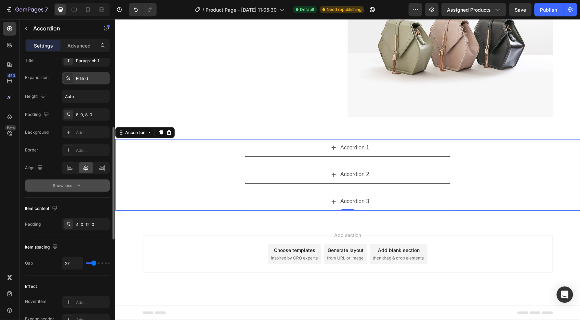
click at [91, 80] on div "Edited" at bounding box center [92, 79] width 32 height 6
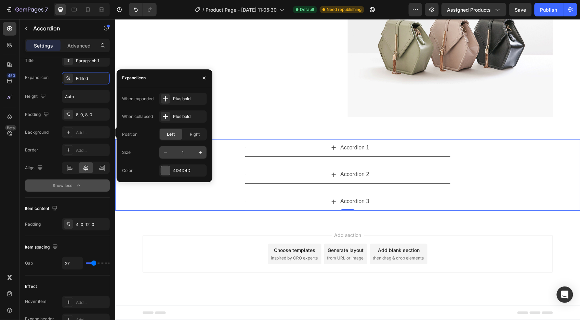
click at [187, 151] on input "1" at bounding box center [183, 152] width 23 height 12
type input "16"
click at [204, 125] on div "When expanded Plus bold When collapsed Plus bold Position Left Right Size 16 Co…" at bounding box center [164, 135] width 85 height 84
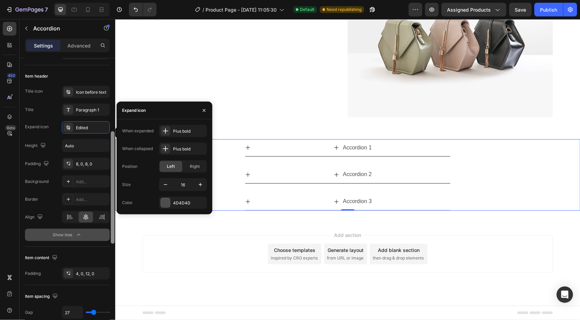
drag, startPoint x: 113, startPoint y: 146, endPoint x: 111, endPoint y: 121, distance: 24.5
click at [112, 131] on div at bounding box center [113, 187] width 4 height 113
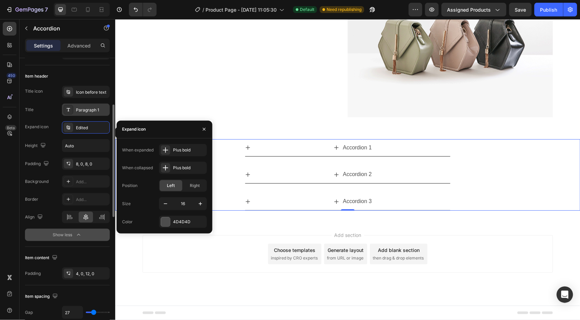
scroll to position [121, 0]
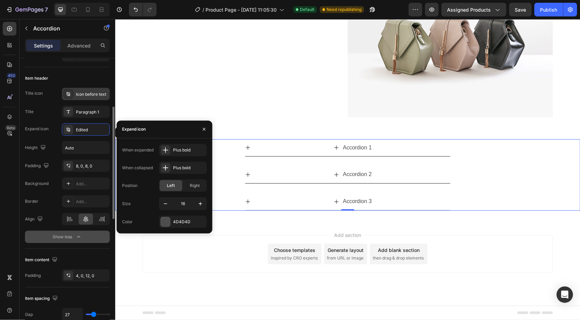
click at [94, 95] on div "Icon before text" at bounding box center [92, 94] width 32 height 6
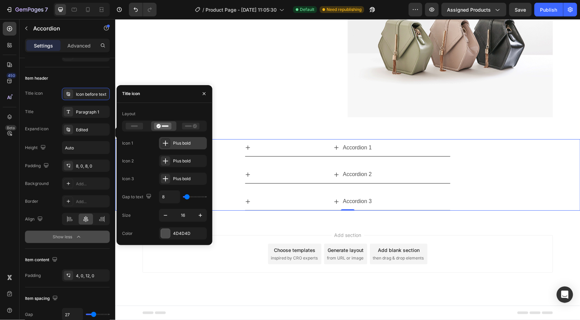
click at [199, 143] on div "Plus bold" at bounding box center [189, 143] width 32 height 6
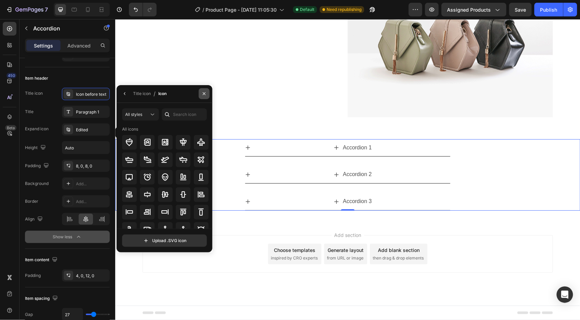
click at [202, 97] on button "button" at bounding box center [204, 93] width 11 height 11
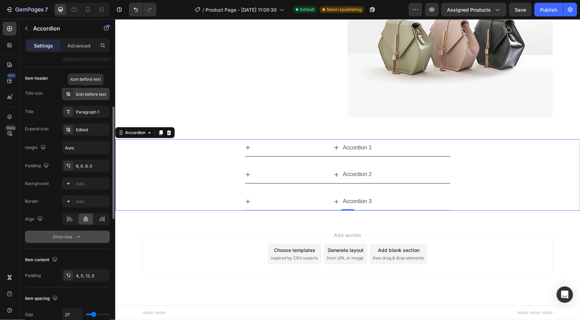
click at [81, 96] on div "Icon before text" at bounding box center [92, 94] width 32 height 6
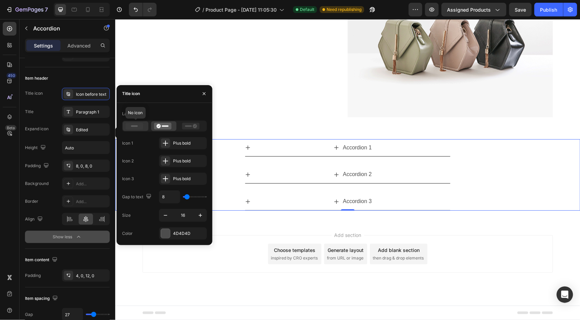
click at [141, 127] on icon at bounding box center [134, 126] width 17 height 7
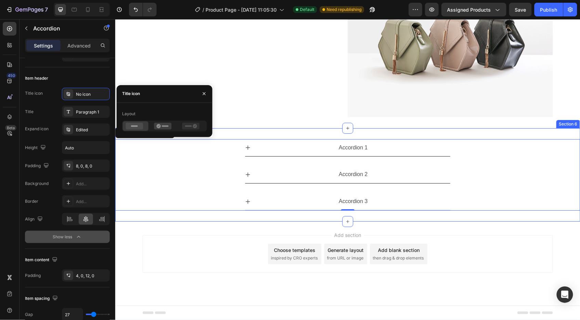
click at [290, 124] on div "Button Button Button Button Button Button Image Row Section 5" at bounding box center [347, 40] width 465 height 176
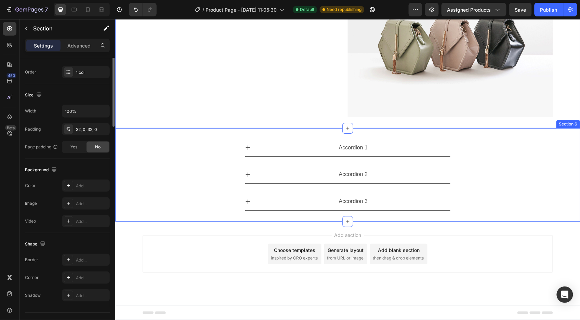
scroll to position [0, 0]
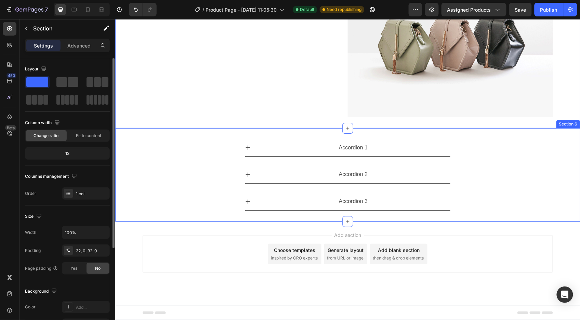
click at [245, 147] on icon at bounding box center [247, 147] width 5 height 5
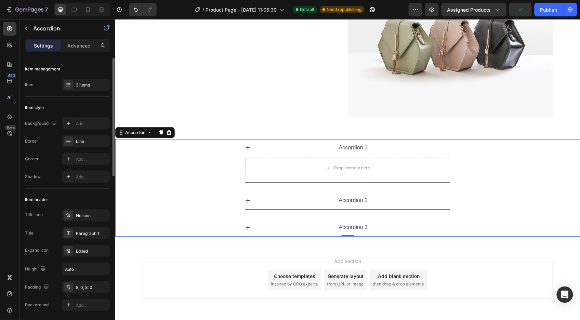
click at [246, 147] on icon at bounding box center [248, 147] width 4 height 4
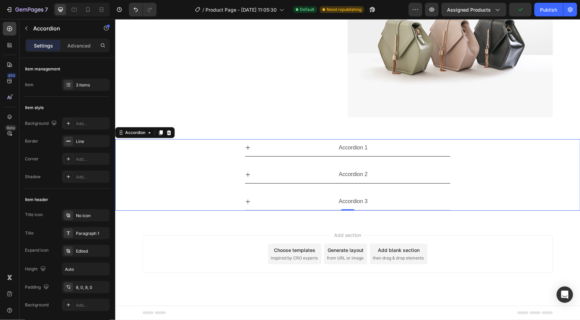
click at [246, 147] on icon at bounding box center [247, 147] width 5 height 5
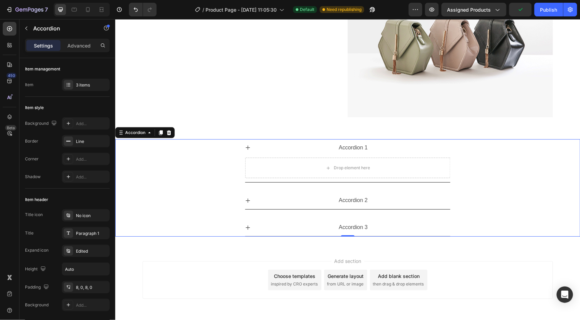
click at [246, 147] on icon at bounding box center [247, 147] width 5 height 5
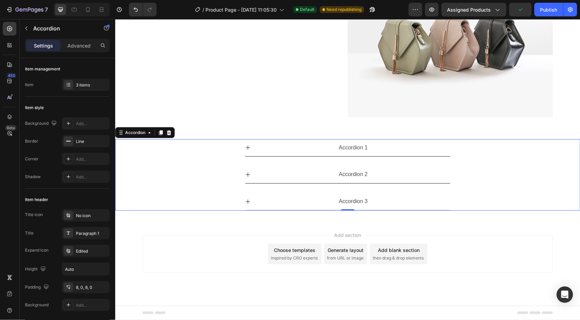
click at [245, 147] on icon at bounding box center [247, 147] width 5 height 5
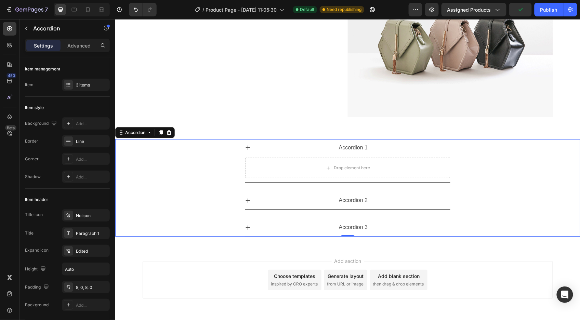
click at [245, 148] on icon at bounding box center [247, 147] width 5 height 5
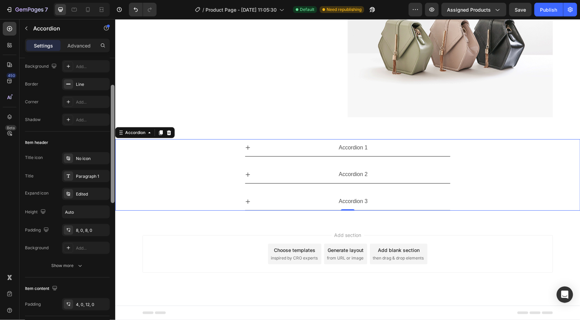
scroll to position [59, 0]
drag, startPoint x: 113, startPoint y: 98, endPoint x: 114, endPoint y: 123, distance: 25.0
click at [114, 123] on div at bounding box center [113, 142] width 4 height 118
click at [84, 189] on div "Edited" at bounding box center [86, 192] width 48 height 12
click at [86, 154] on div "No icon" at bounding box center [92, 157] width 32 height 6
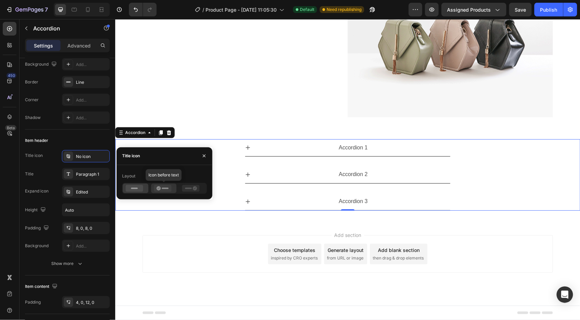
click at [168, 191] on icon at bounding box center [162, 188] width 17 height 7
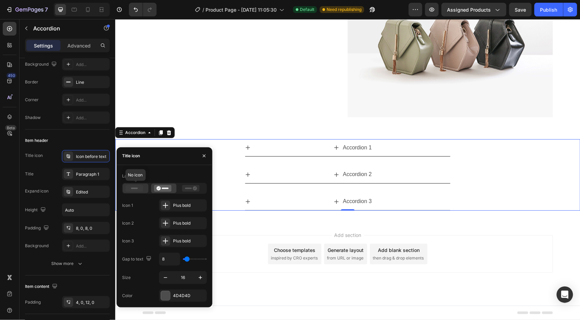
click at [136, 193] on div at bounding box center [136, 189] width 26 height 10
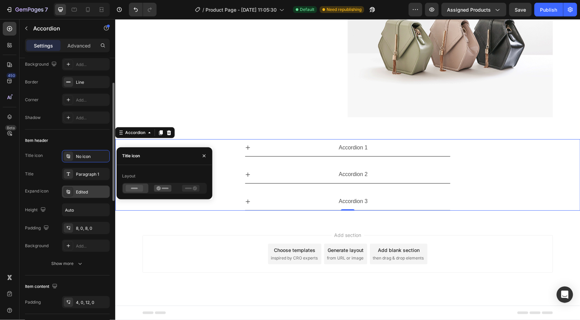
click at [86, 195] on div "Edited" at bounding box center [86, 192] width 48 height 12
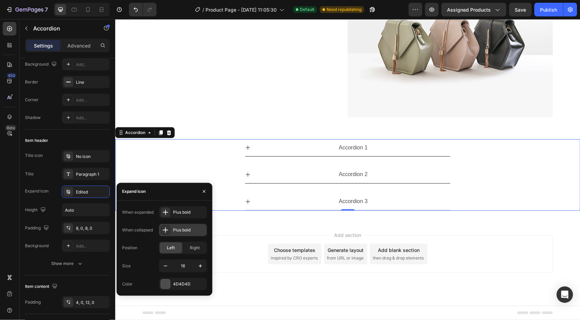
click at [176, 228] on div "Plus bold" at bounding box center [189, 230] width 32 height 6
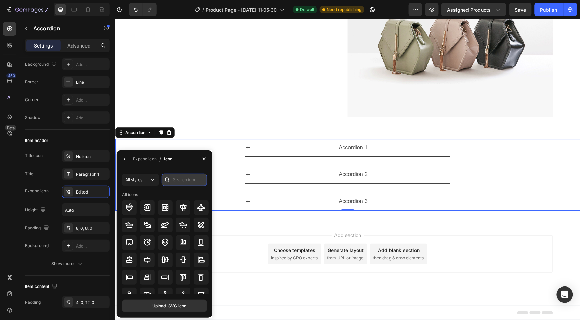
click at [176, 185] on input "text" at bounding box center [184, 180] width 45 height 12
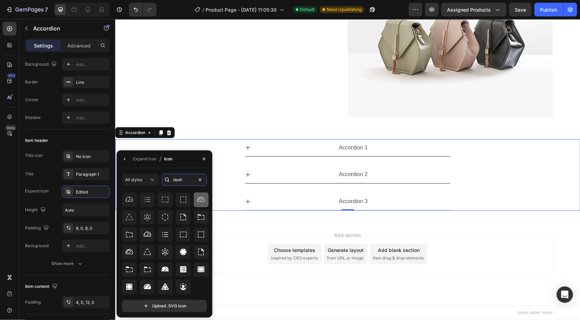
scroll to position [0, 0]
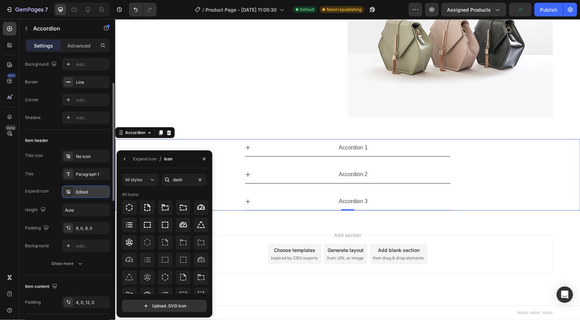
click at [78, 193] on div "Edited" at bounding box center [92, 192] width 32 height 6
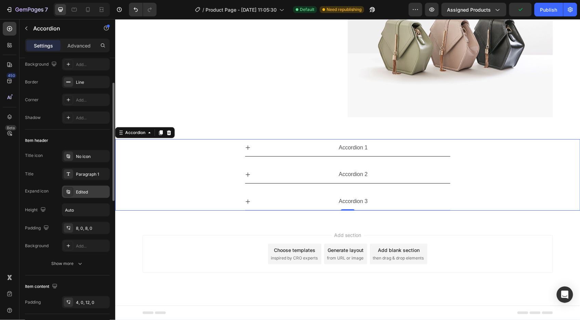
click at [78, 193] on div "Edited" at bounding box center [92, 192] width 32 height 6
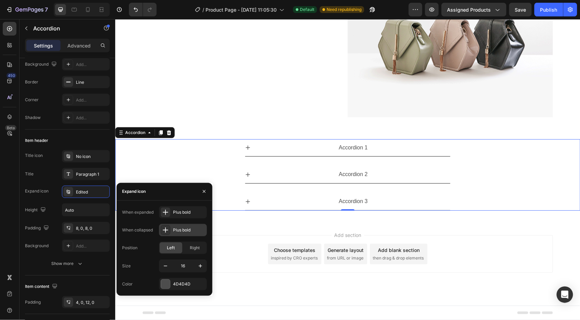
click at [169, 232] on icon at bounding box center [165, 230] width 7 height 7
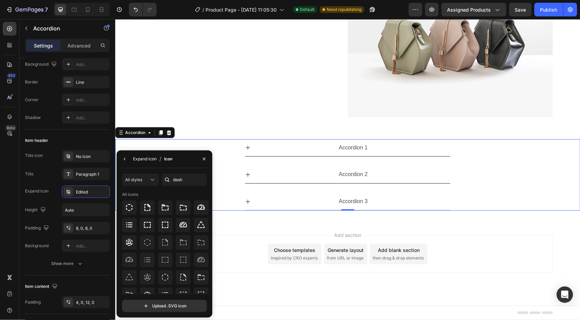
drag, startPoint x: 145, startPoint y: 161, endPoint x: 54, endPoint y: 142, distance: 93.6
click at [145, 161] on div "Expand icon" at bounding box center [145, 159] width 24 height 6
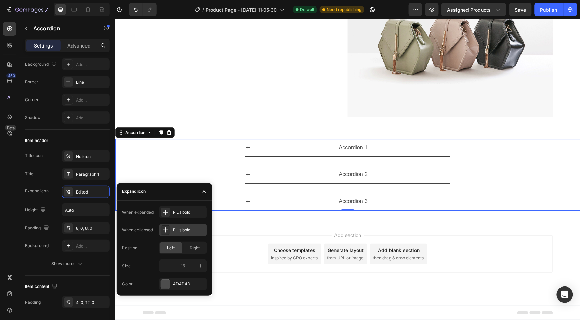
click at [178, 231] on div "Plus bold" at bounding box center [189, 230] width 32 height 6
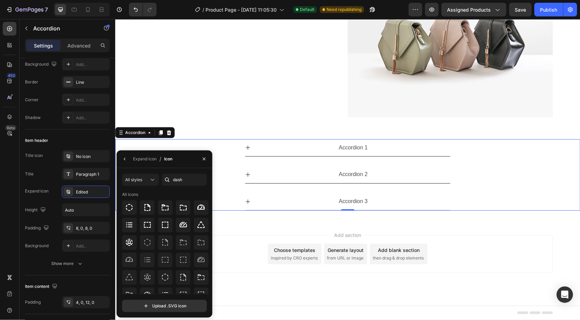
click at [158, 194] on div "All icons" at bounding box center [165, 195] width 87 height 6
click at [142, 195] on div "All icons" at bounding box center [165, 195] width 87 height 6
click at [131, 194] on div "All icons" at bounding box center [130, 195] width 16 height 6
click at [132, 195] on div "All icons" at bounding box center [130, 195] width 16 height 6
click at [131, 196] on div "All icons" at bounding box center [130, 195] width 16 height 6
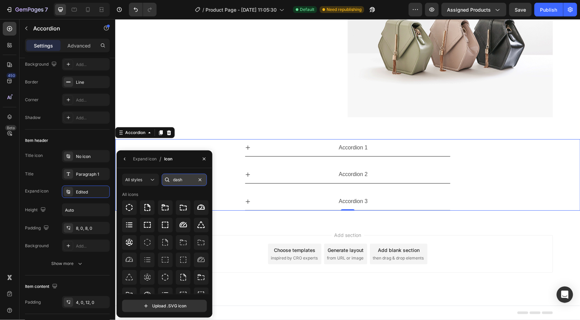
click at [183, 180] on input "dash" at bounding box center [184, 180] width 45 height 12
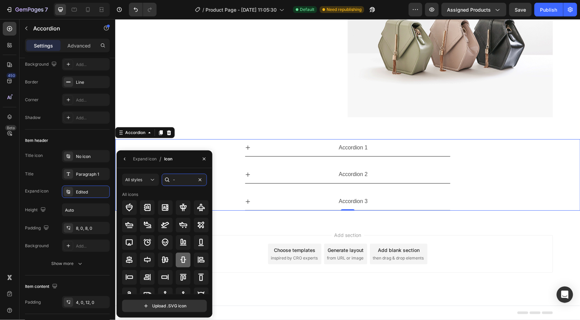
type input "-"
drag, startPoint x: 209, startPoint y: 224, endPoint x: 209, endPoint y: 230, distance: 5.5
click at [209, 230] on div "All icons" at bounding box center [167, 243] width 90 height 103
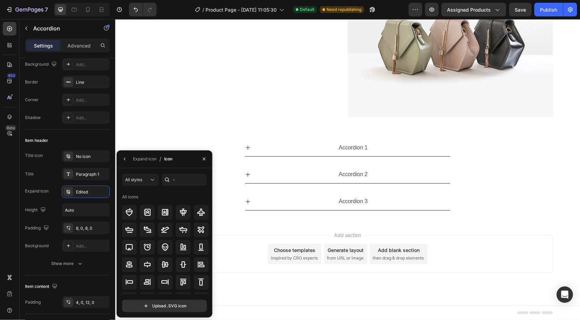
click at [258, 231] on div "Add section Choose templates inspired by CRO experts Generate layout from URL o…" at bounding box center [347, 263] width 465 height 84
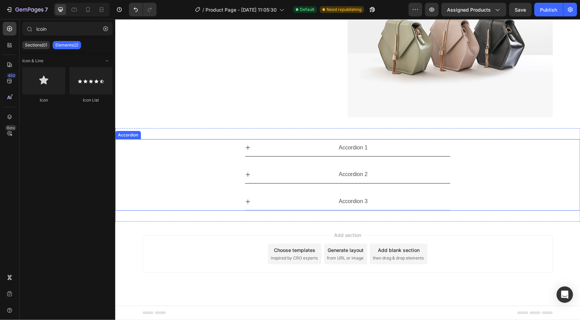
click at [202, 178] on div "Accordion 2" at bounding box center [347, 175] width 465 height 18
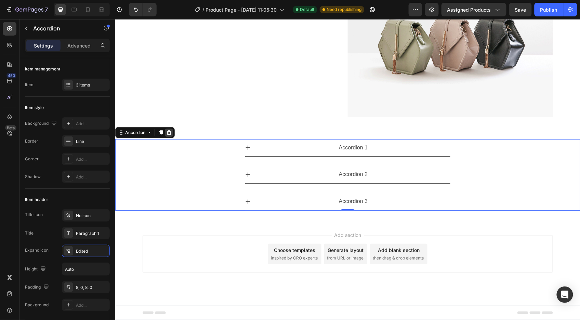
click at [168, 132] on icon at bounding box center [169, 132] width 4 height 5
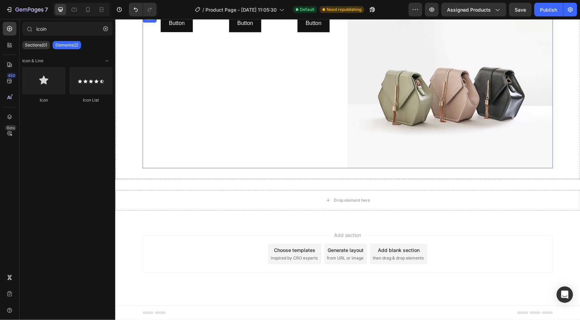
scroll to position [1492, 0]
click at [69, 25] on input "icoin" at bounding box center [67, 29] width 90 height 14
drag, startPoint x: 69, startPoint y: 30, endPoint x: -3, endPoint y: 29, distance: 72.2
click at [0, 0] on html "7 Version history / Product Page - [DATE] 11:05:30 Default Need republishing Pr…" at bounding box center [290, 0] width 580 height 0
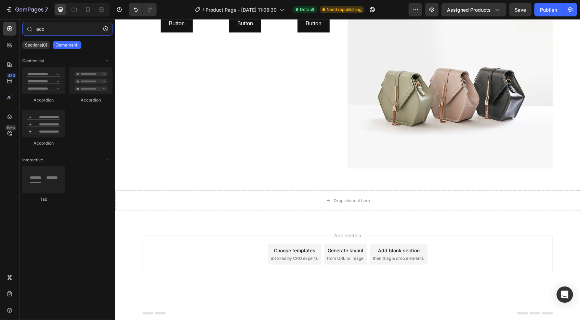
type input "acc"
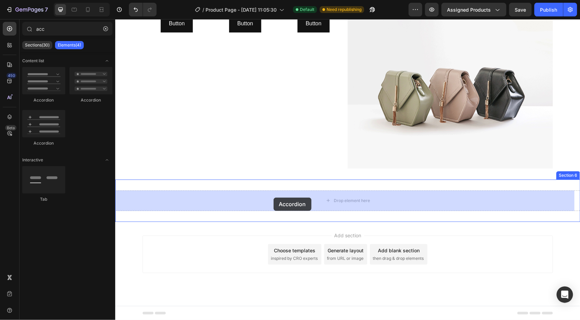
drag, startPoint x: 195, startPoint y: 124, endPoint x: 273, endPoint y: 197, distance: 108.0
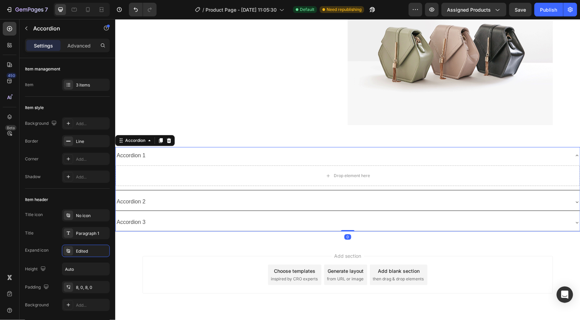
scroll to position [1543, 0]
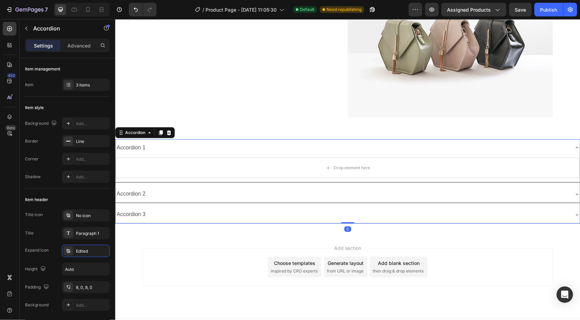
click at [253, 154] on div "Accordion 1" at bounding box center [347, 147] width 465 height 17
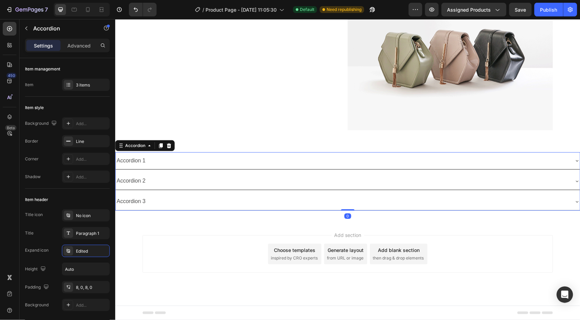
scroll to position [1530, 0]
click at [83, 249] on div "Edited" at bounding box center [92, 251] width 32 height 6
click at [84, 258] on div "Title icon No icon Title Paragraph 1 Expand icon Edited Height Auto Padding 8, …" at bounding box center [67, 260] width 85 height 102
click at [84, 251] on div "Edited" at bounding box center [92, 251] width 32 height 6
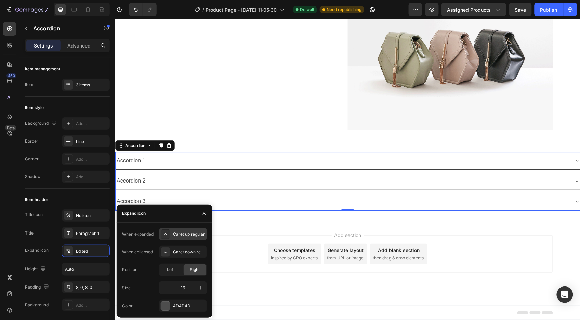
click at [167, 234] on icon at bounding box center [165, 234] width 7 height 7
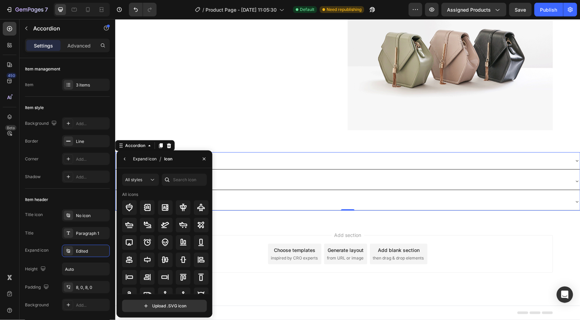
click at [143, 159] on div "Expand icon" at bounding box center [145, 159] width 24 height 6
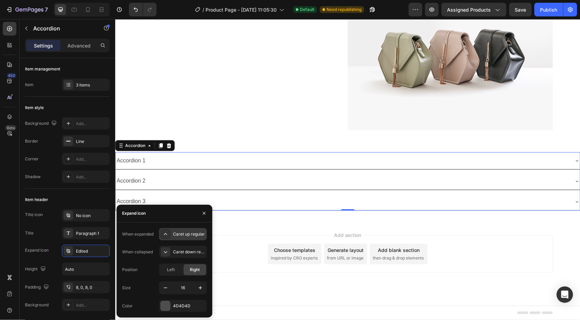
click at [186, 235] on div "Caret up regular" at bounding box center [189, 234] width 32 height 6
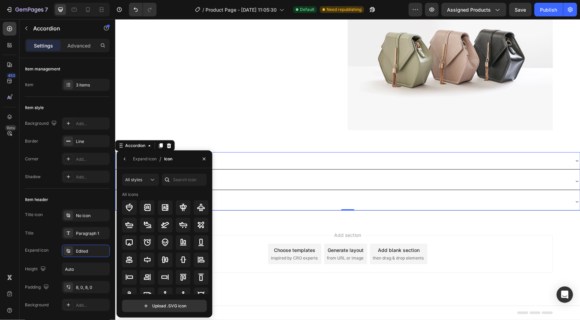
drag, startPoint x: 211, startPoint y: 232, endPoint x: 210, endPoint y: 238, distance: 6.6
click at [211, 238] on div "All icons" at bounding box center [167, 243] width 90 height 103
click at [189, 181] on input "text" at bounding box center [184, 180] width 45 height 12
type input "plus"
click at [128, 258] on icon at bounding box center [129, 260] width 8 height 8
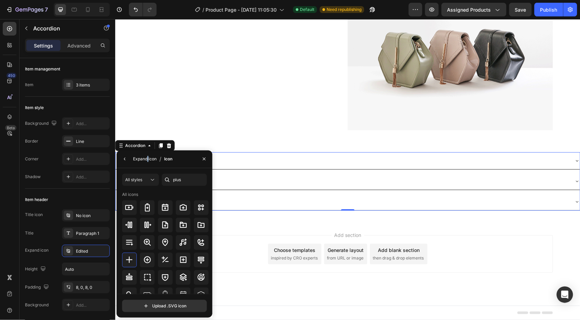
click at [148, 156] on div "Expand icon" at bounding box center [145, 159] width 24 height 6
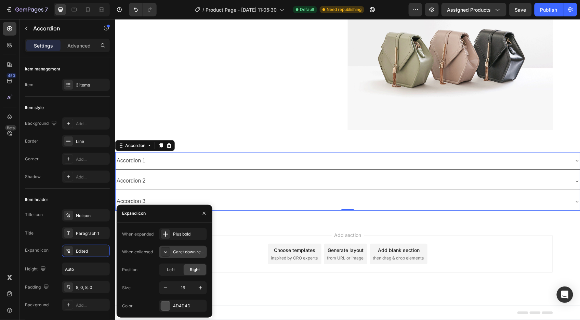
click at [184, 253] on div "Caret down regular" at bounding box center [189, 252] width 32 height 6
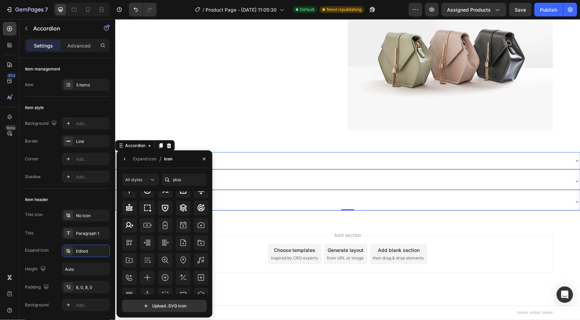
scroll to position [75, 0]
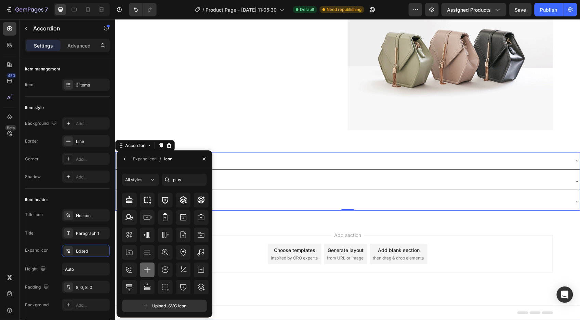
click at [147, 269] on icon at bounding box center [147, 270] width 8 height 8
click at [151, 179] on icon at bounding box center [152, 180] width 7 height 7
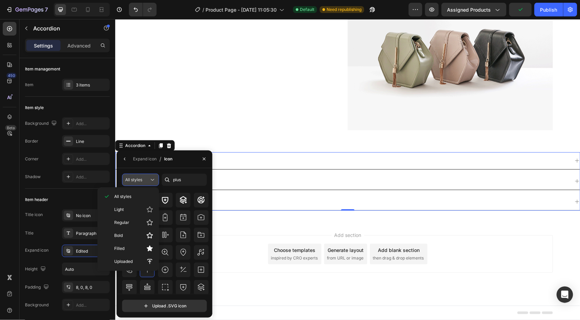
click at [149, 179] on icon at bounding box center [152, 180] width 7 height 7
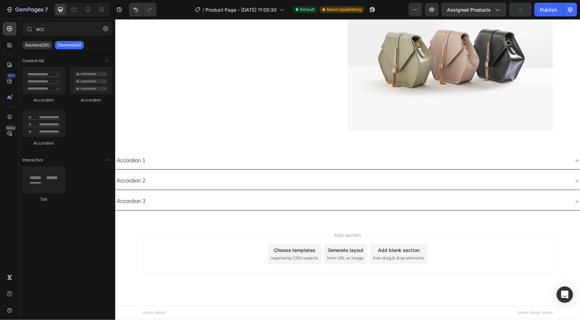
click at [233, 253] on div "Add section Choose templates inspired by CRO experts Generate layout from URL o…" at bounding box center [347, 254] width 411 height 38
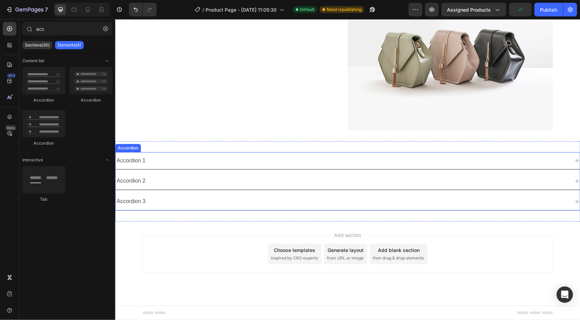
click at [176, 161] on div "Accordion 1" at bounding box center [342, 161] width 454 height 12
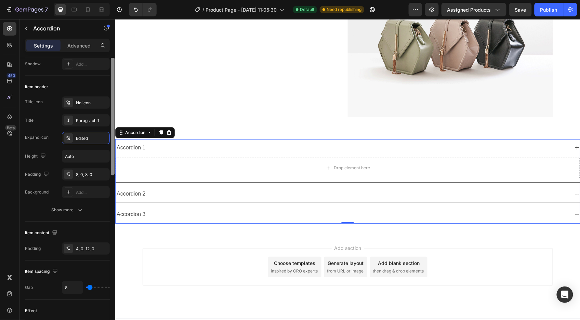
scroll to position [118, 0]
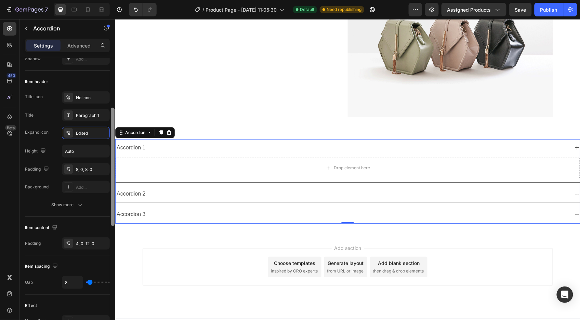
drag, startPoint x: 111, startPoint y: 170, endPoint x: 110, endPoint y: 220, distance: 50.0
click at [110, 220] on div "Item management Item 3 items Item style Background Add... Border Line Corner Ad…" at bounding box center [68, 199] width 96 height 282
click at [76, 201] on button "Show more" at bounding box center [67, 205] width 85 height 12
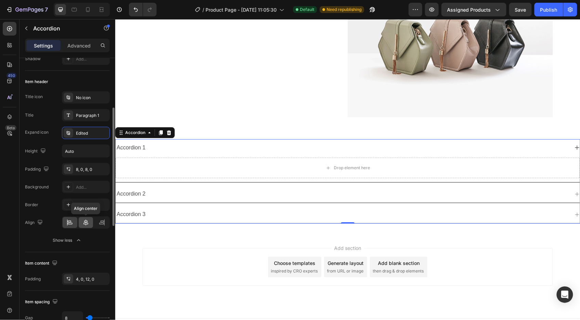
click at [84, 223] on icon at bounding box center [85, 222] width 7 height 7
click at [86, 134] on div "Edited" at bounding box center [92, 133] width 32 height 6
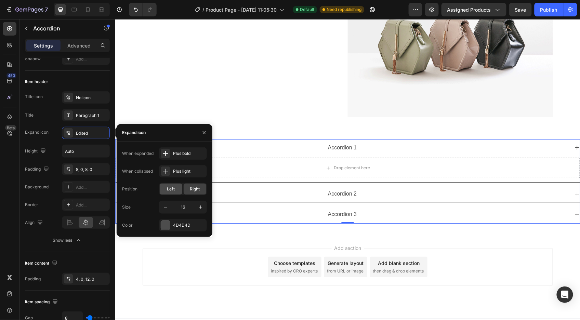
click at [171, 187] on span "Left" at bounding box center [171, 189] width 8 height 6
click at [290, 120] on div "Button Button Button Button Button Button Image Row Section 5" at bounding box center [347, 40] width 465 height 176
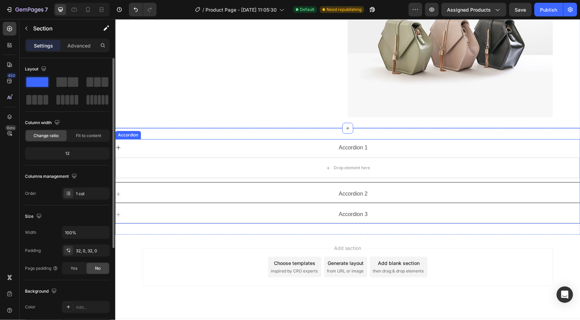
click at [157, 150] on div "Accordion 1" at bounding box center [353, 148] width 454 height 12
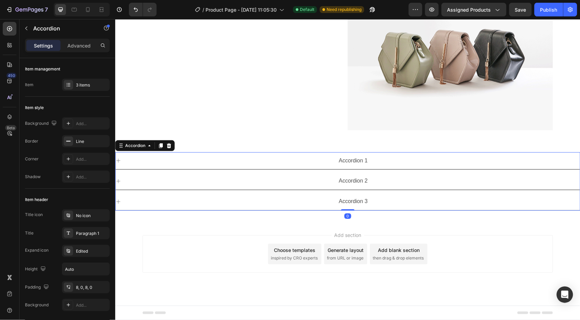
click at [151, 152] on div "Accordion 1 Drop element here Accordion 2 Accordion 3 Accordion 0" at bounding box center [347, 181] width 465 height 59
click at [158, 165] on div "Accordion 1" at bounding box center [353, 161] width 454 height 12
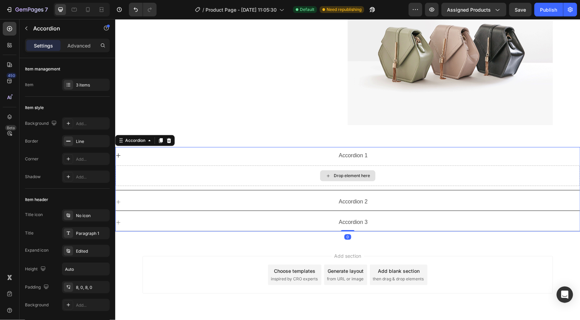
scroll to position [1543, 0]
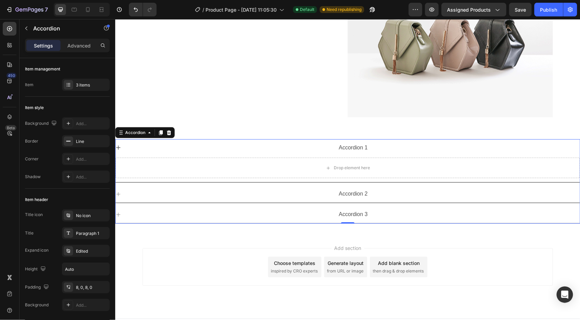
click at [149, 152] on div "Accordion 1" at bounding box center [353, 148] width 454 height 12
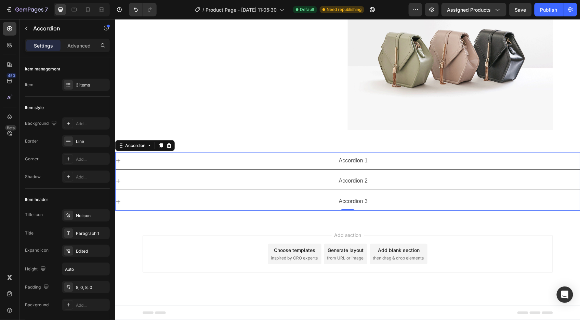
click at [129, 159] on div "Accordion 1" at bounding box center [353, 161] width 454 height 12
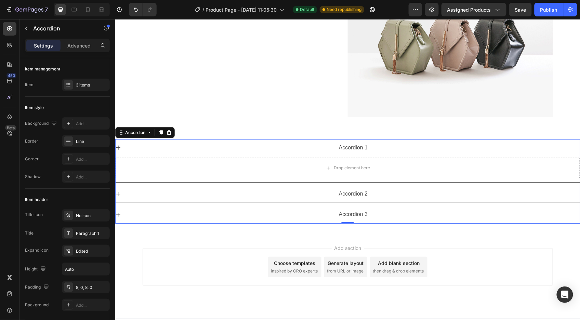
click at [133, 152] on div "Accordion 1" at bounding box center [353, 148] width 454 height 12
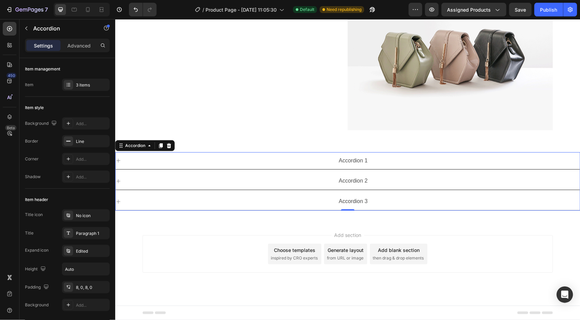
click at [120, 161] on icon at bounding box center [117, 160] width 5 height 5
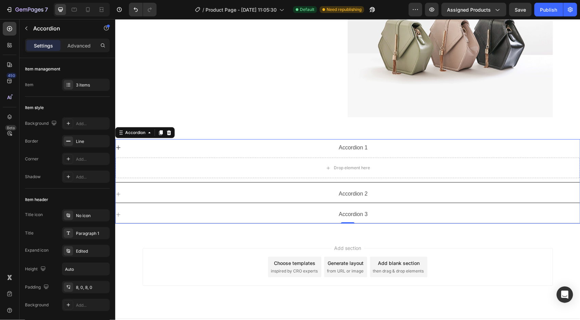
click at [124, 149] on div "Accordion 1" at bounding box center [347, 147] width 465 height 17
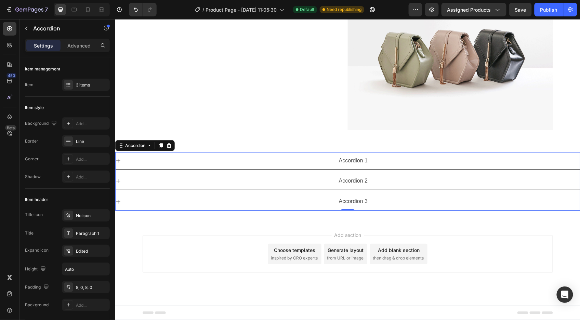
scroll to position [1530, 0]
click at [80, 249] on div "Edited" at bounding box center [92, 251] width 32 height 6
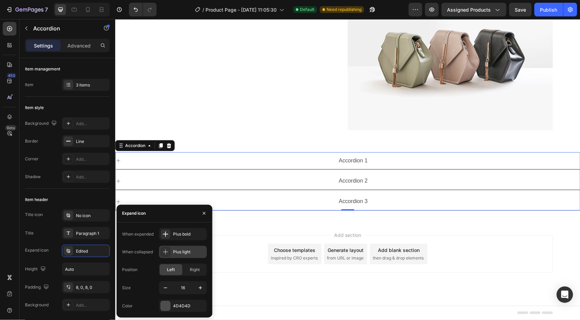
click at [176, 255] on div "Plus light" at bounding box center [189, 252] width 32 height 6
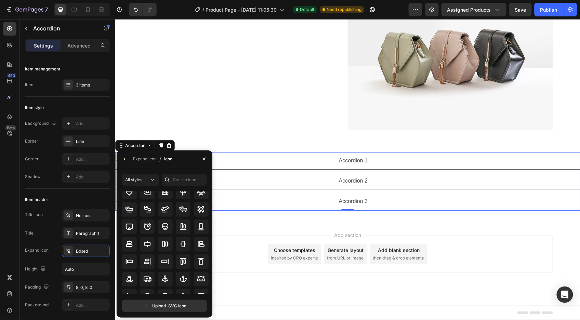
scroll to position [0, 0]
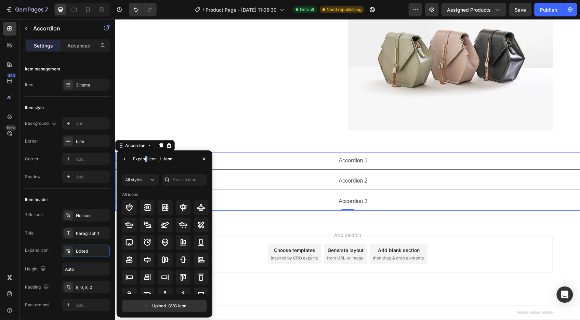
click at [145, 158] on div "Expand icon" at bounding box center [145, 159] width 24 height 6
